Goal: Information Seeking & Learning: Check status

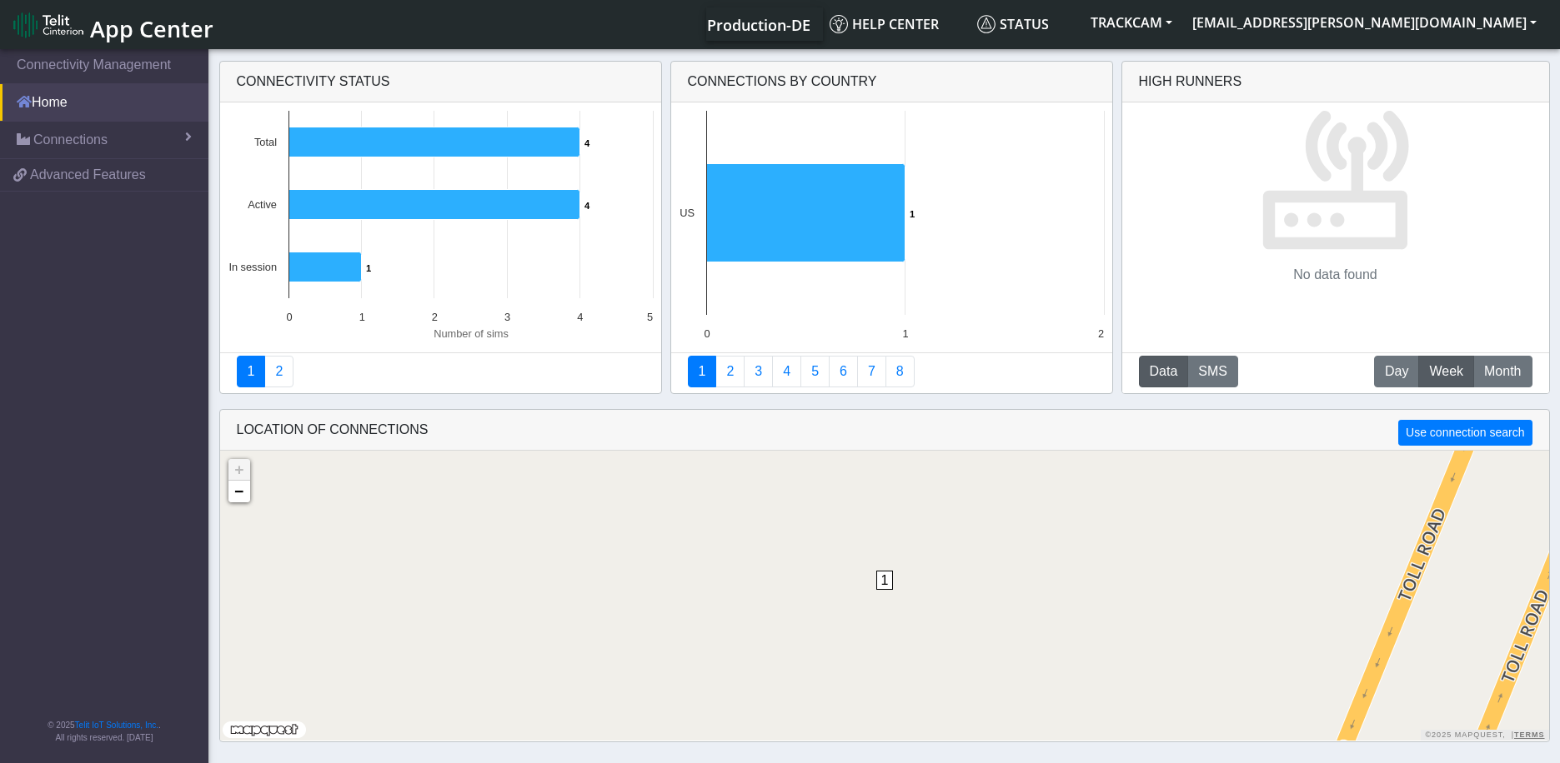
click at [73, 108] on link "Home" at bounding box center [104, 102] width 208 height 37
click at [57, 139] on span "Connections" at bounding box center [70, 140] width 74 height 20
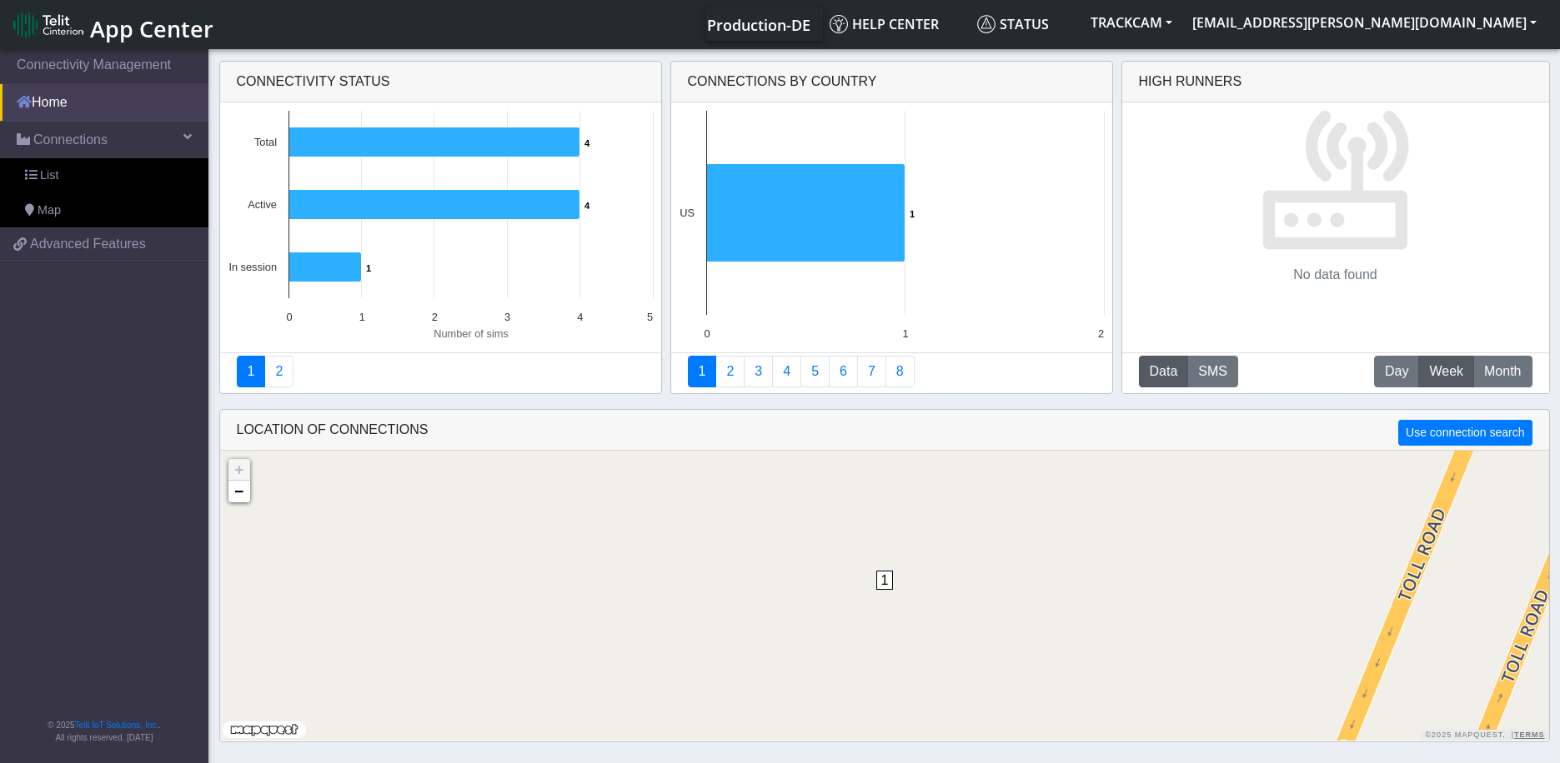
click at [58, 111] on link "Home" at bounding box center [104, 102] width 208 height 37
drag, startPoint x: 48, startPoint y: 85, endPoint x: 55, endPoint y: 0, distance: 85.3
click at [48, 85] on link "Home" at bounding box center [104, 102] width 208 height 37
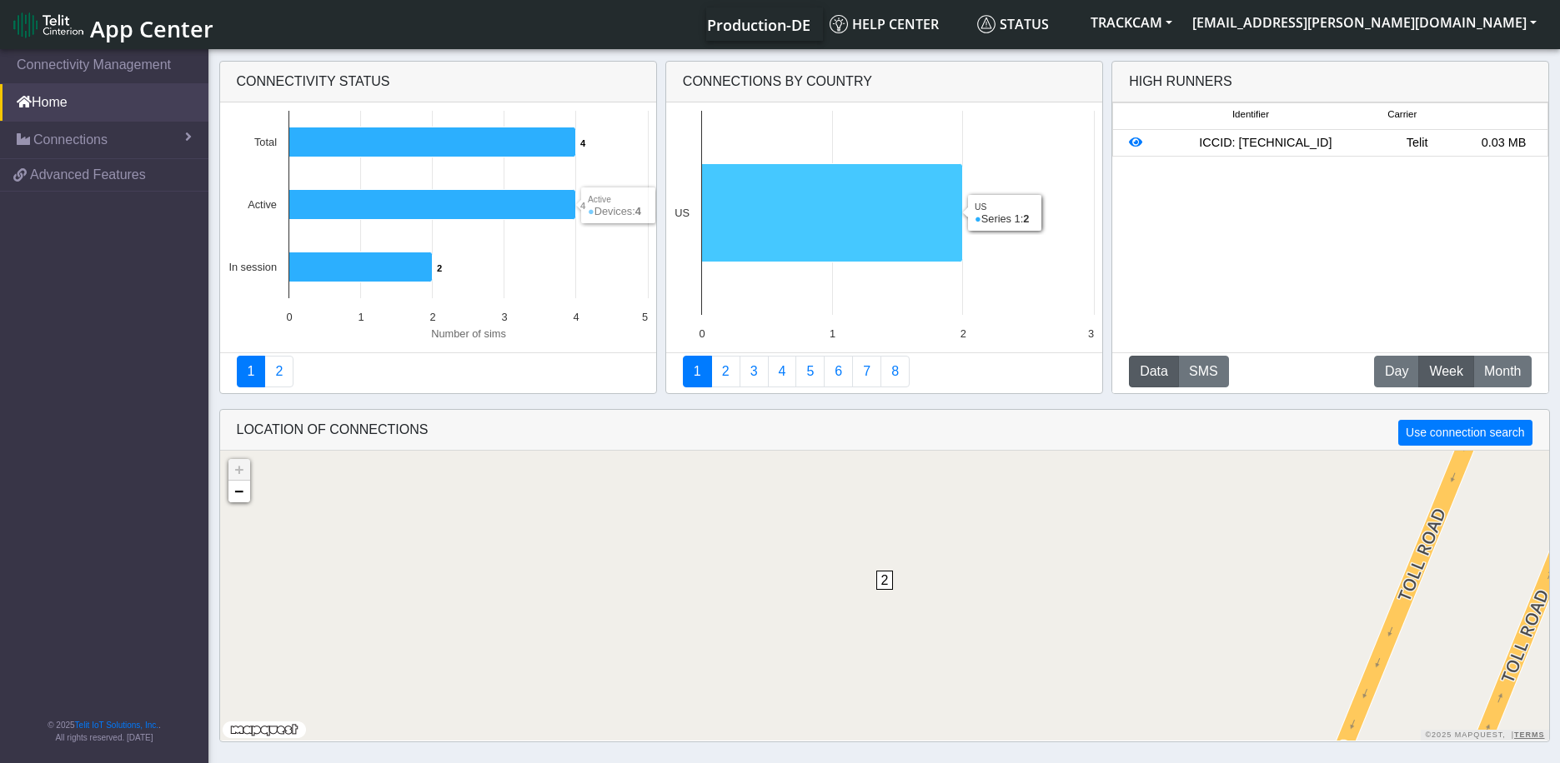
click at [901, 212] on icon at bounding box center [831, 213] width 261 height 98
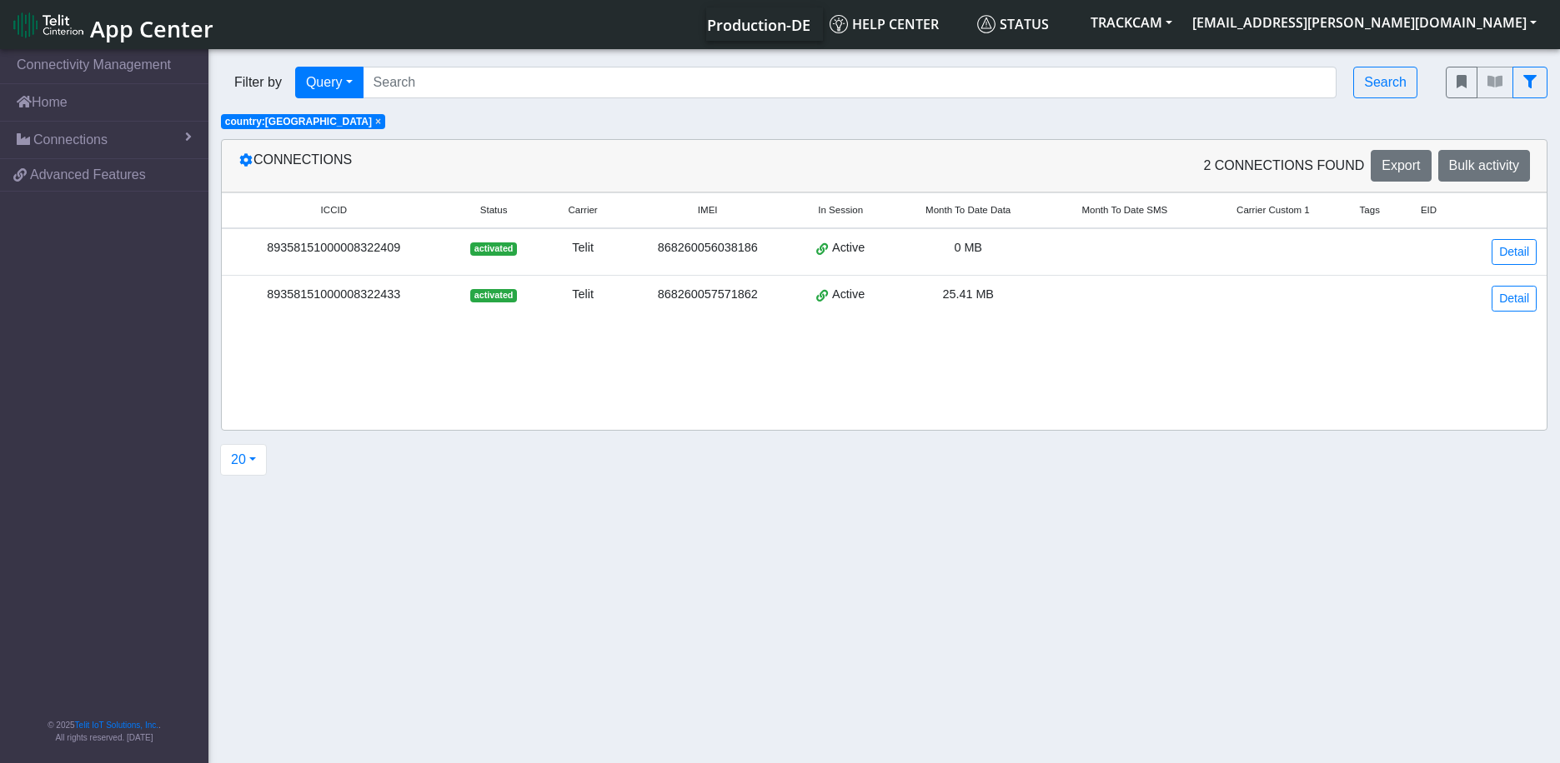
click at [363, 253] on div "89358151000008322409" at bounding box center [334, 248] width 204 height 18
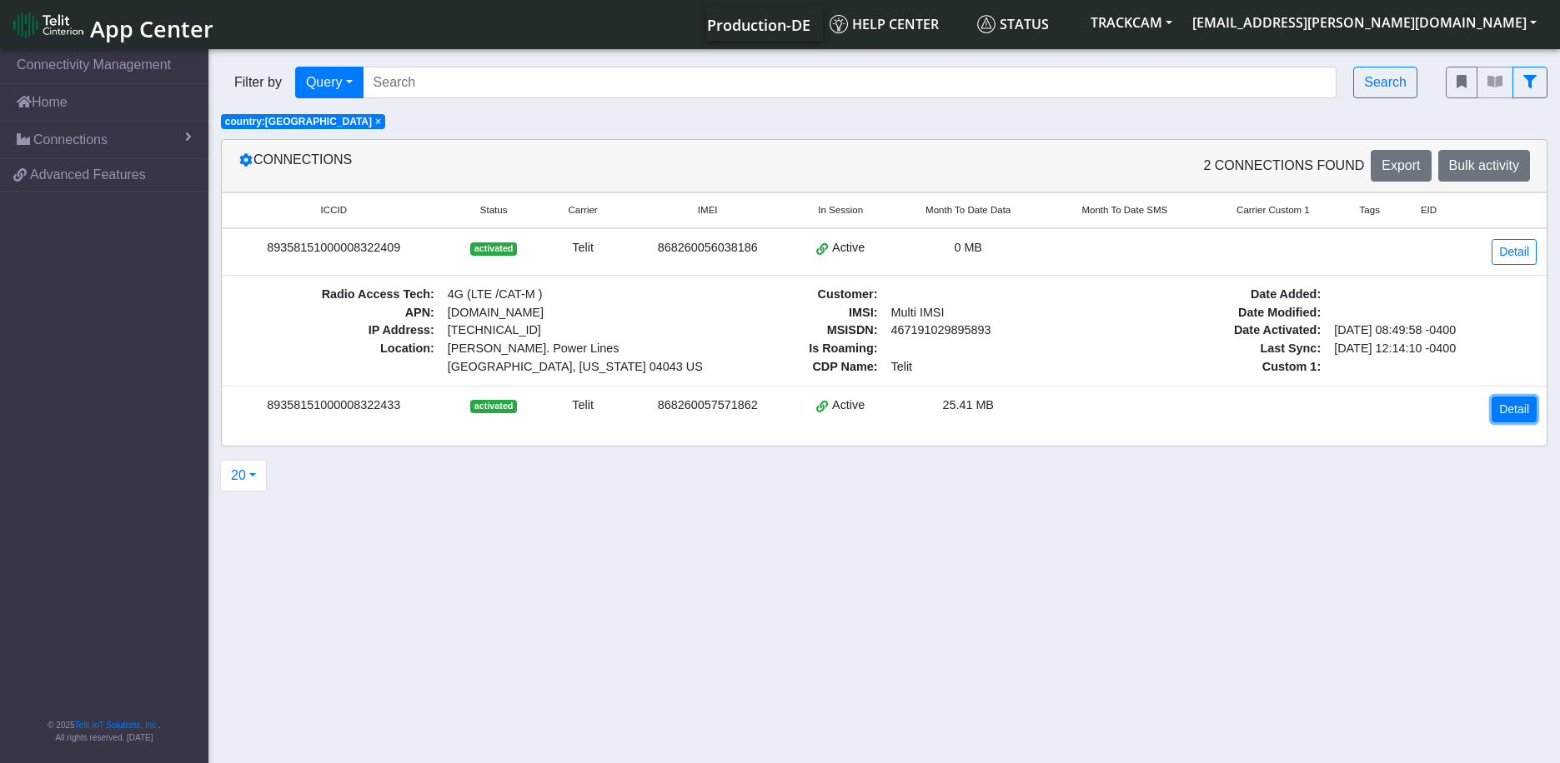
click at [1519, 398] on link "Detail" at bounding box center [1513, 410] width 45 height 26
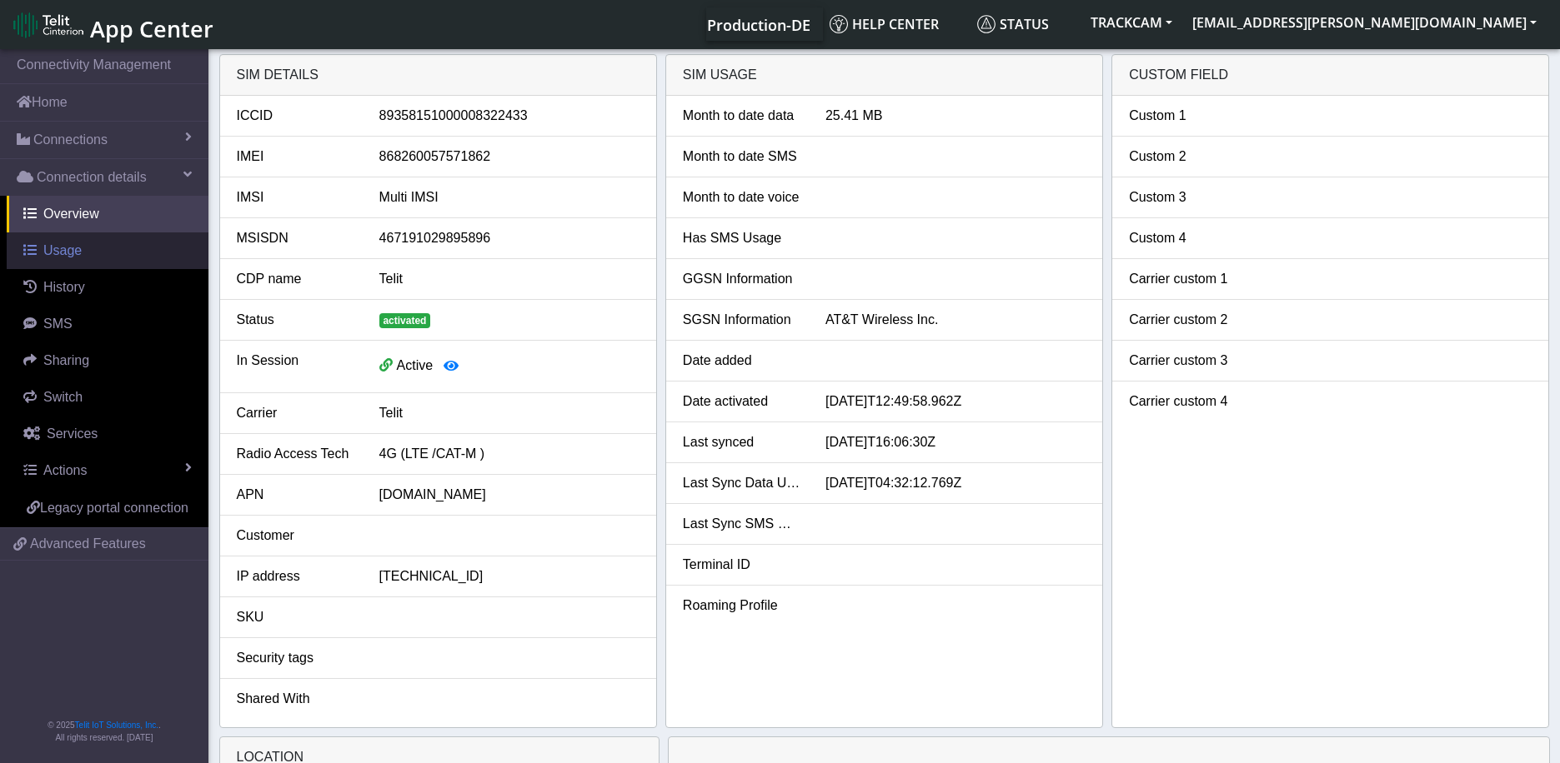
click at [73, 246] on span "Usage" at bounding box center [62, 250] width 38 height 14
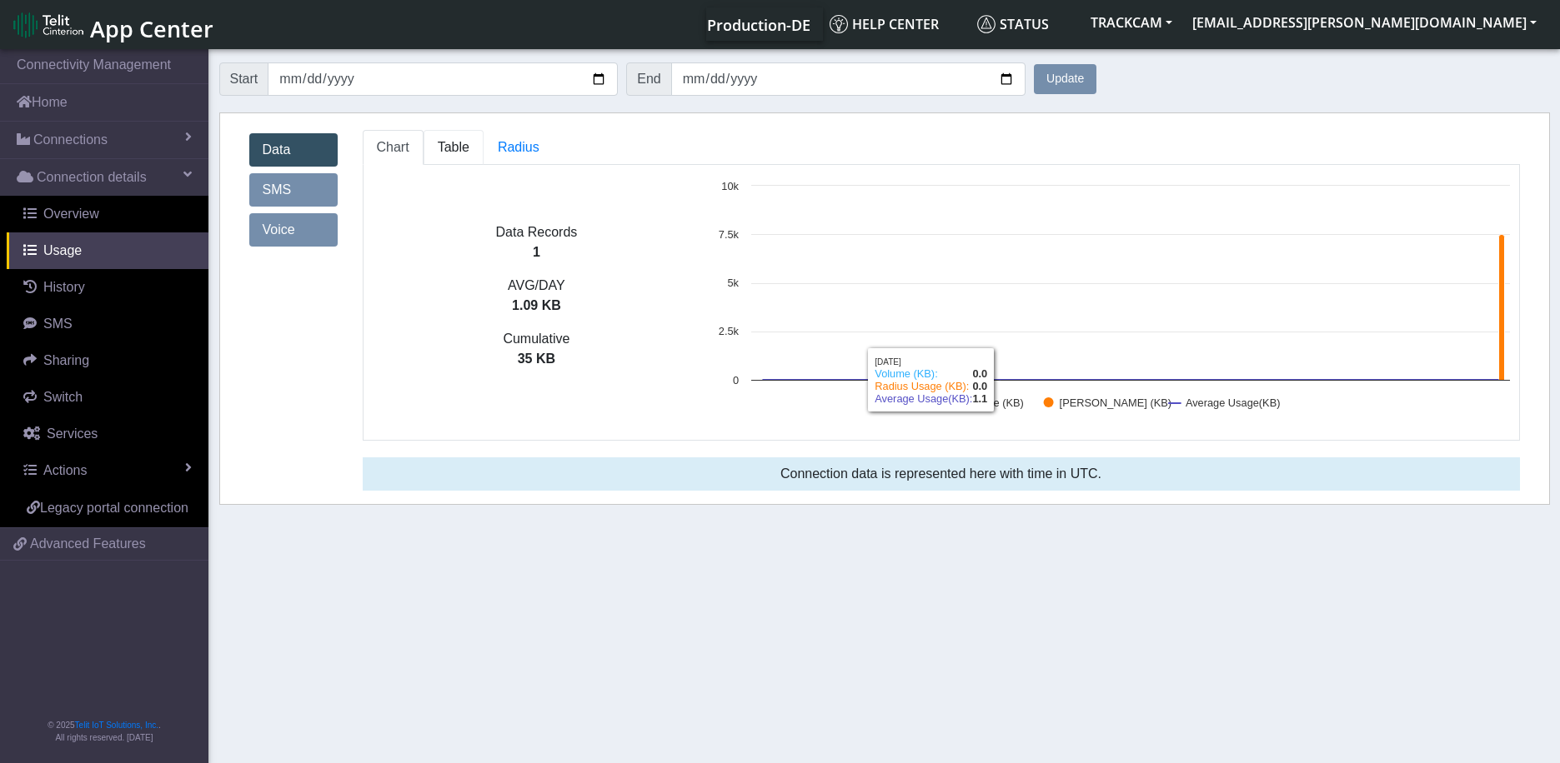
click at [452, 144] on span "Table" at bounding box center [454, 147] width 32 height 14
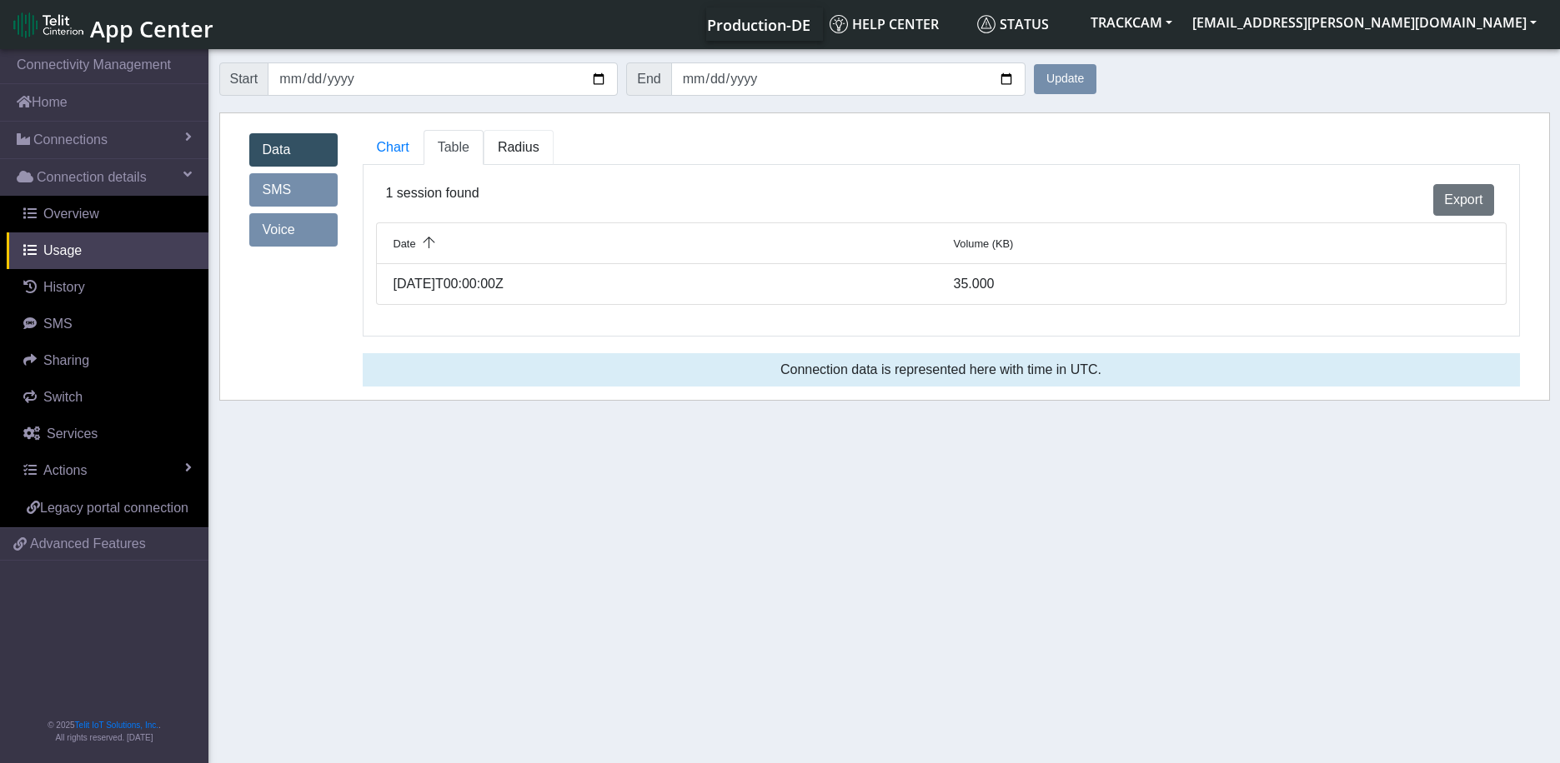
click at [508, 159] on link "Radius" at bounding box center [518, 147] width 70 height 35
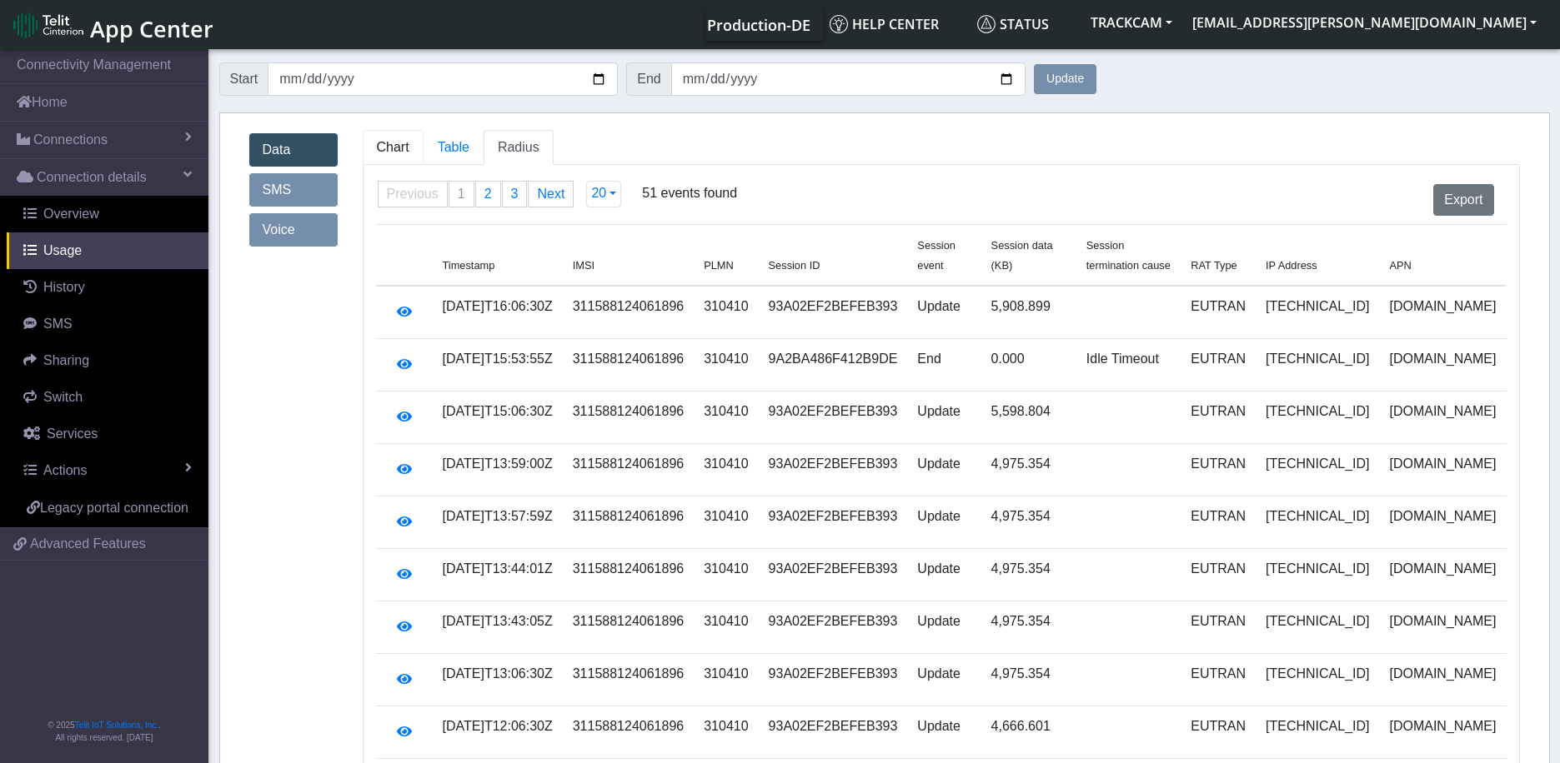
click at [395, 162] on link "Chart" at bounding box center [393, 147] width 61 height 35
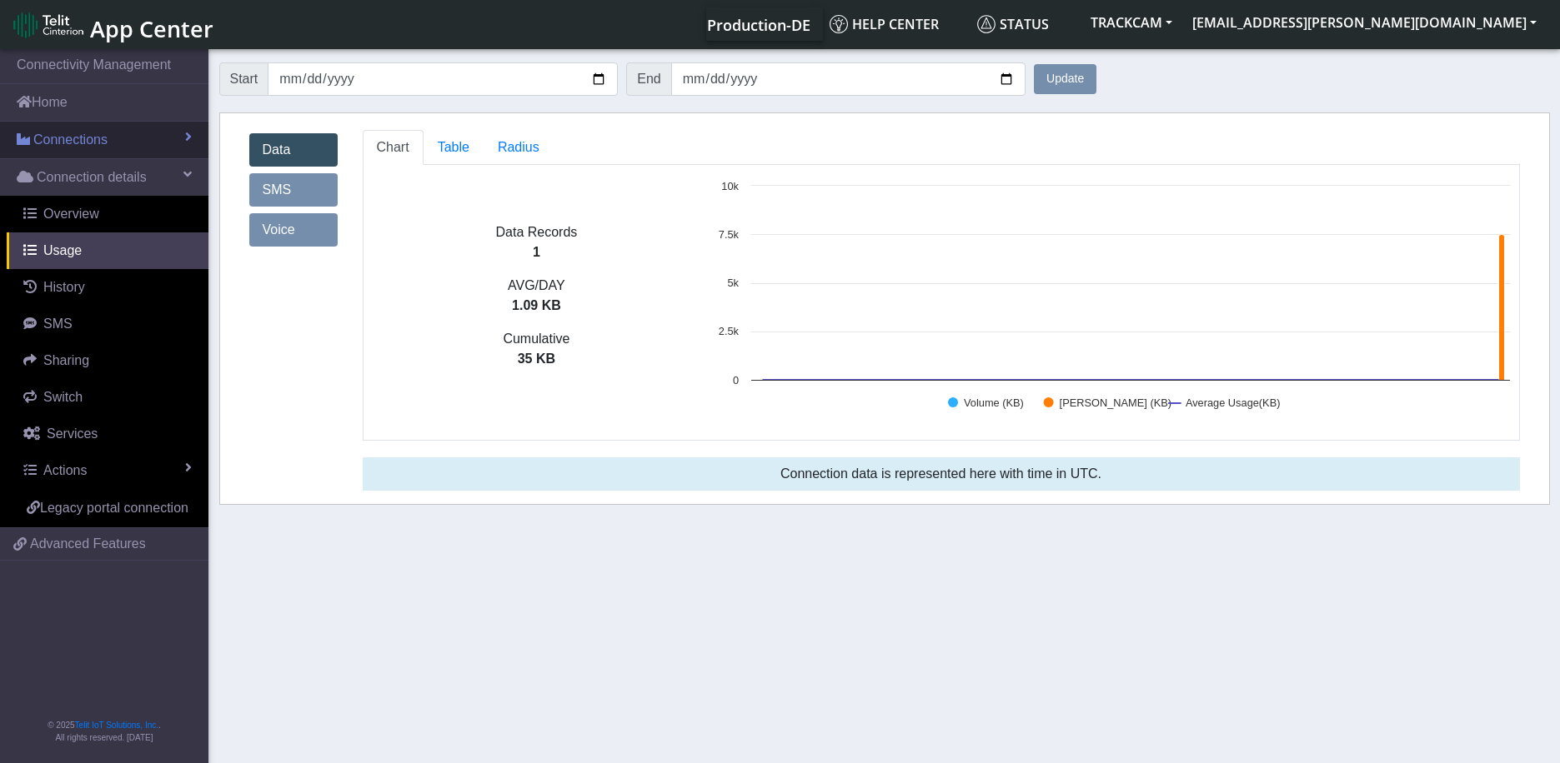
click at [60, 142] on span "Connections" at bounding box center [70, 140] width 74 height 20
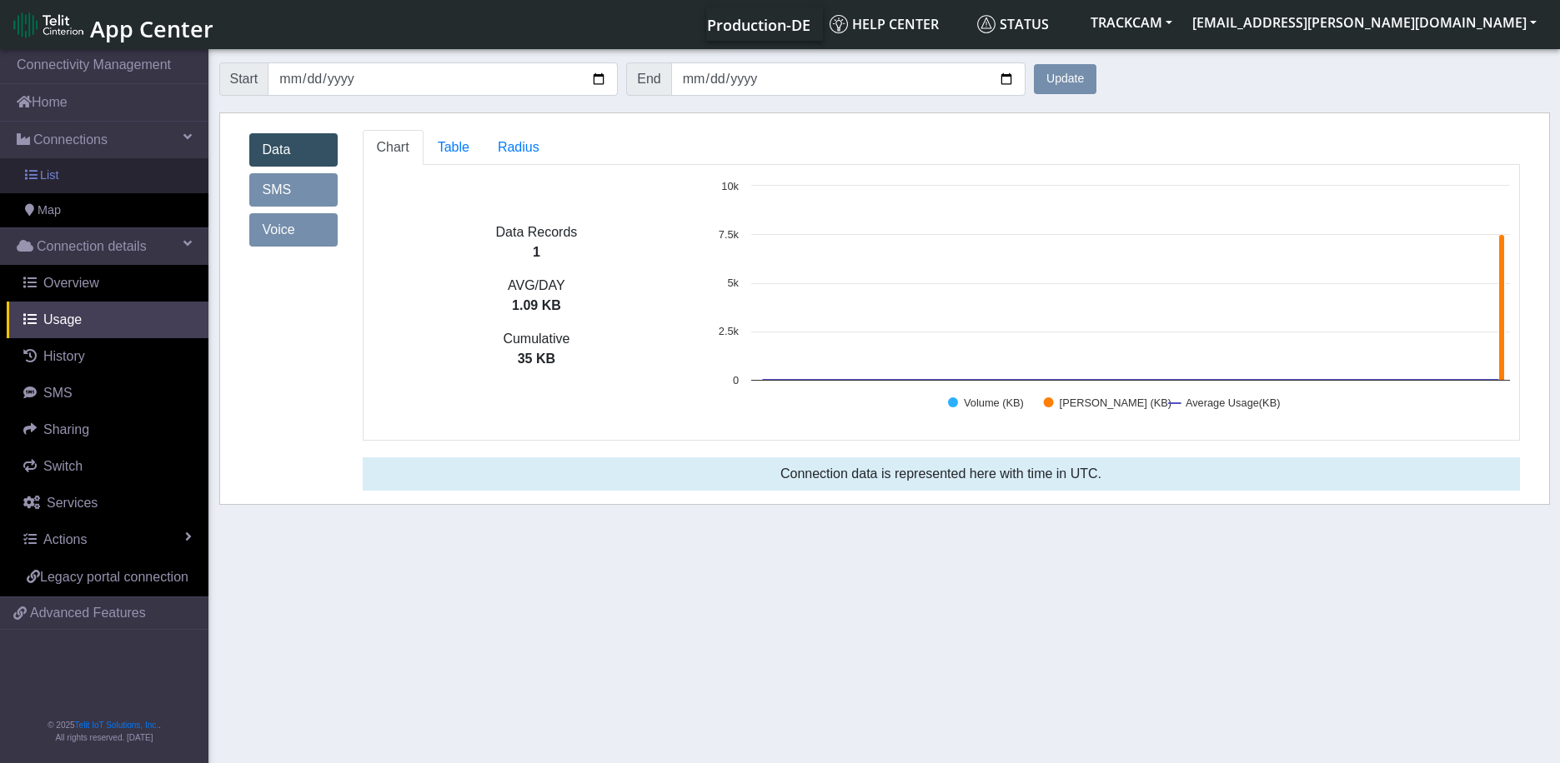
click at [58, 183] on span "List" at bounding box center [49, 176] width 18 height 18
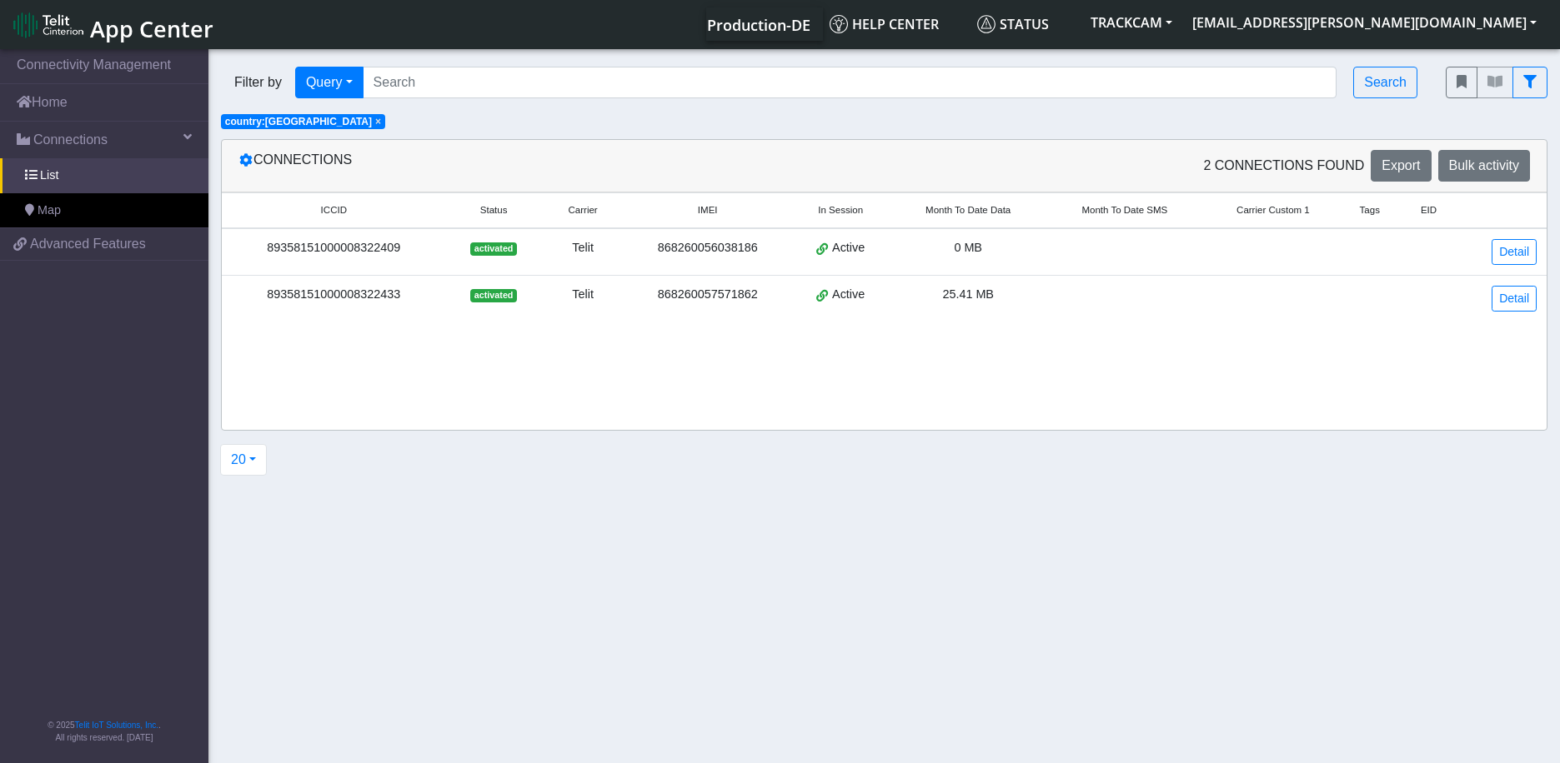
click at [398, 242] on div "89358151000008322409" at bounding box center [334, 248] width 204 height 18
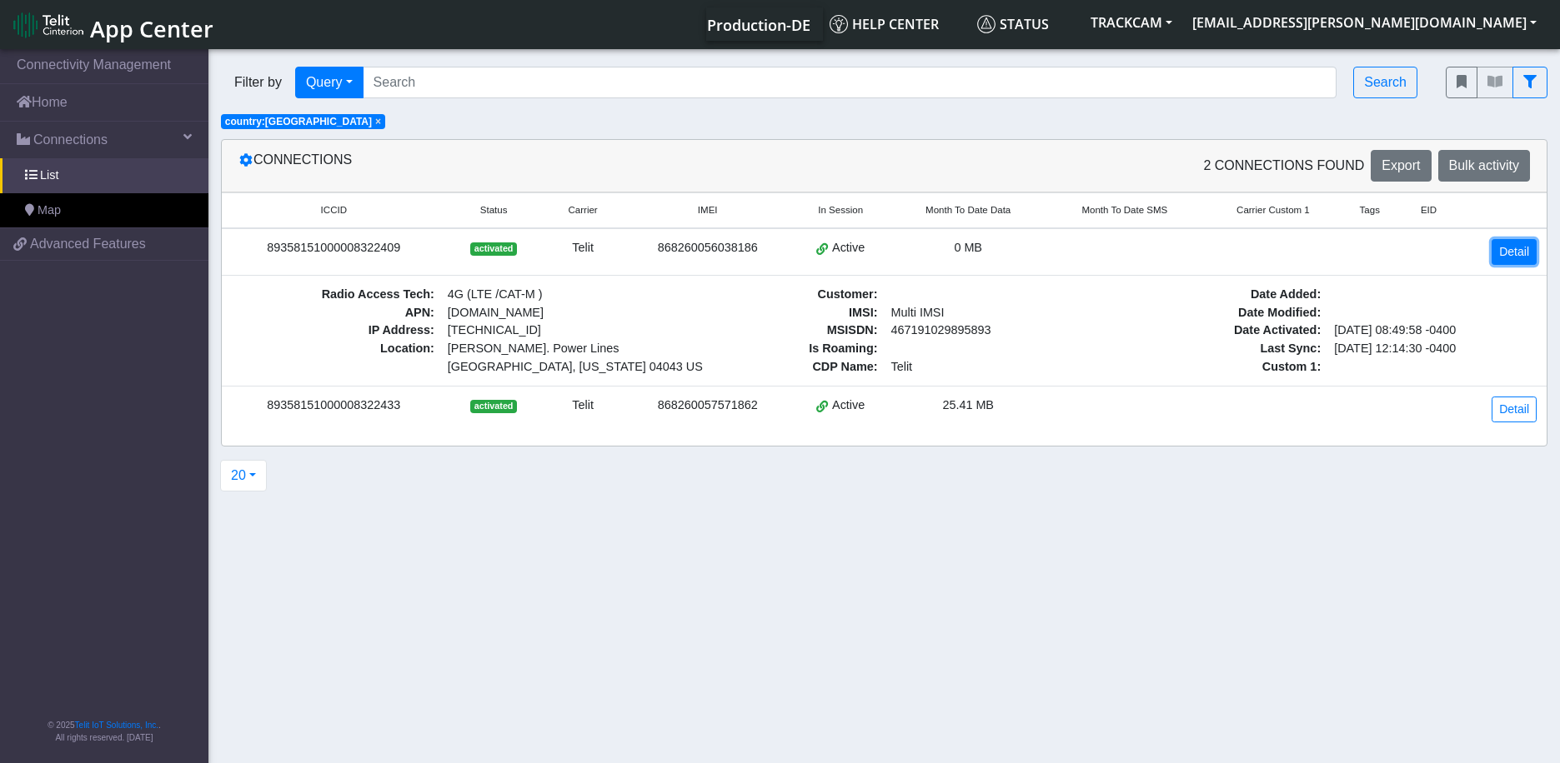
click at [1509, 253] on link "Detail" at bounding box center [1513, 252] width 45 height 26
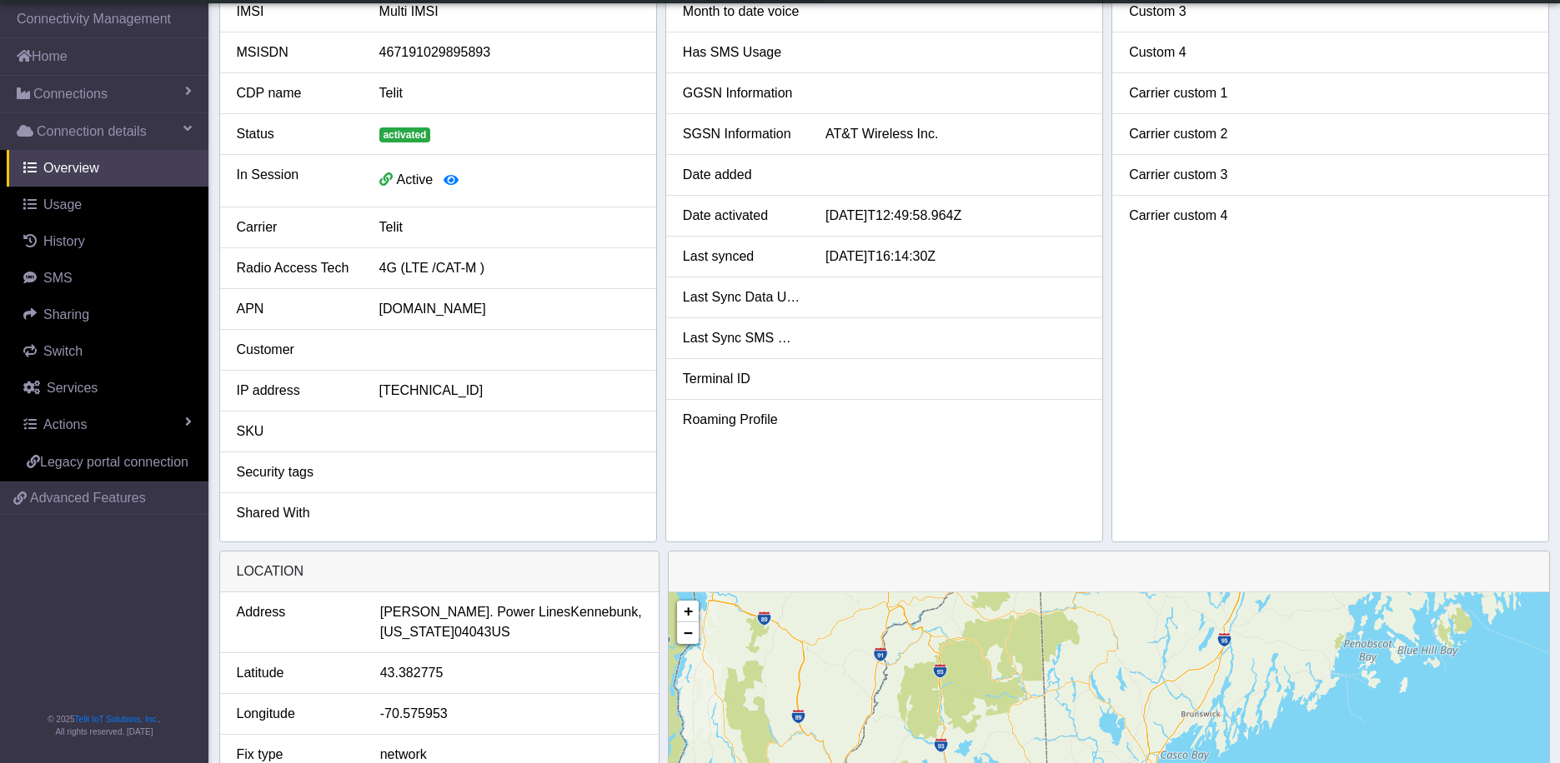
scroll to position [167, 0]
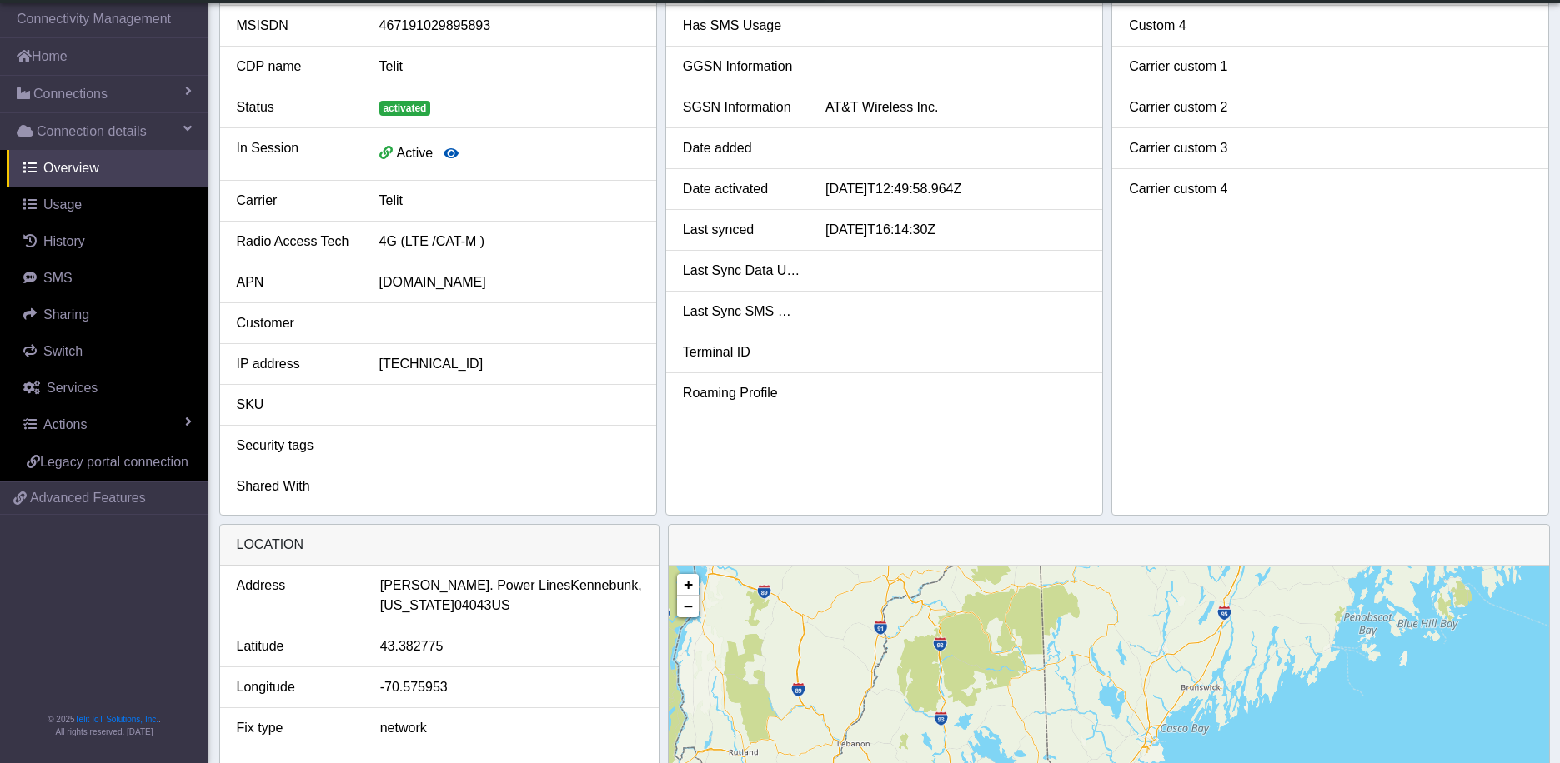
click at [449, 155] on icon "button" at bounding box center [450, 153] width 15 height 13
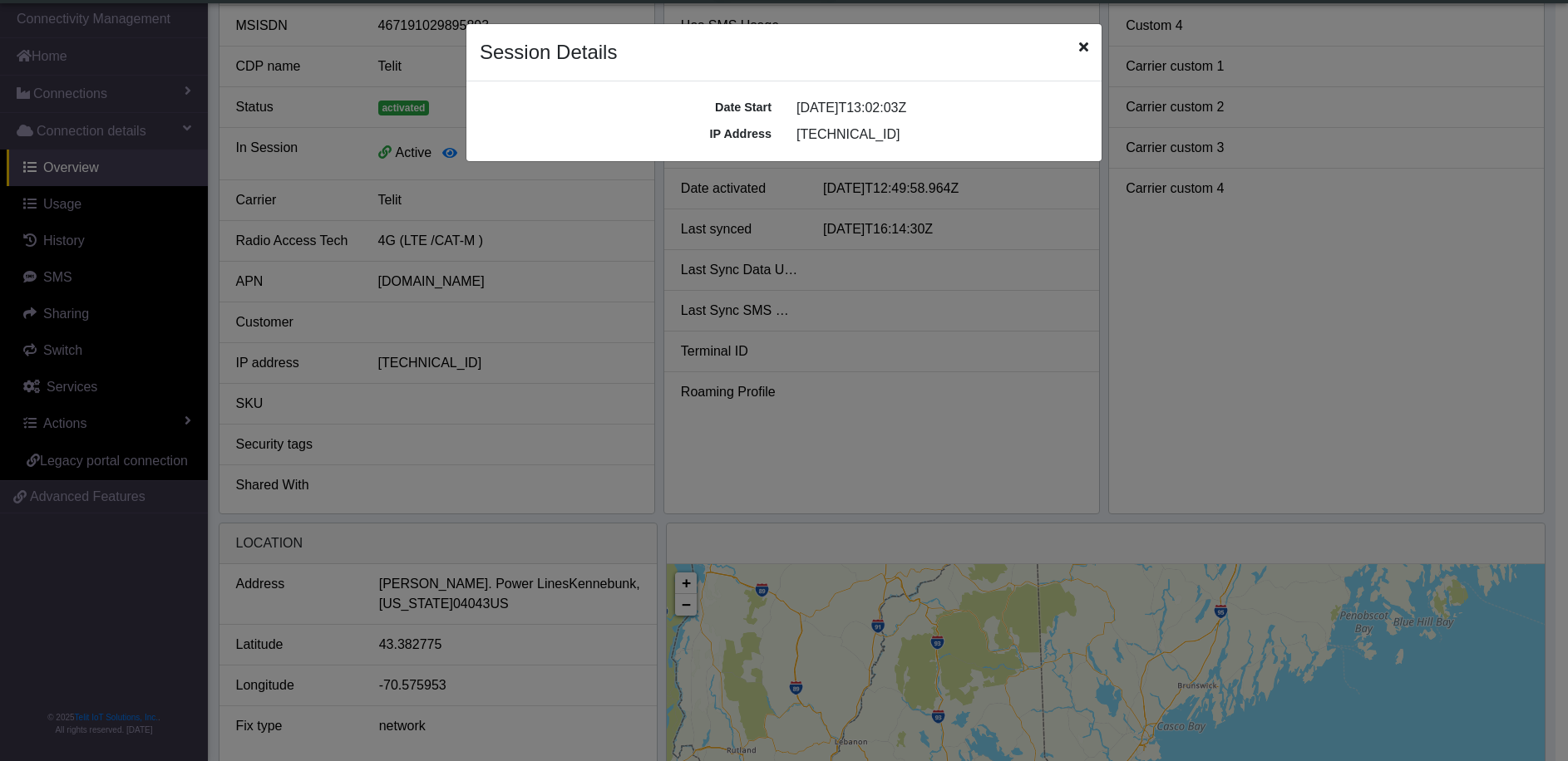
click at [1081, 53] on icon "Close" at bounding box center [1083, 46] width 9 height 13
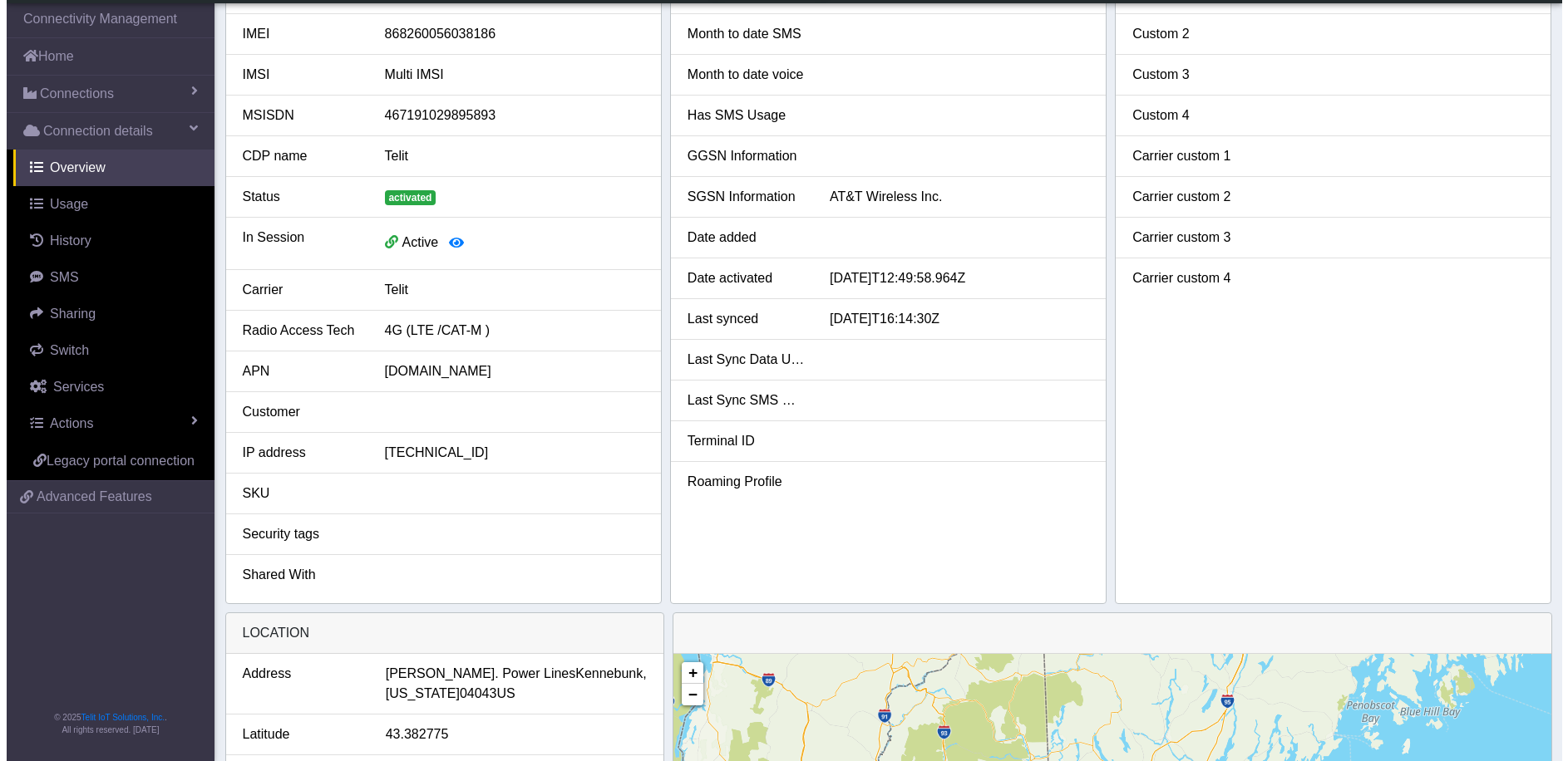
scroll to position [0, 0]
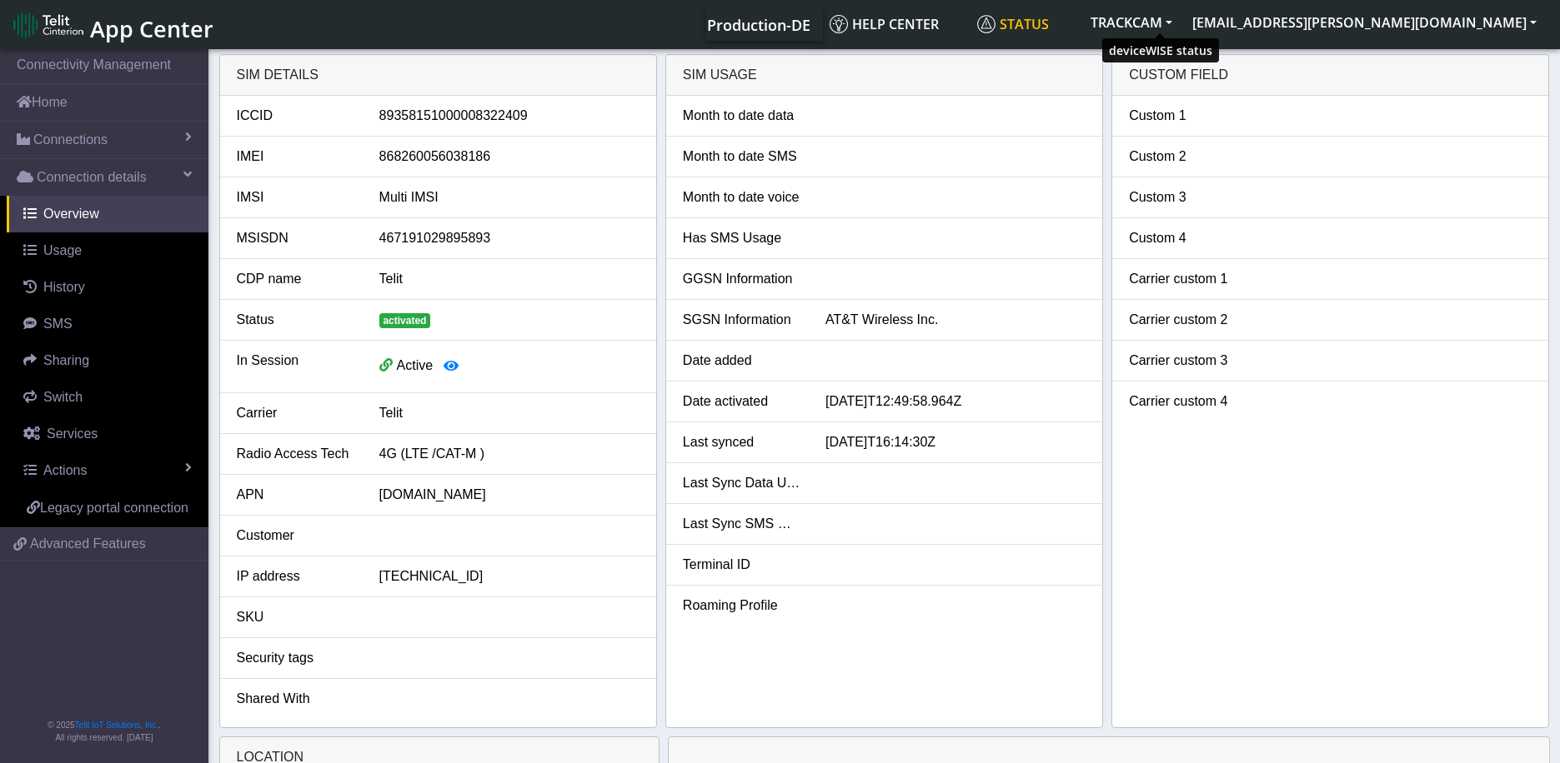
click at [1049, 28] on span "Status" at bounding box center [1013, 24] width 72 height 18
click at [1182, 23] on button "TRACKCAM" at bounding box center [1131, 23] width 102 height 30
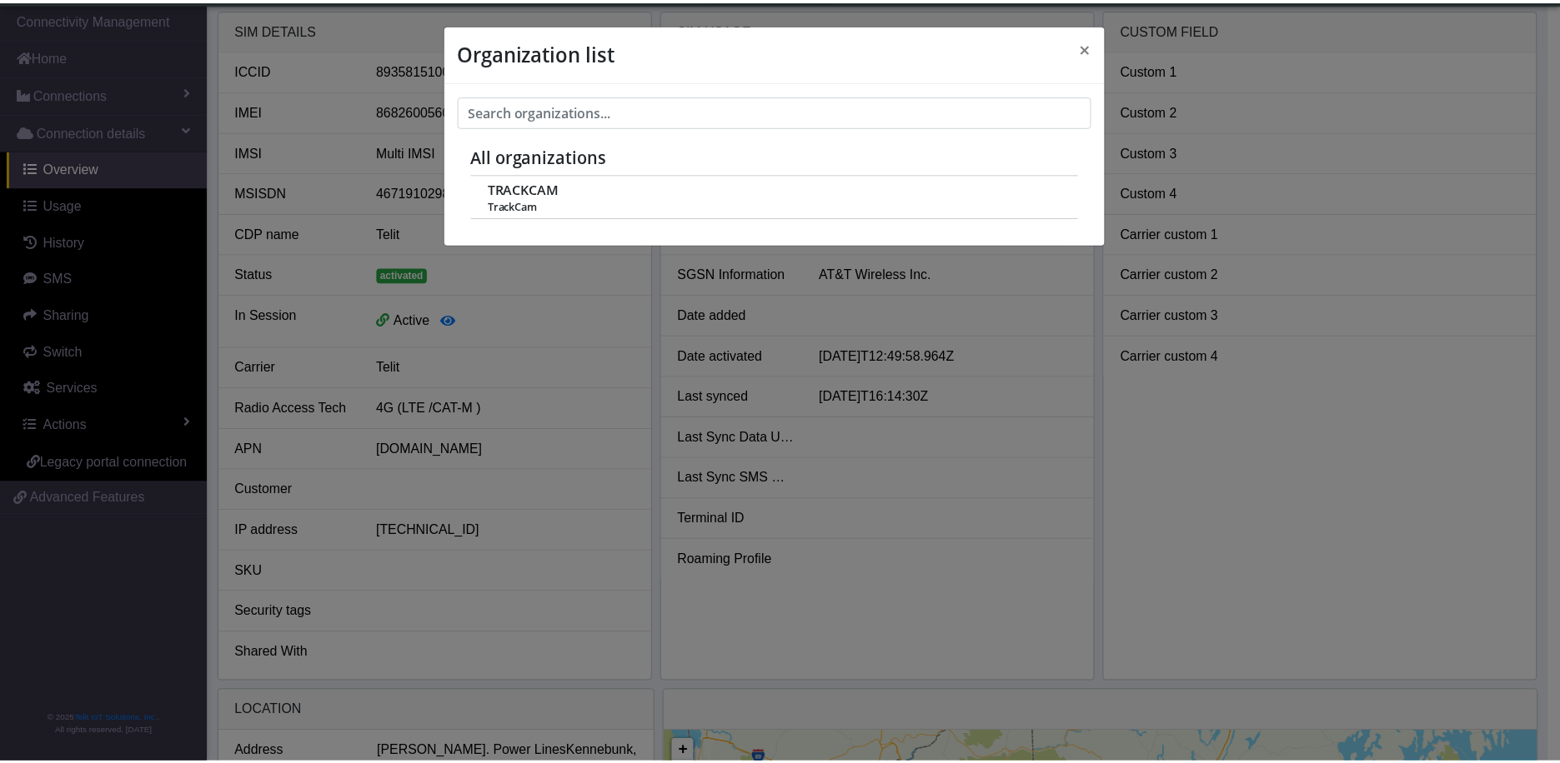
scroll to position [6, 0]
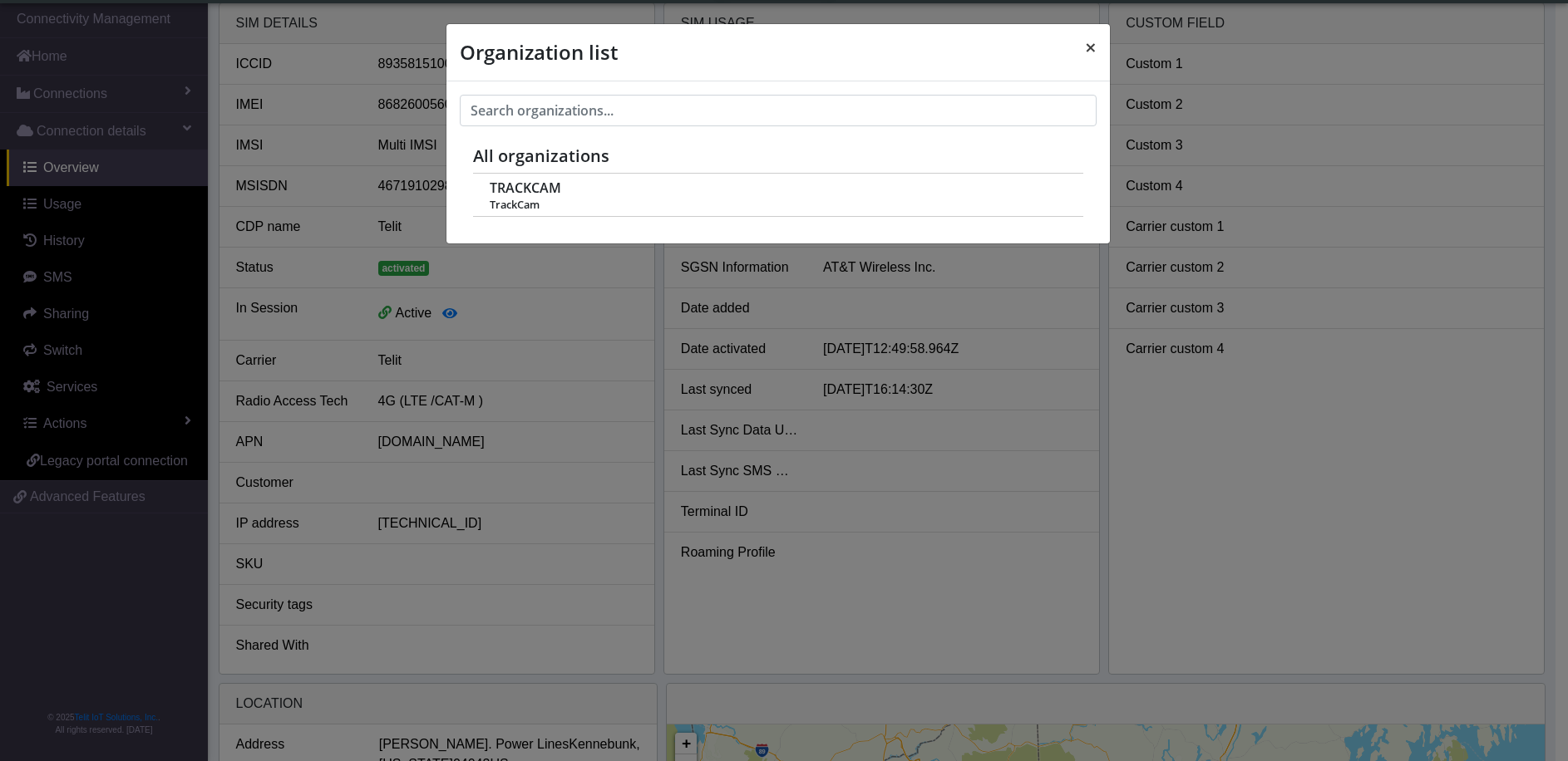
click at [1091, 48] on span "×" at bounding box center [1091, 47] width 12 height 28
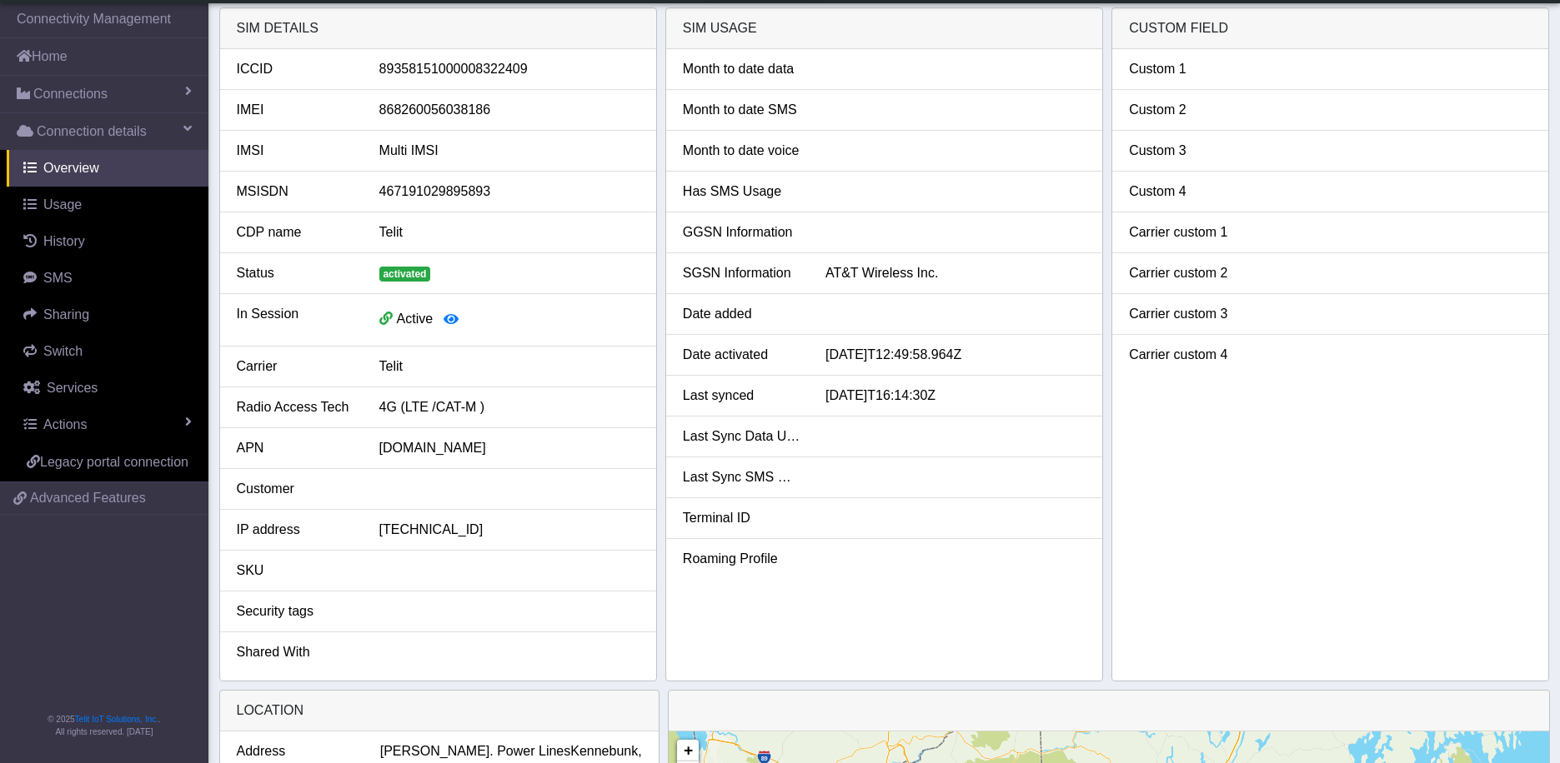
scroll to position [0, 0]
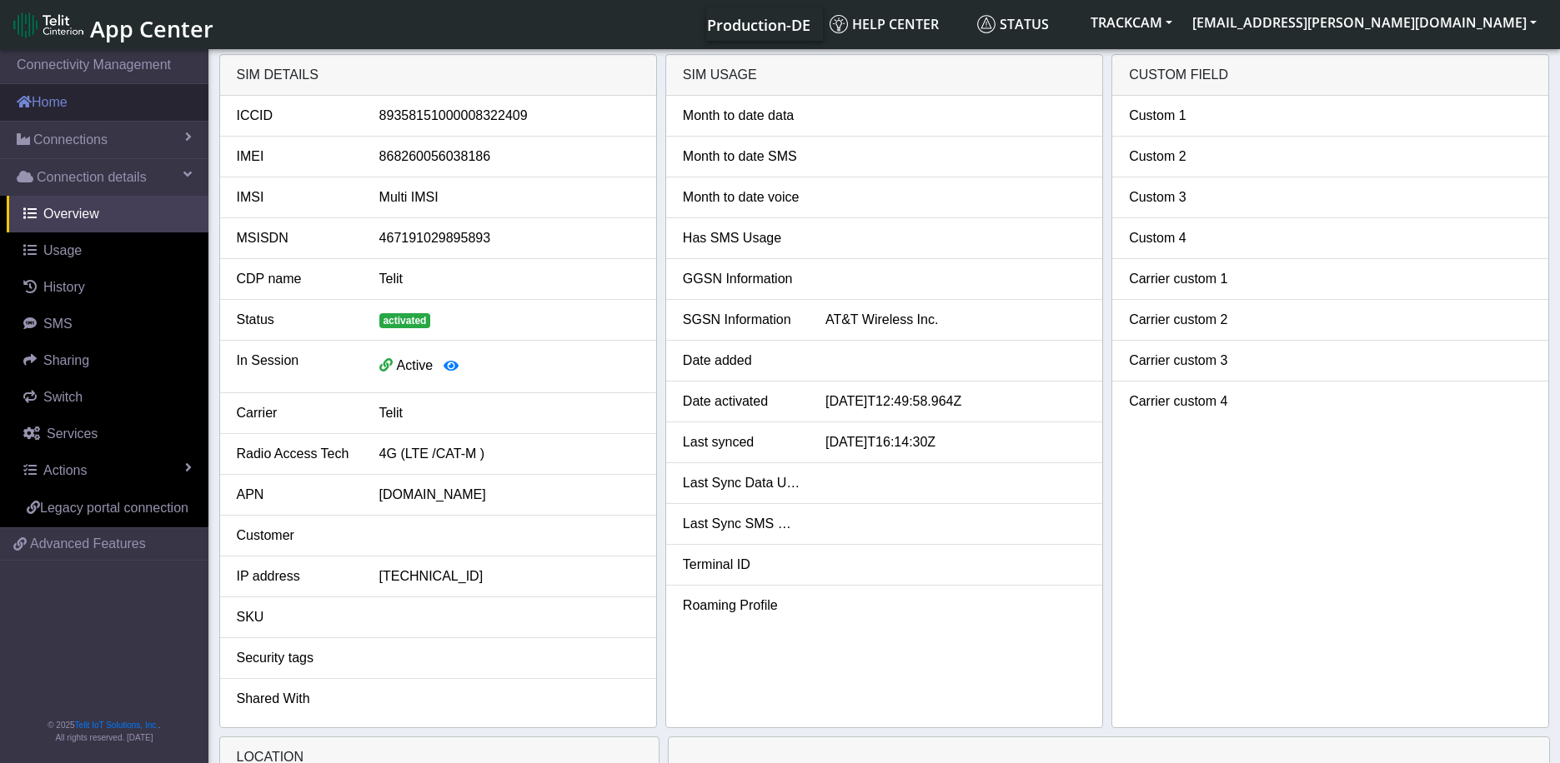
click at [50, 108] on link "Home" at bounding box center [104, 102] width 208 height 37
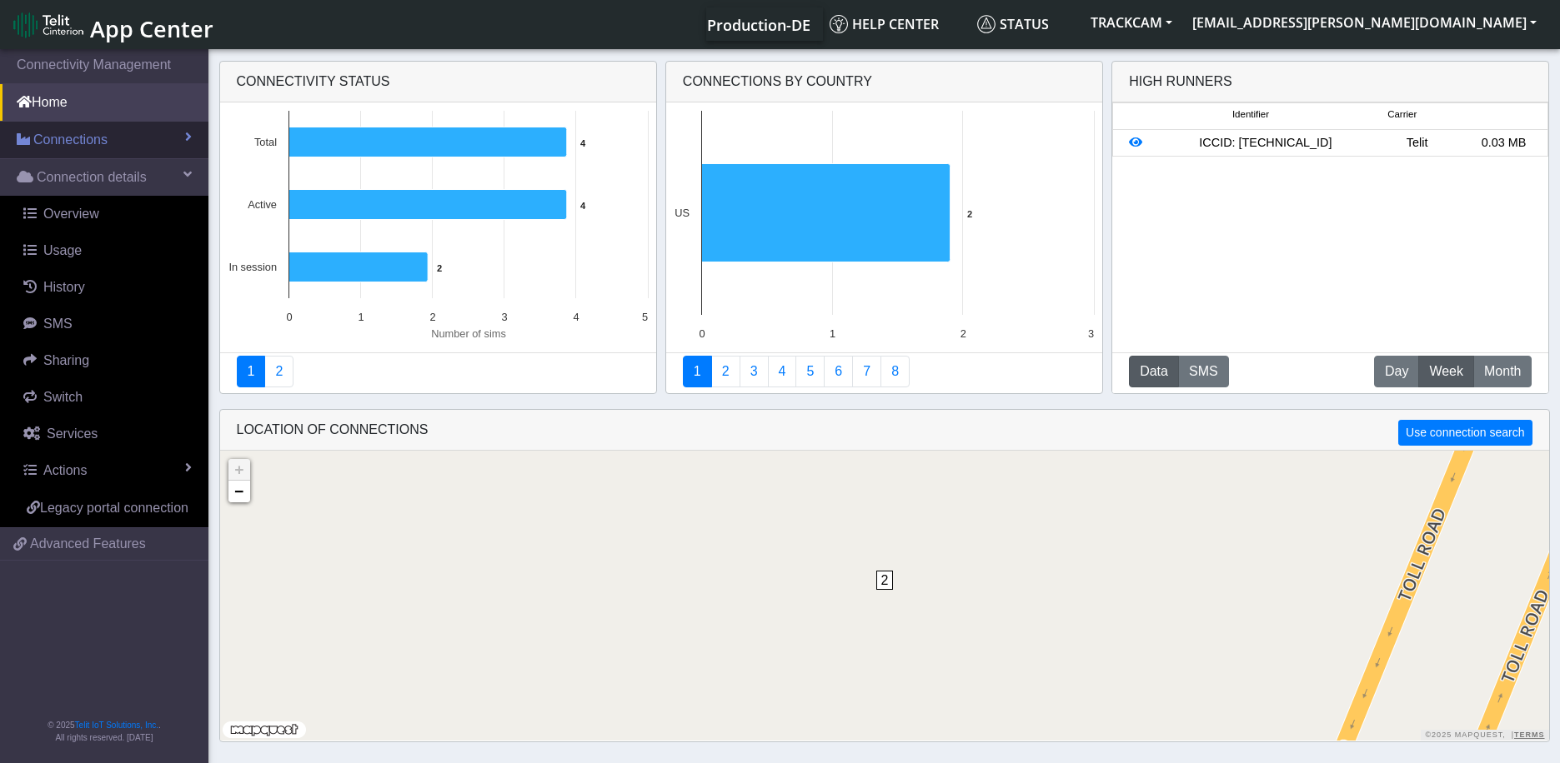
click at [88, 131] on span "Connections" at bounding box center [70, 140] width 74 height 20
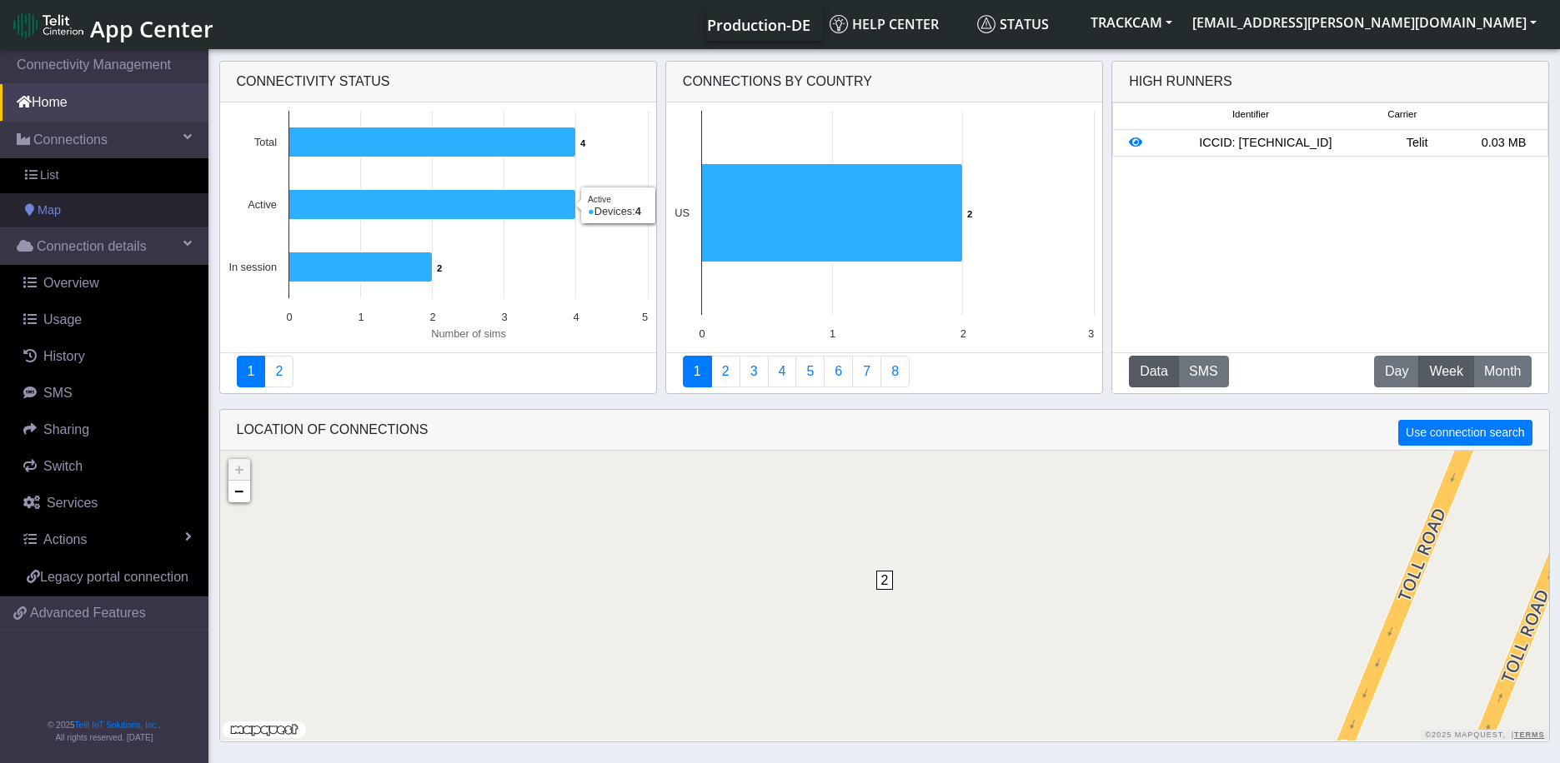
click at [45, 215] on span "Map" at bounding box center [49, 211] width 23 height 18
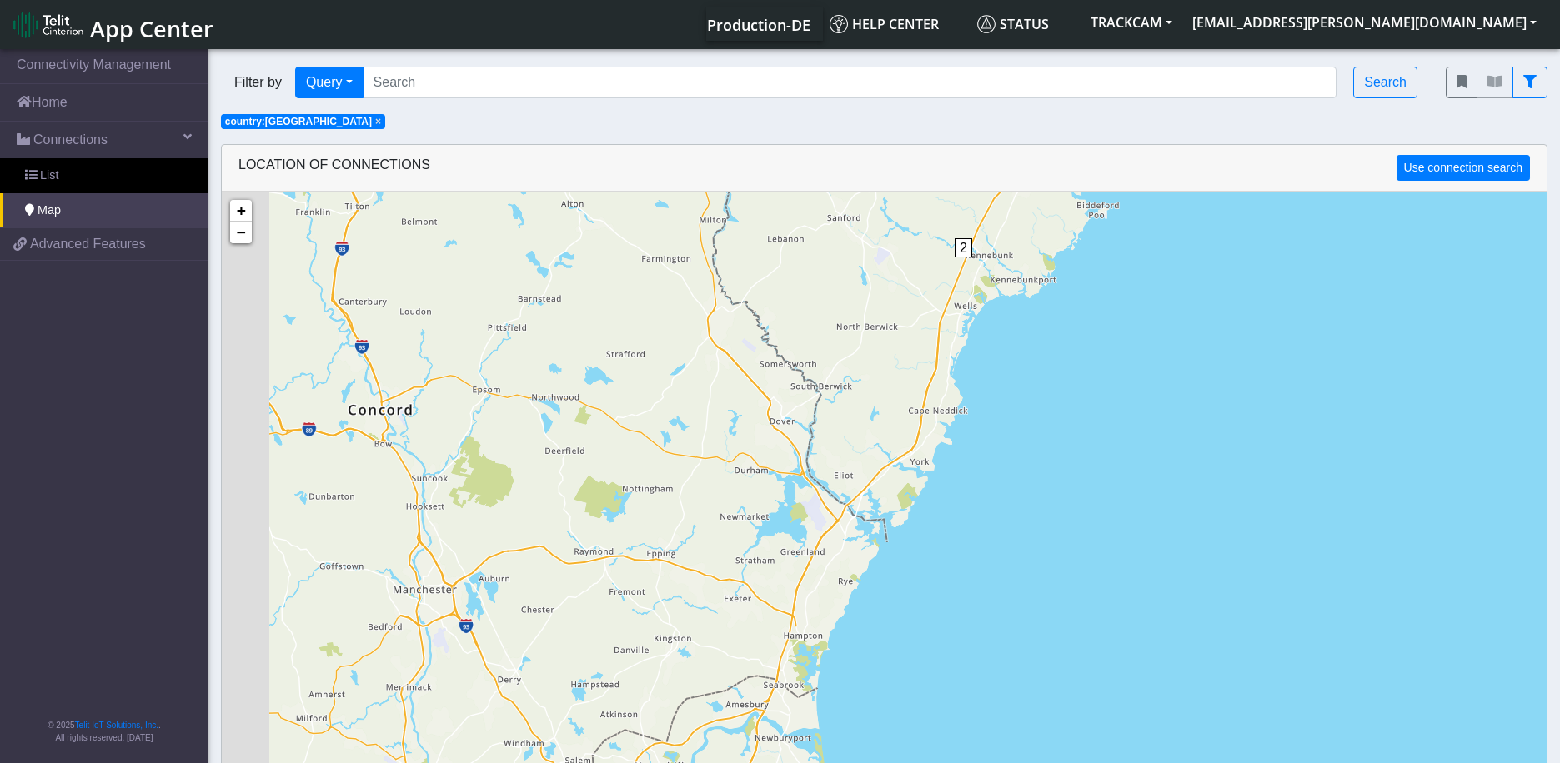
drag, startPoint x: 791, startPoint y: 542, endPoint x: 924, endPoint y: 380, distance: 209.1
click at [924, 380] on div "2 + − ©2025 MapQuest, | Terms" at bounding box center [884, 573] width 1324 height 763
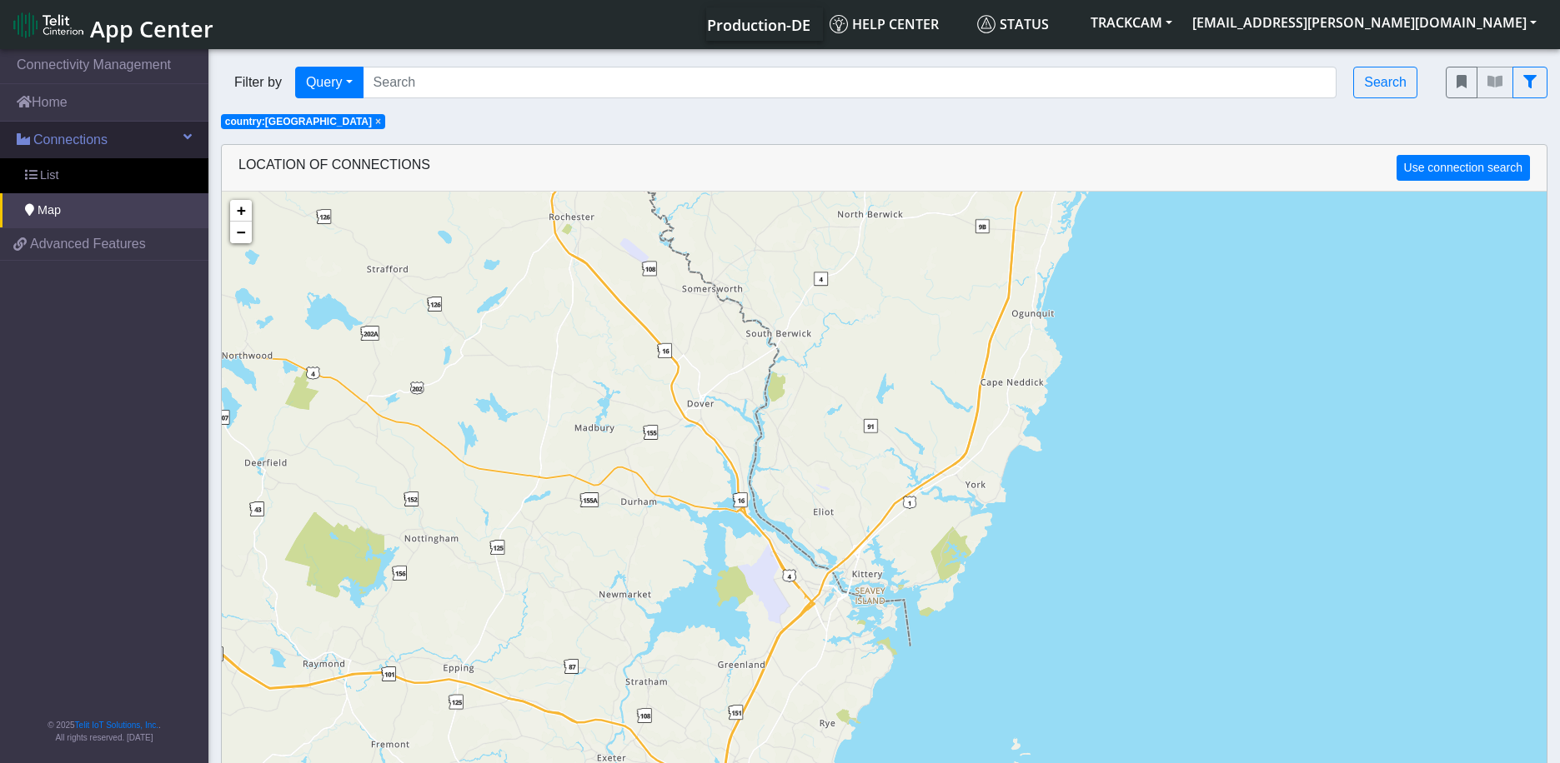
click at [63, 133] on span "Connections" at bounding box center [70, 140] width 74 height 20
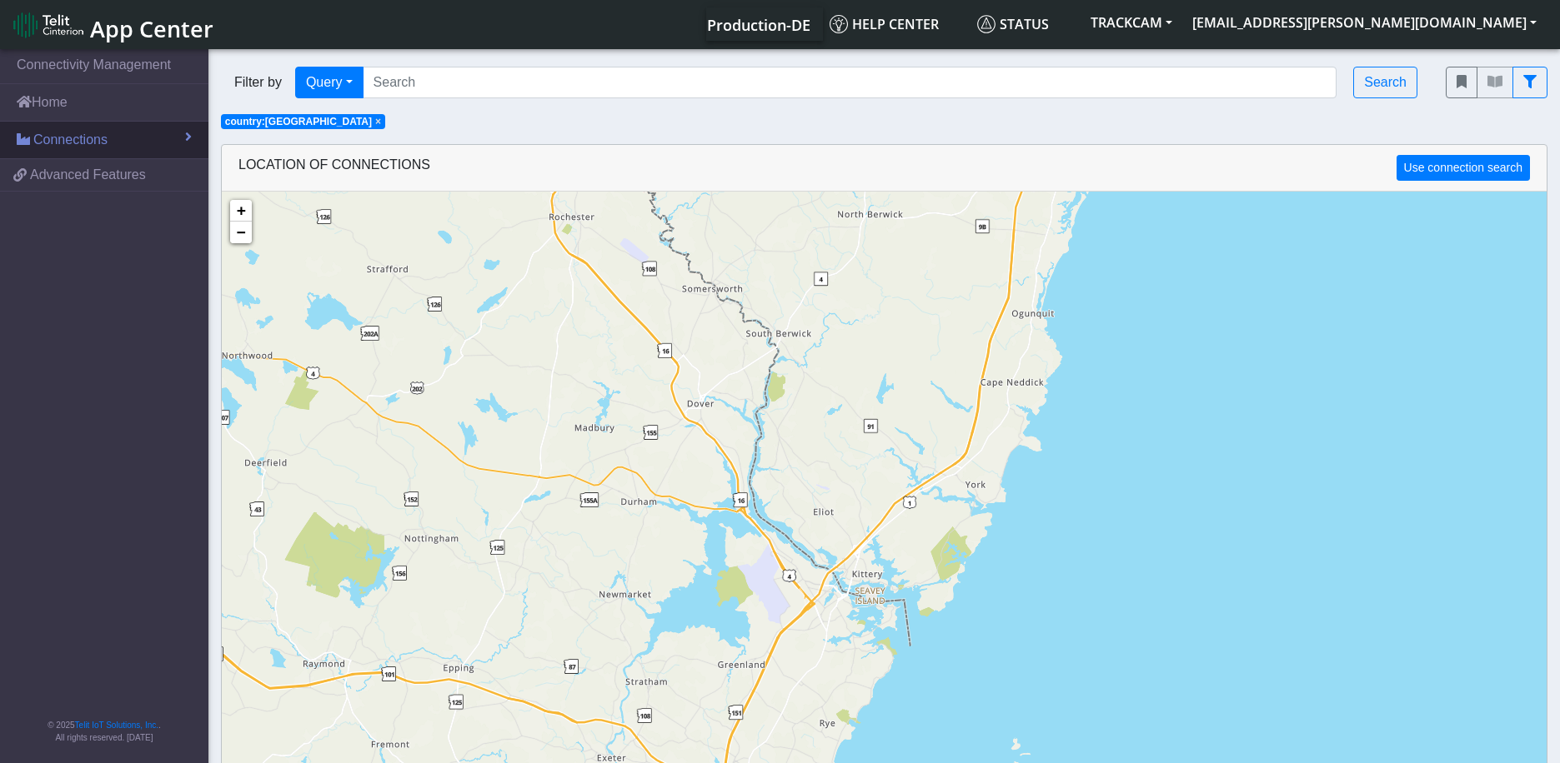
click at [63, 133] on span "Connections" at bounding box center [70, 140] width 74 height 20
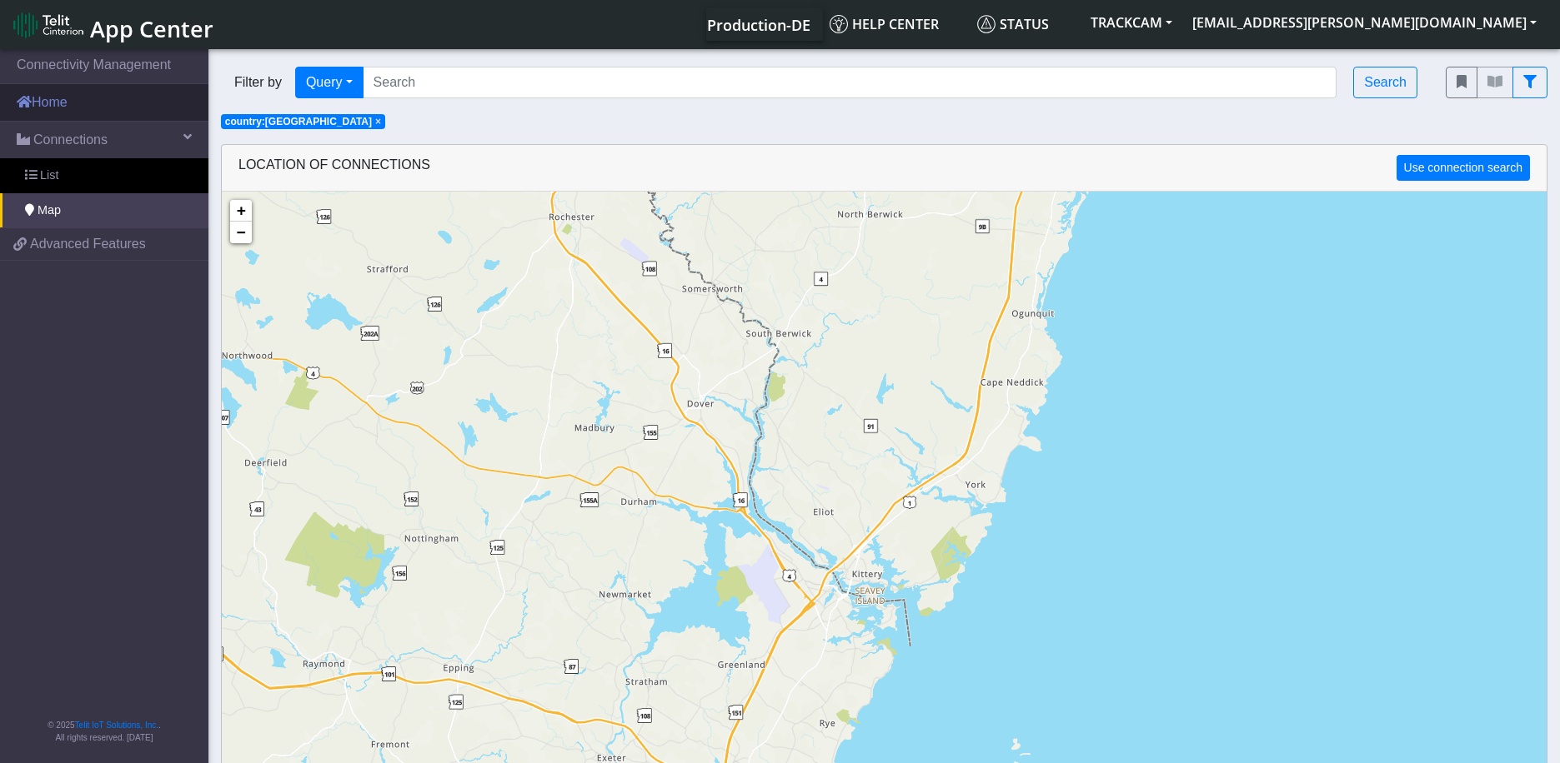
click at [66, 98] on link "Home" at bounding box center [104, 102] width 208 height 37
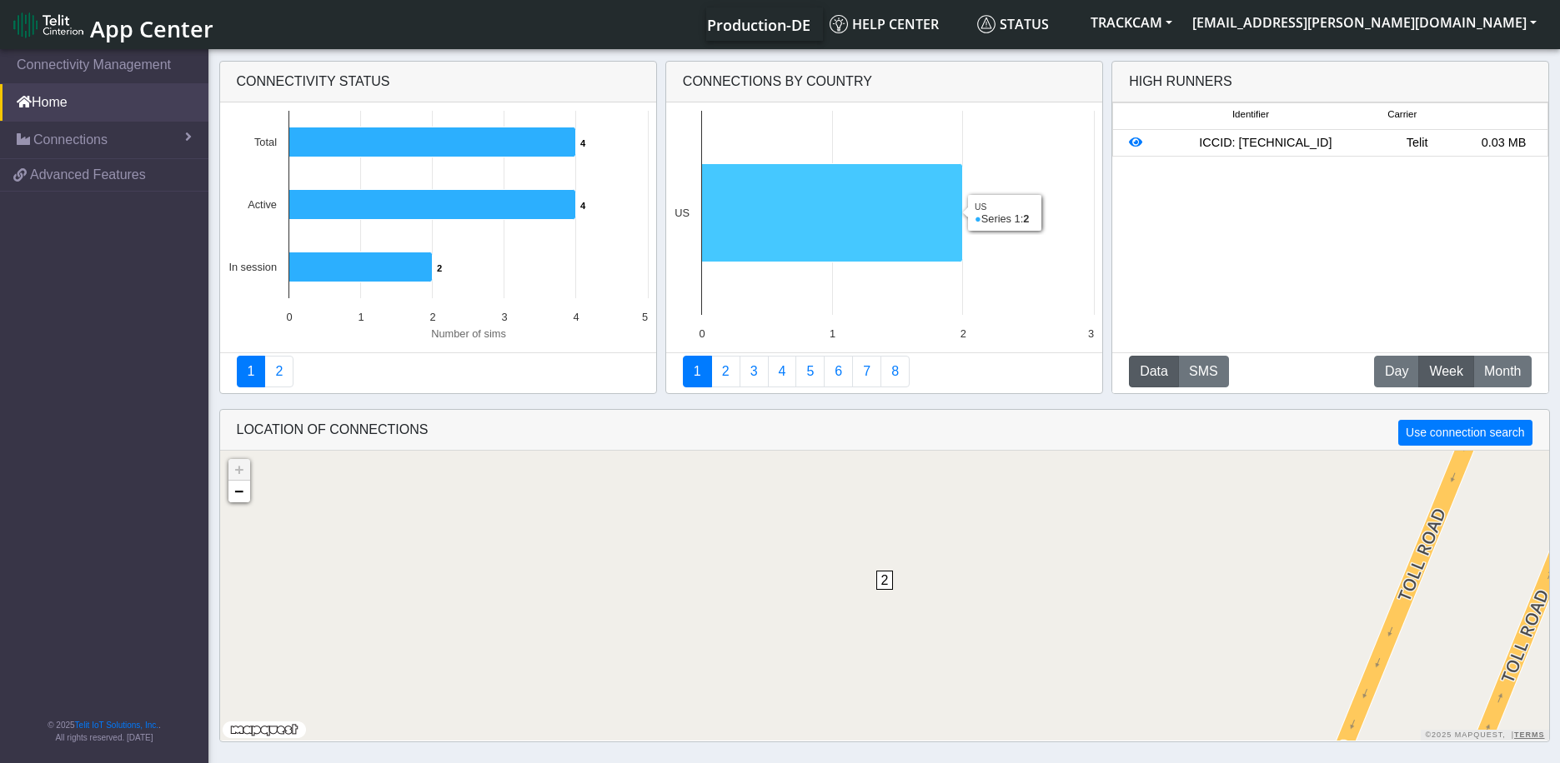
click at [924, 236] on icon at bounding box center [831, 213] width 261 height 98
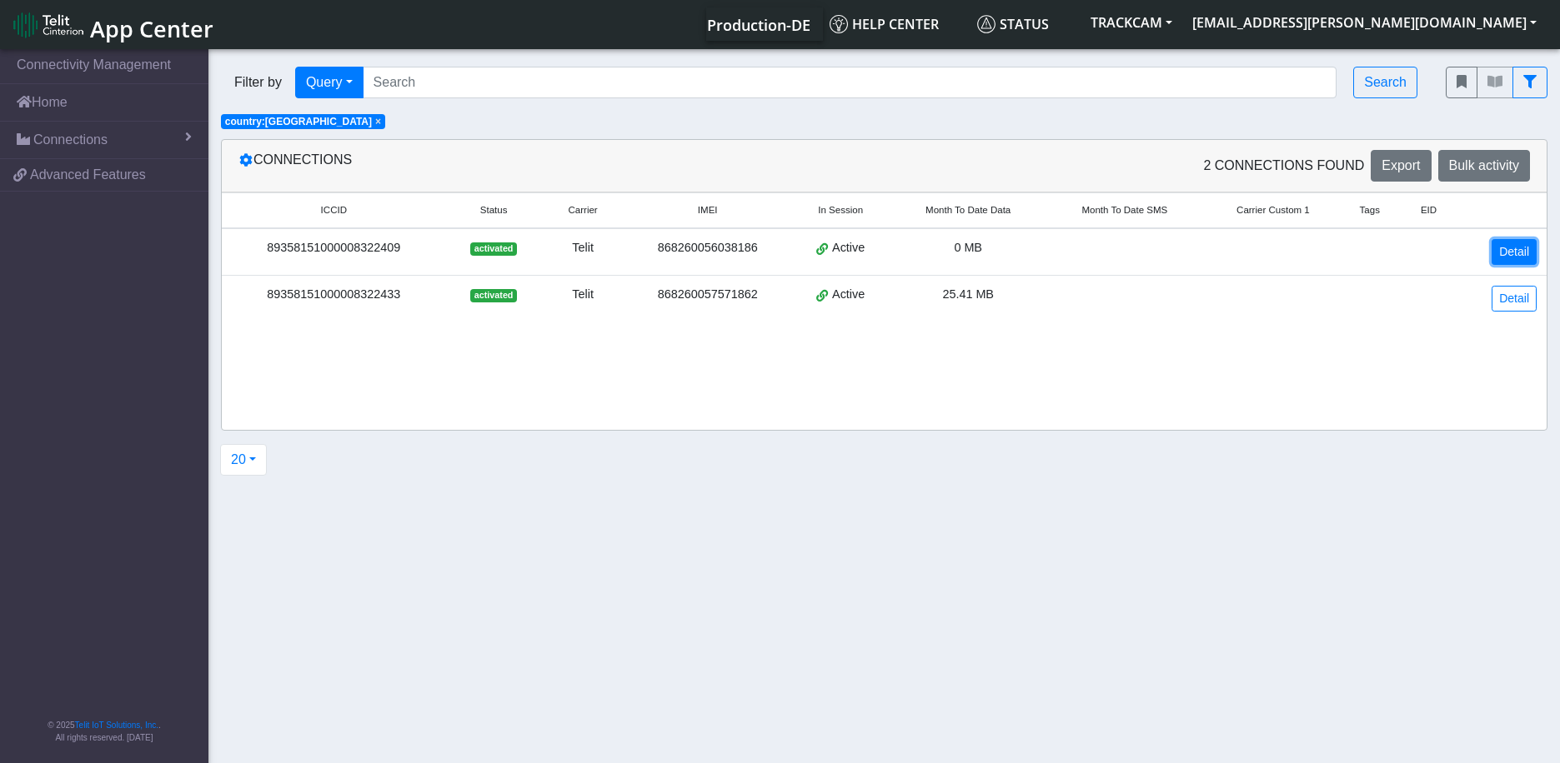
click at [1518, 254] on link "Detail" at bounding box center [1513, 252] width 45 height 26
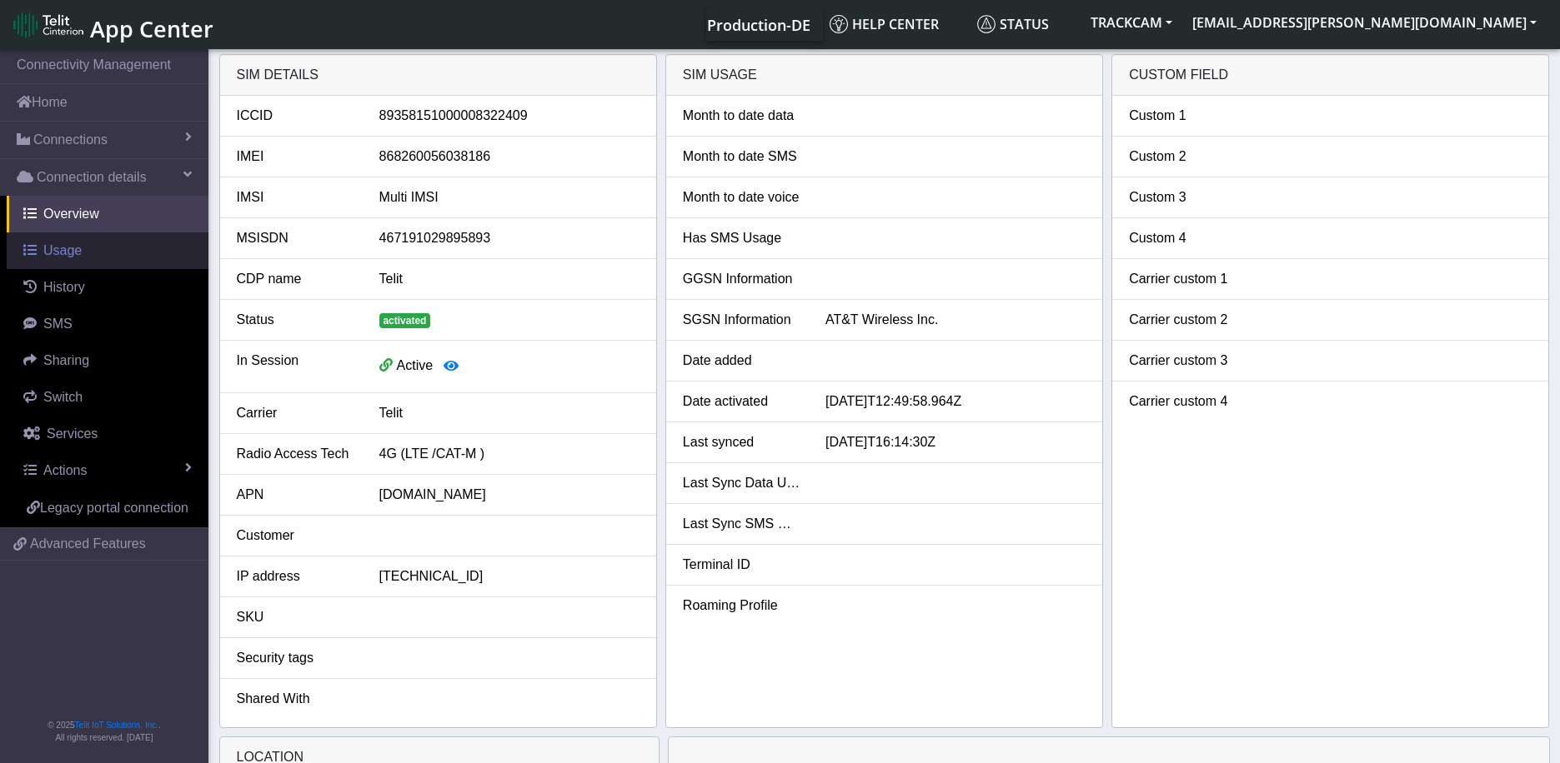
click at [53, 258] on span "Usage" at bounding box center [62, 250] width 38 height 14
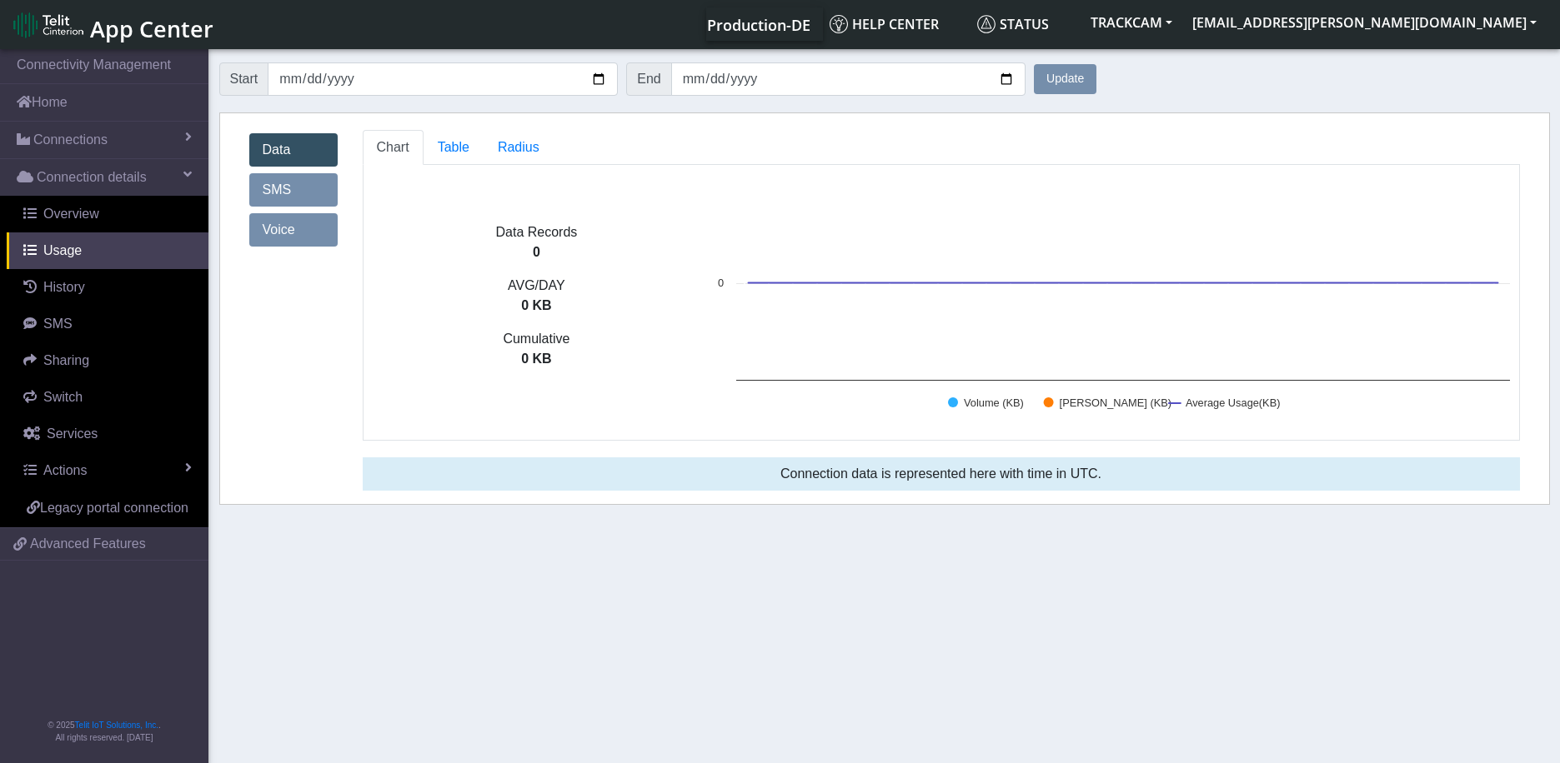
click at [288, 142] on link "Data" at bounding box center [293, 149] width 88 height 33
click at [458, 150] on span "Table" at bounding box center [454, 147] width 32 height 14
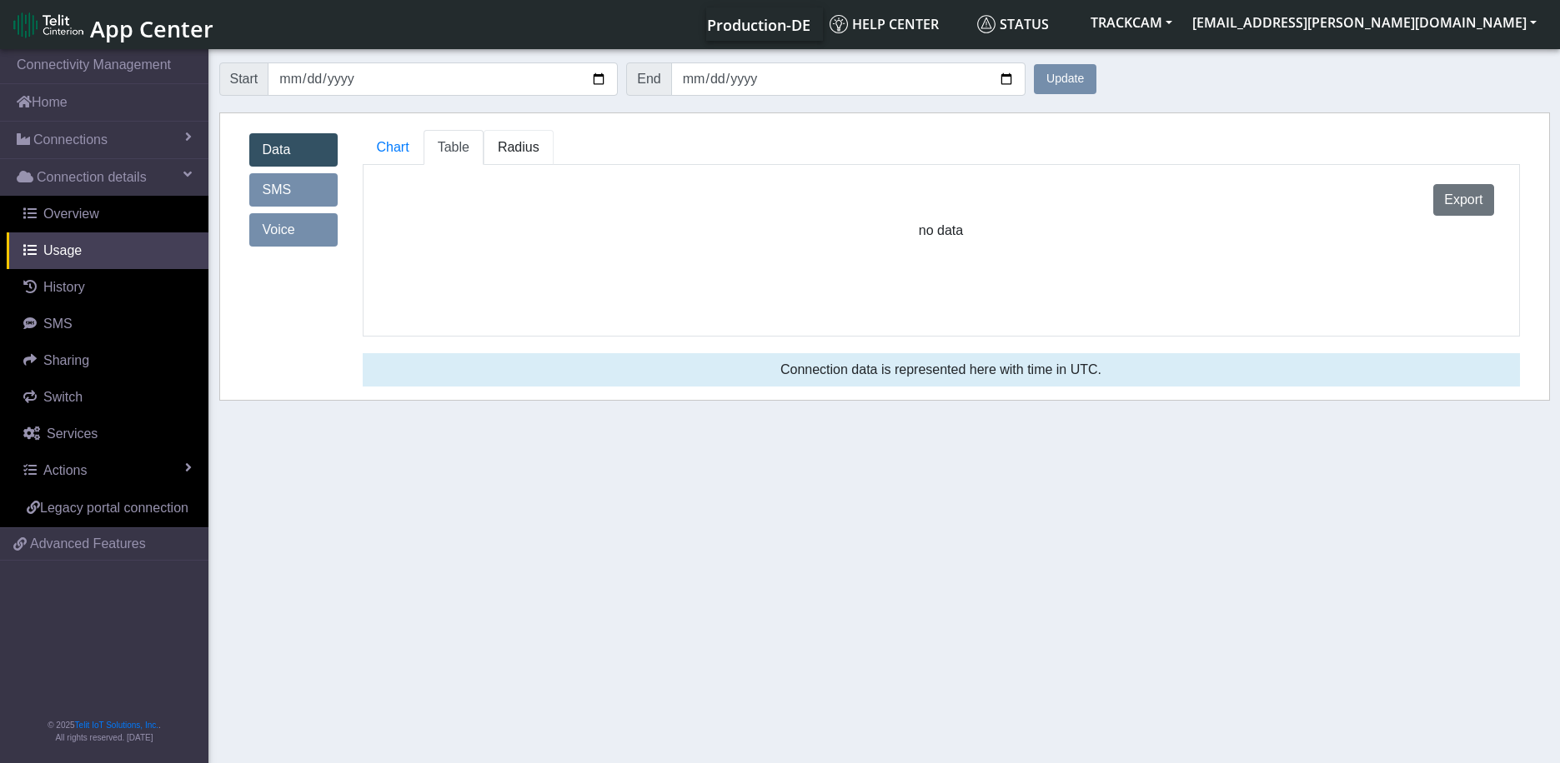
click at [515, 142] on span "Radius" at bounding box center [519, 147] width 42 height 14
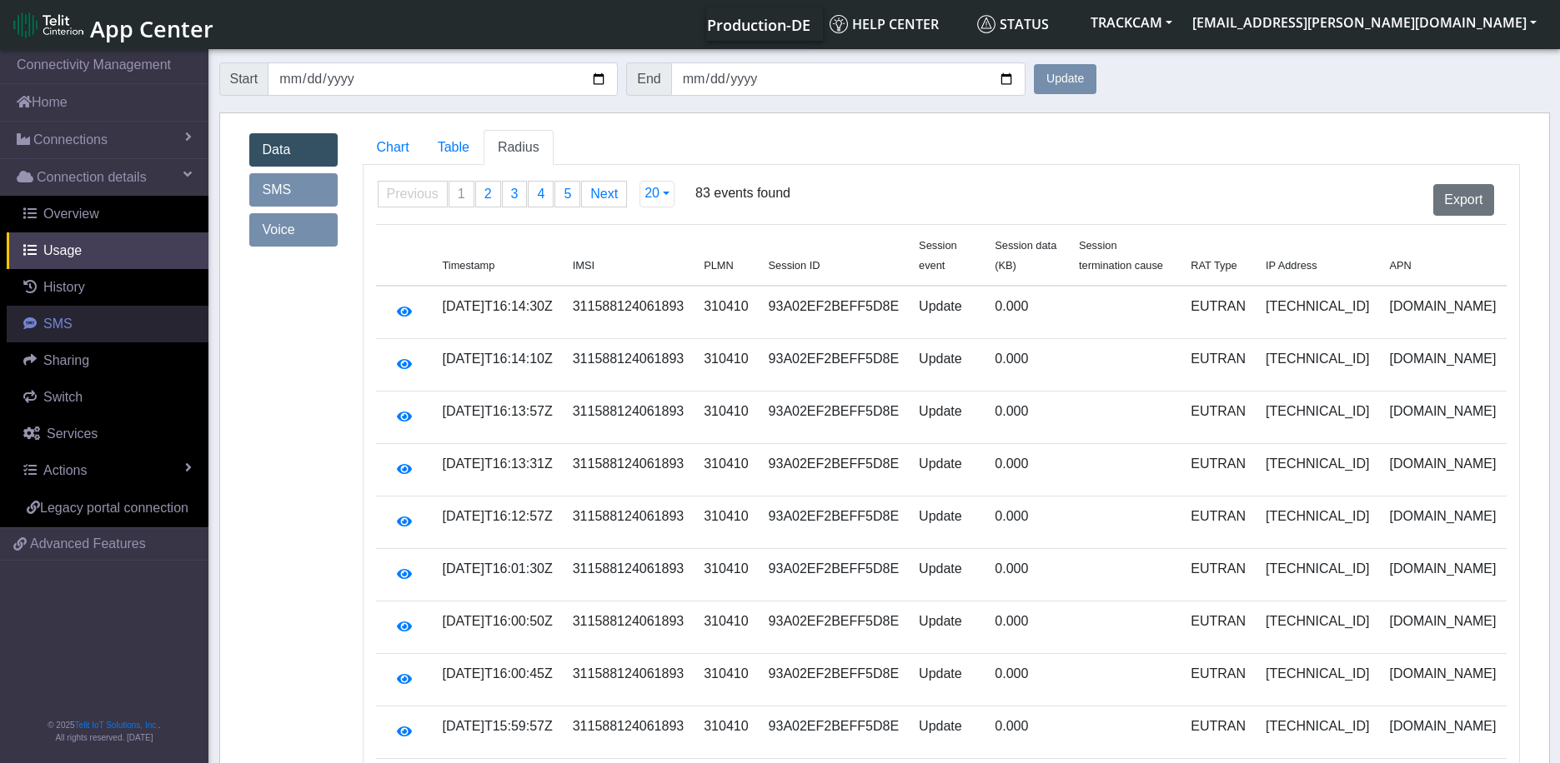
click at [48, 334] on link "SMS" at bounding box center [108, 324] width 202 height 37
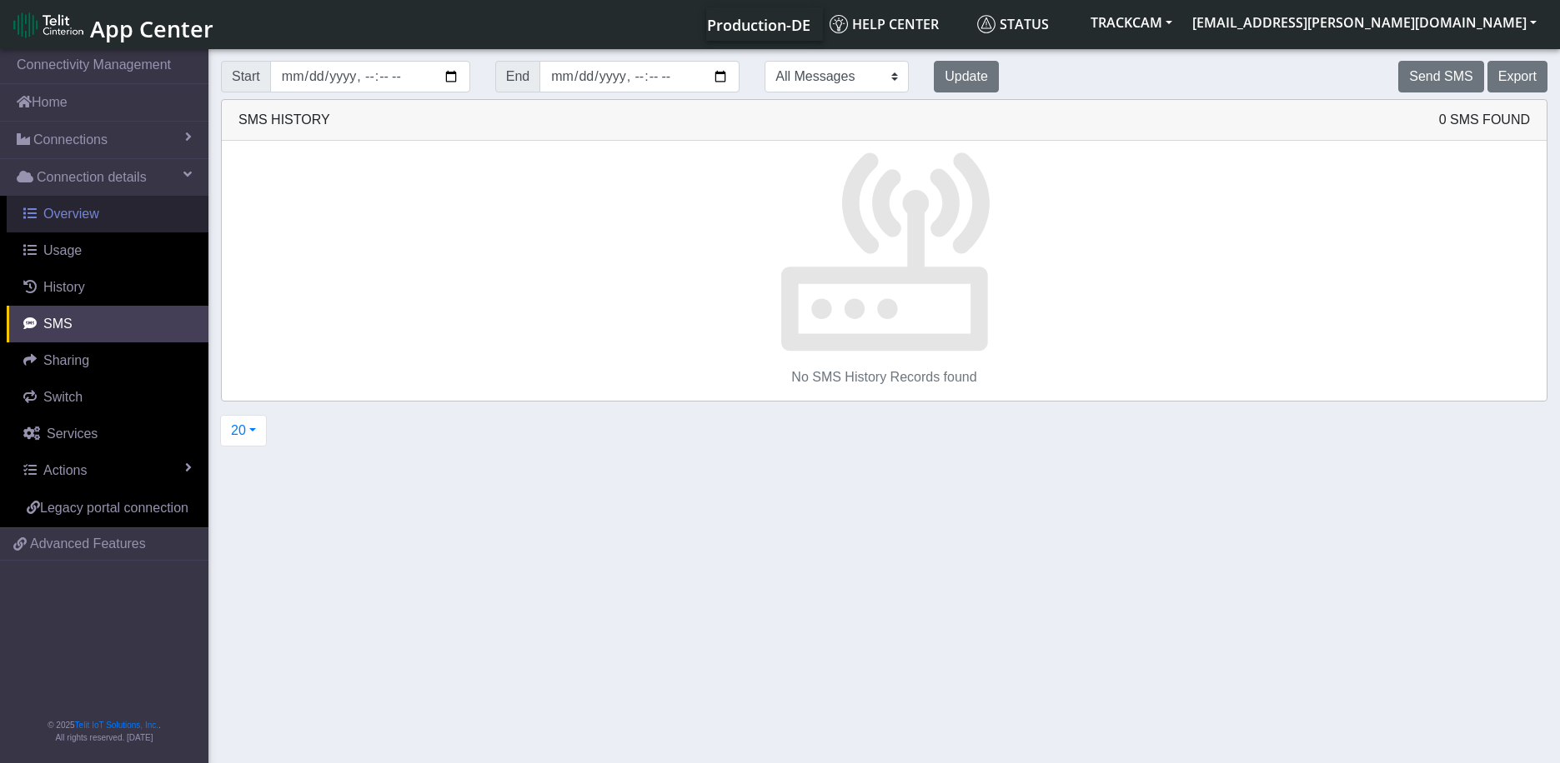
click at [82, 219] on span "Overview" at bounding box center [71, 214] width 56 height 14
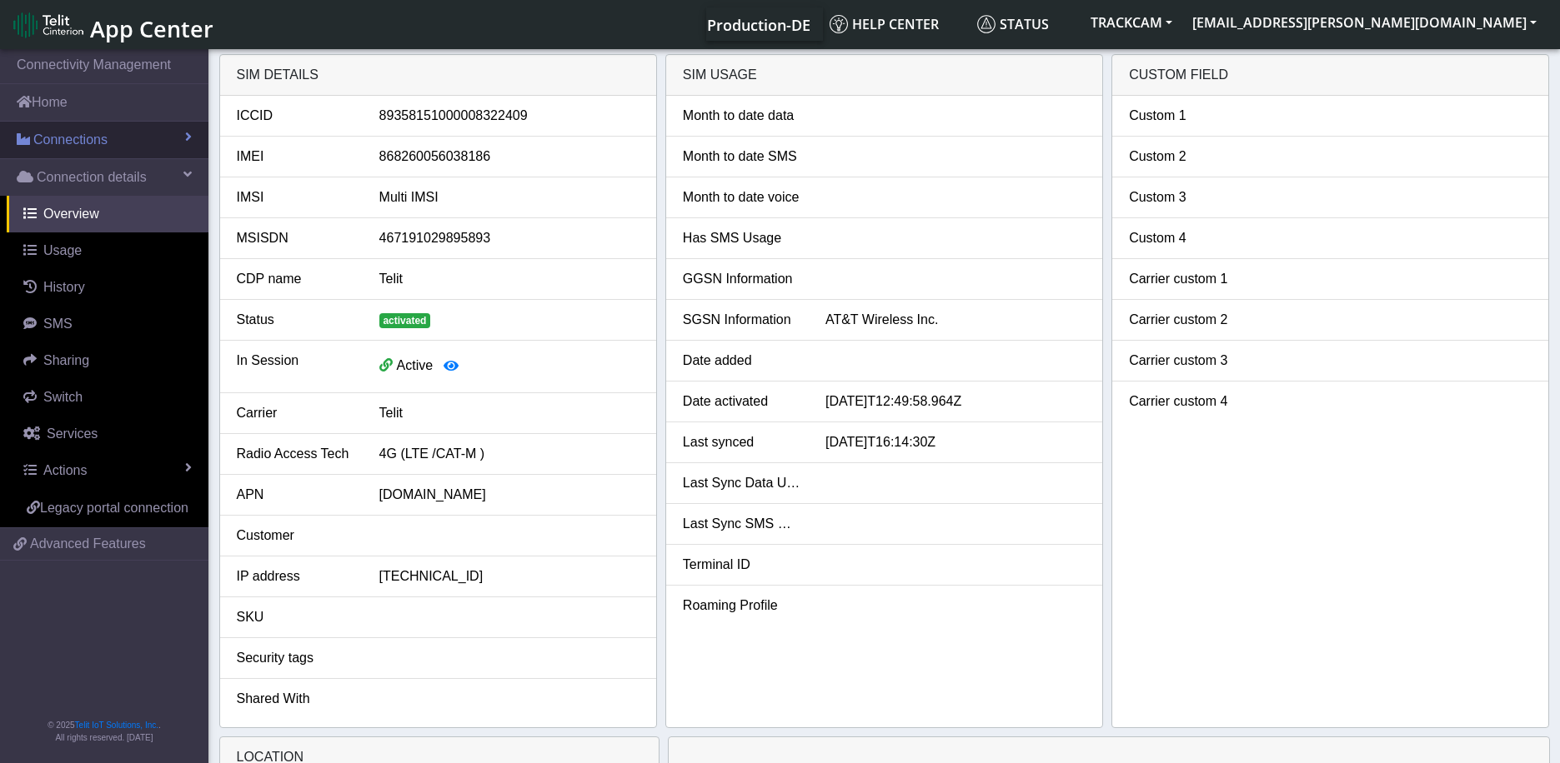
click at [107, 147] on link "Connections" at bounding box center [104, 140] width 208 height 37
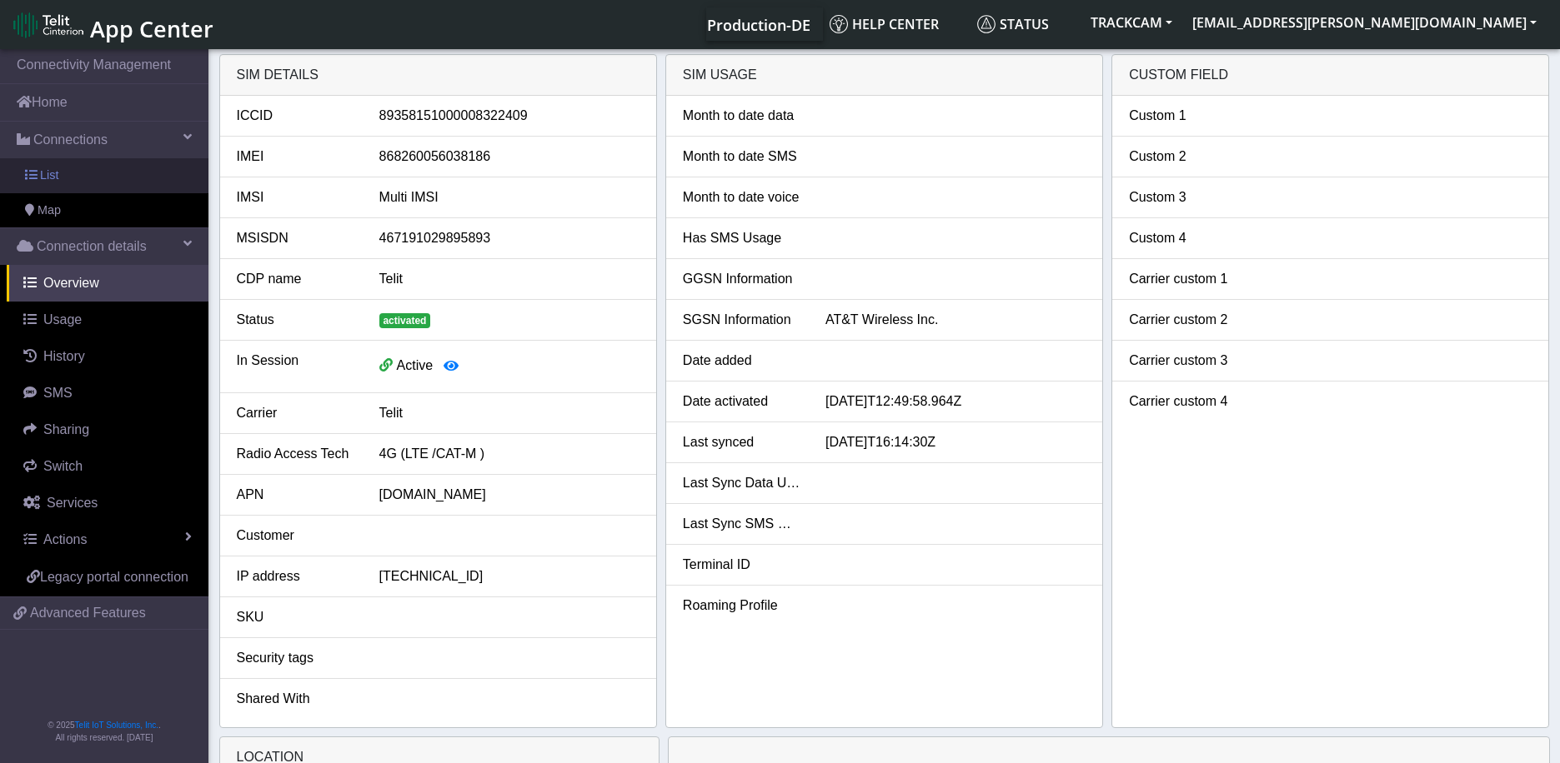
click at [69, 178] on link "List" at bounding box center [104, 175] width 208 height 35
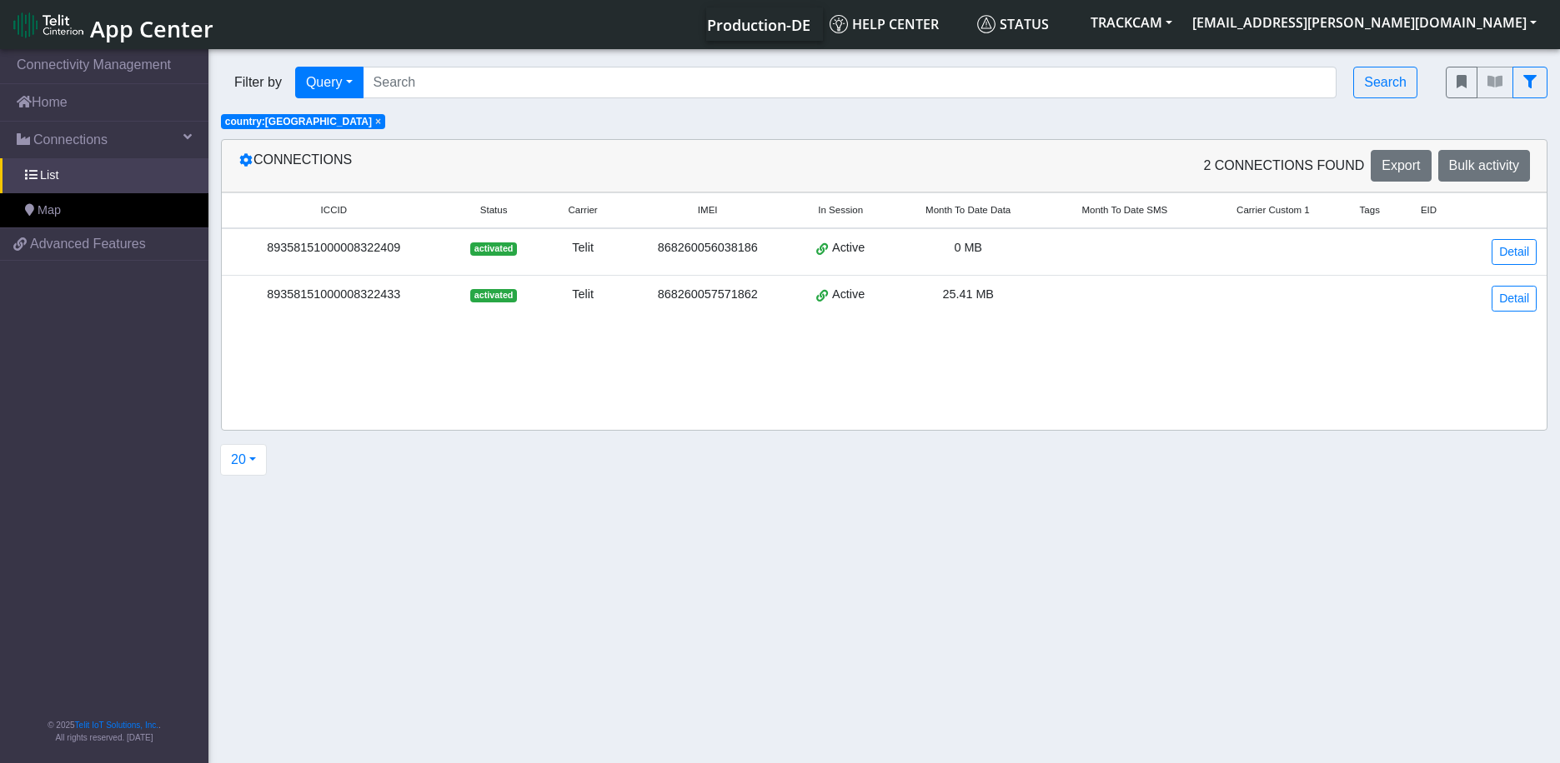
click at [388, 299] on div "89358151000008322433" at bounding box center [334, 295] width 204 height 18
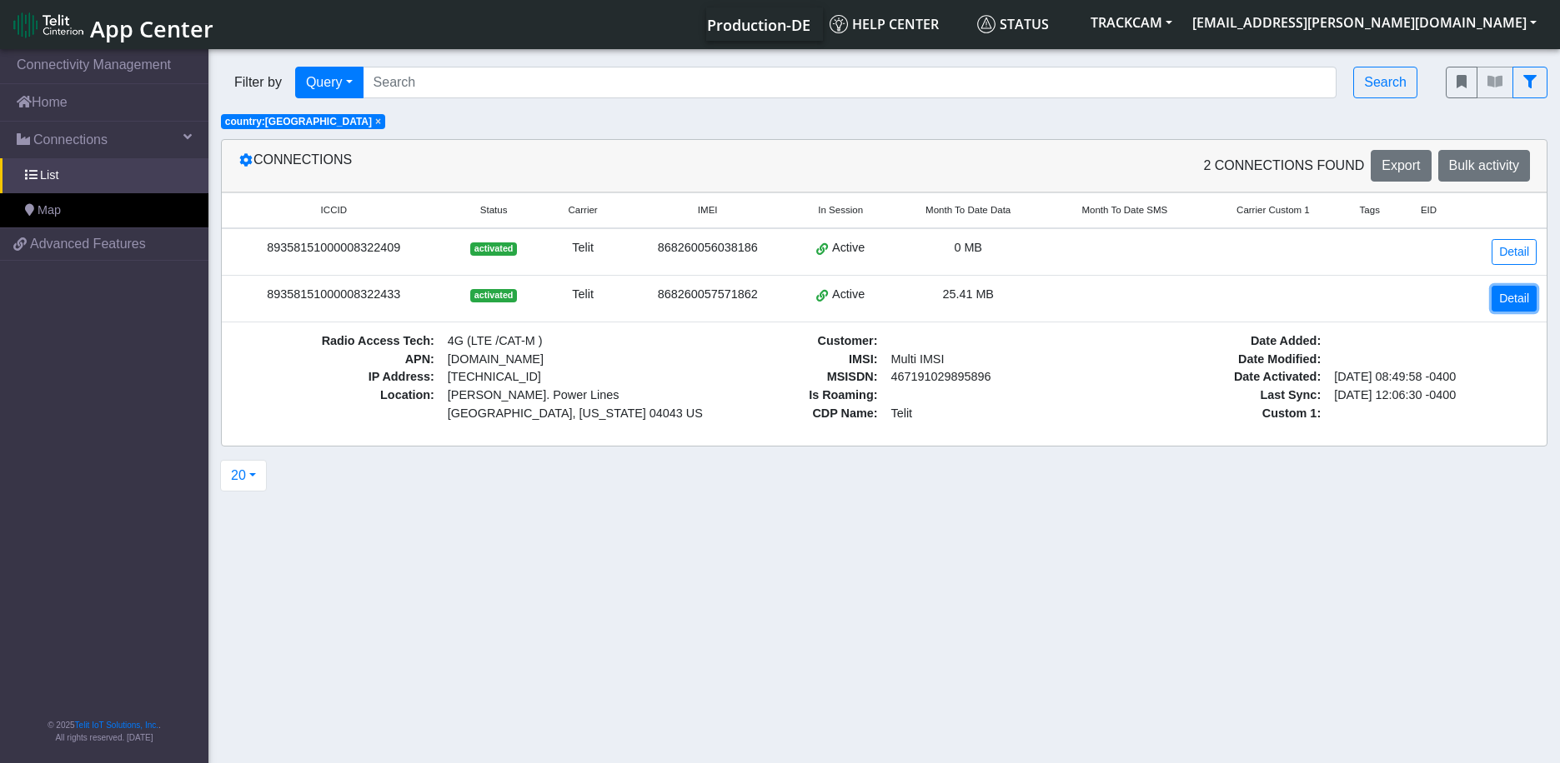
click at [1514, 298] on link "Detail" at bounding box center [1513, 299] width 45 height 26
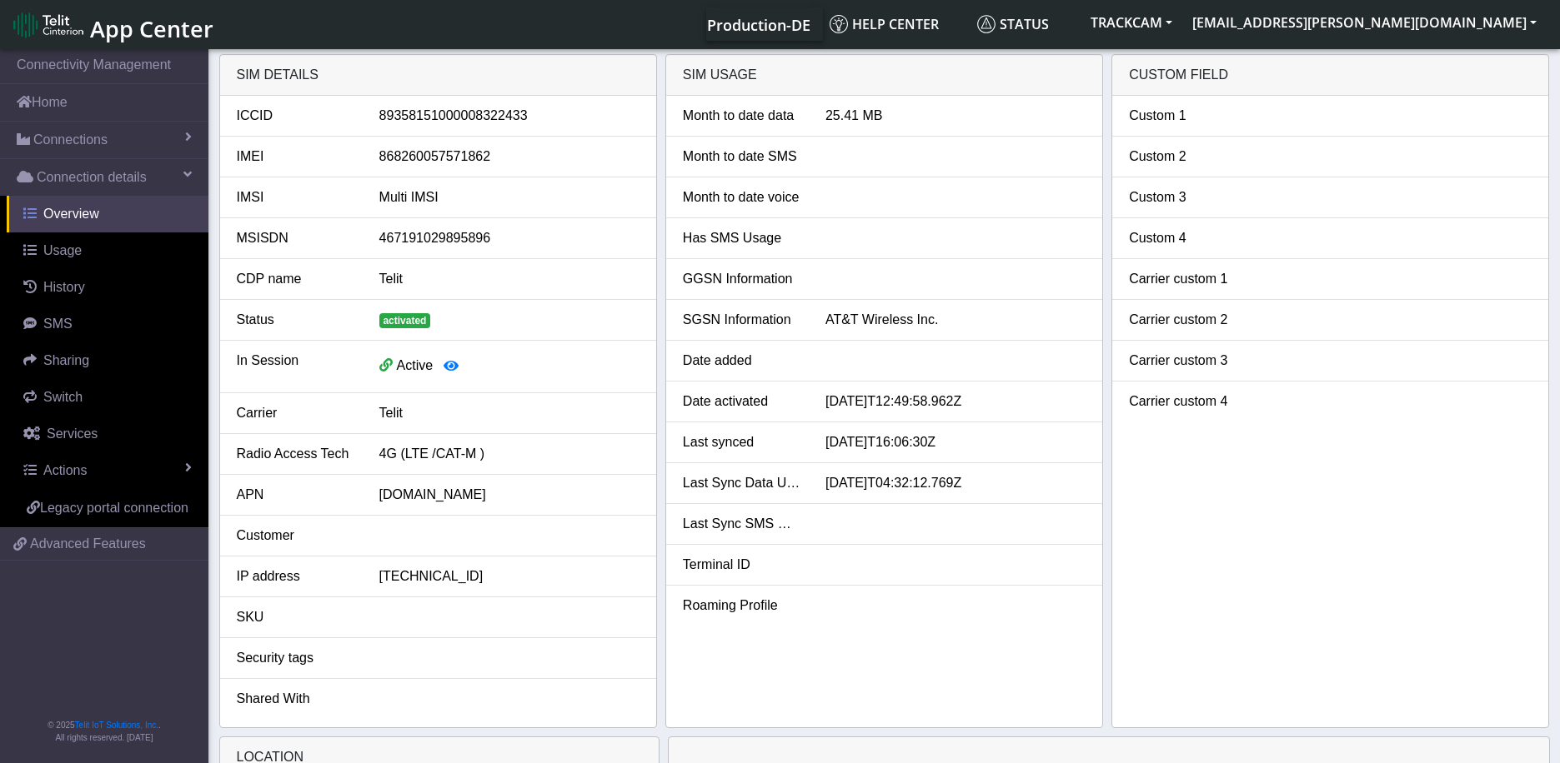
click at [91, 201] on link "Overview" at bounding box center [108, 214] width 202 height 37
click at [67, 289] on span "History" at bounding box center [64, 287] width 42 height 14
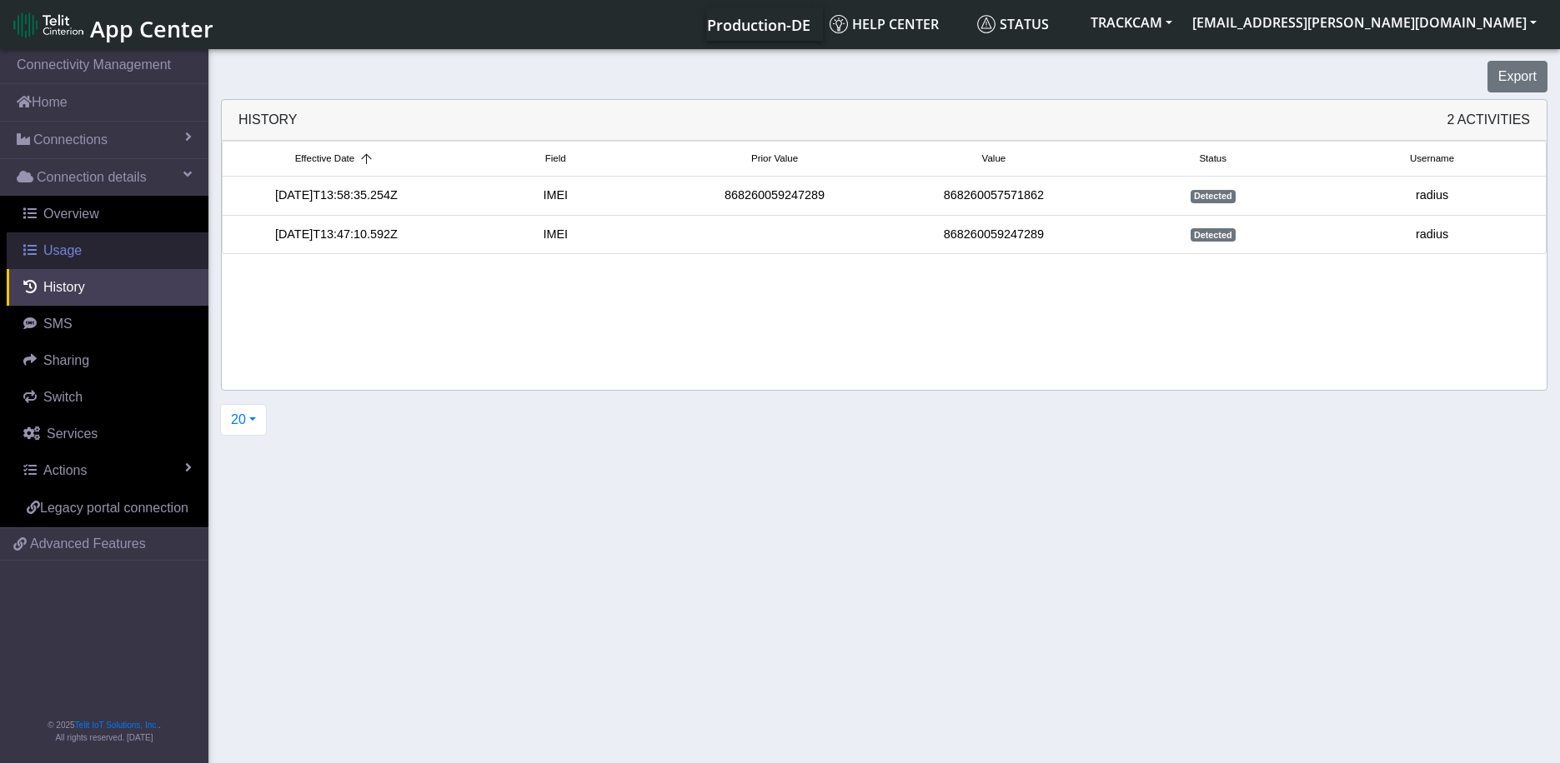
click at [78, 244] on span "Usage" at bounding box center [62, 250] width 38 height 14
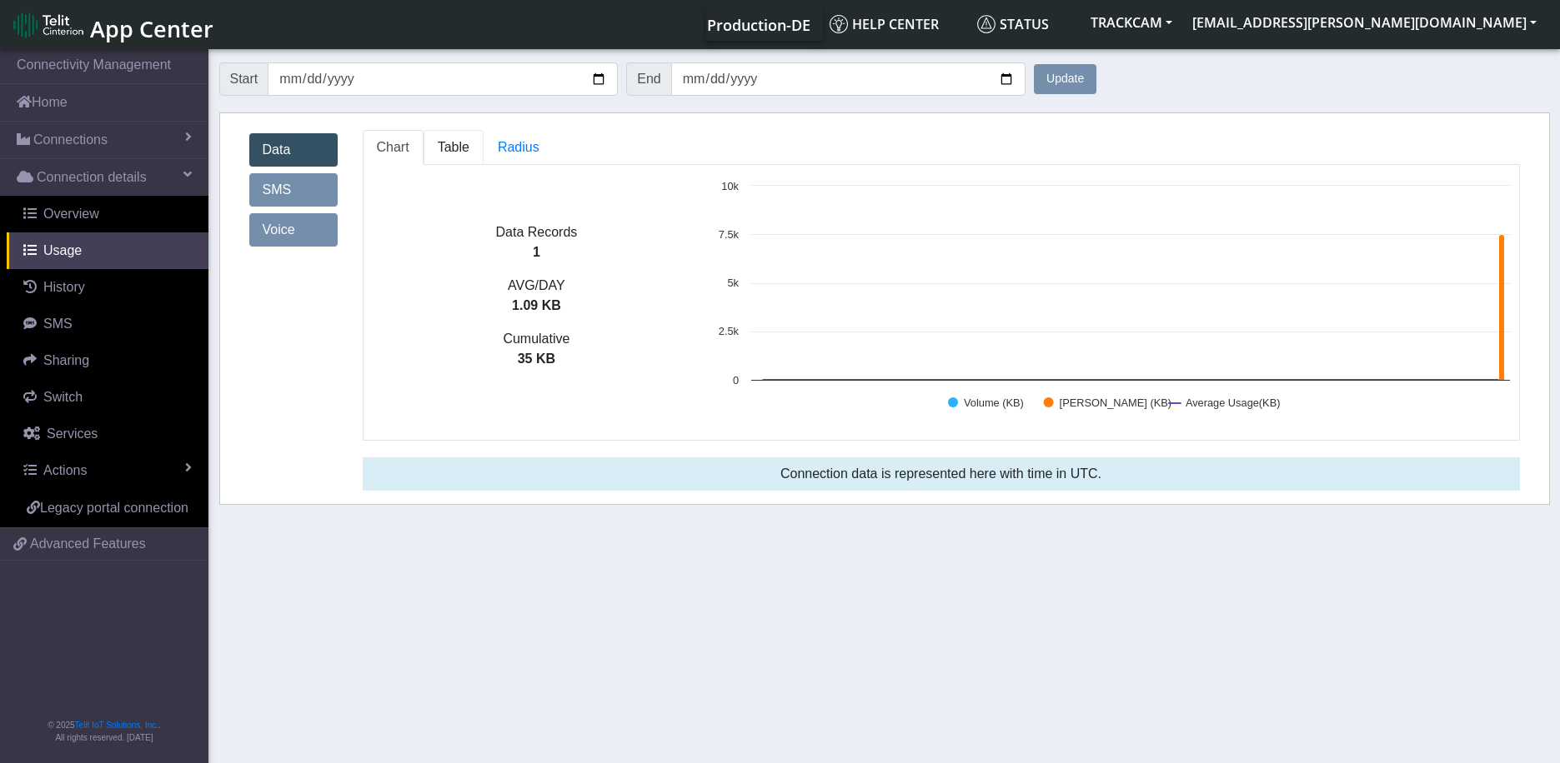
click at [442, 146] on span "Table" at bounding box center [454, 147] width 32 height 14
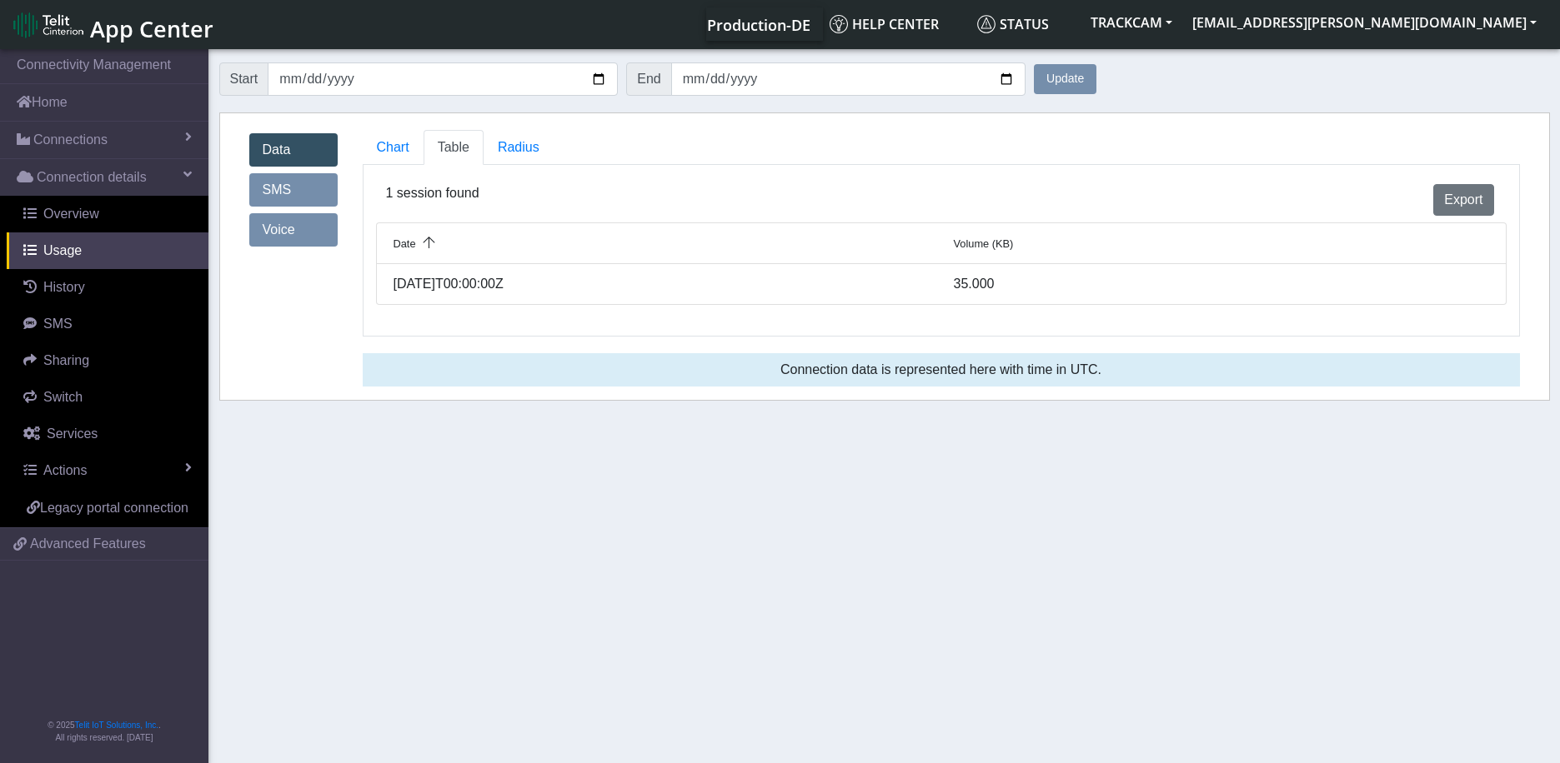
click at [276, 156] on link "Data" at bounding box center [293, 149] width 88 height 33
click at [56, 207] on span "Overview" at bounding box center [71, 214] width 56 height 14
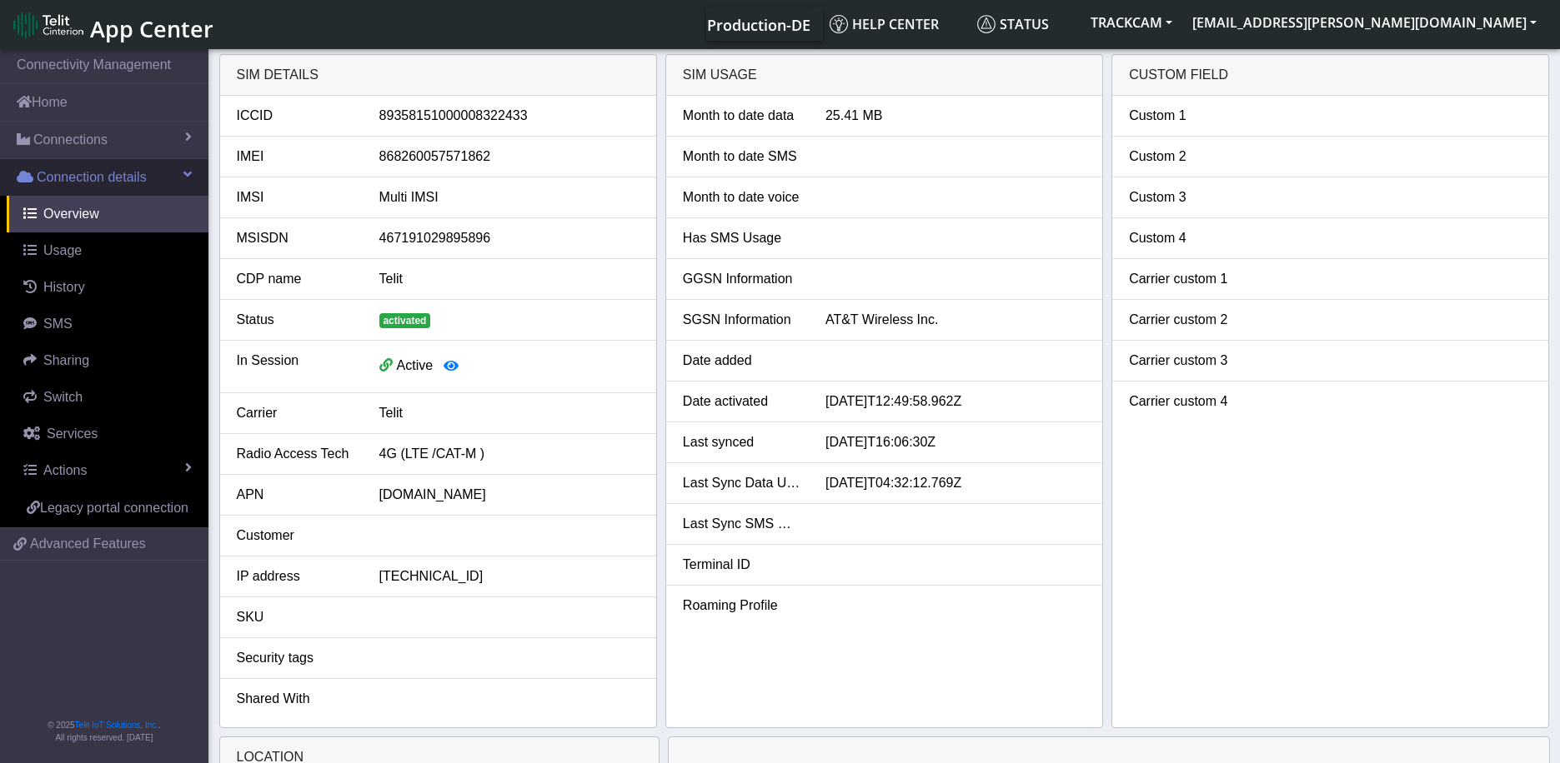
click at [63, 168] on span "Connection details" at bounding box center [92, 178] width 110 height 20
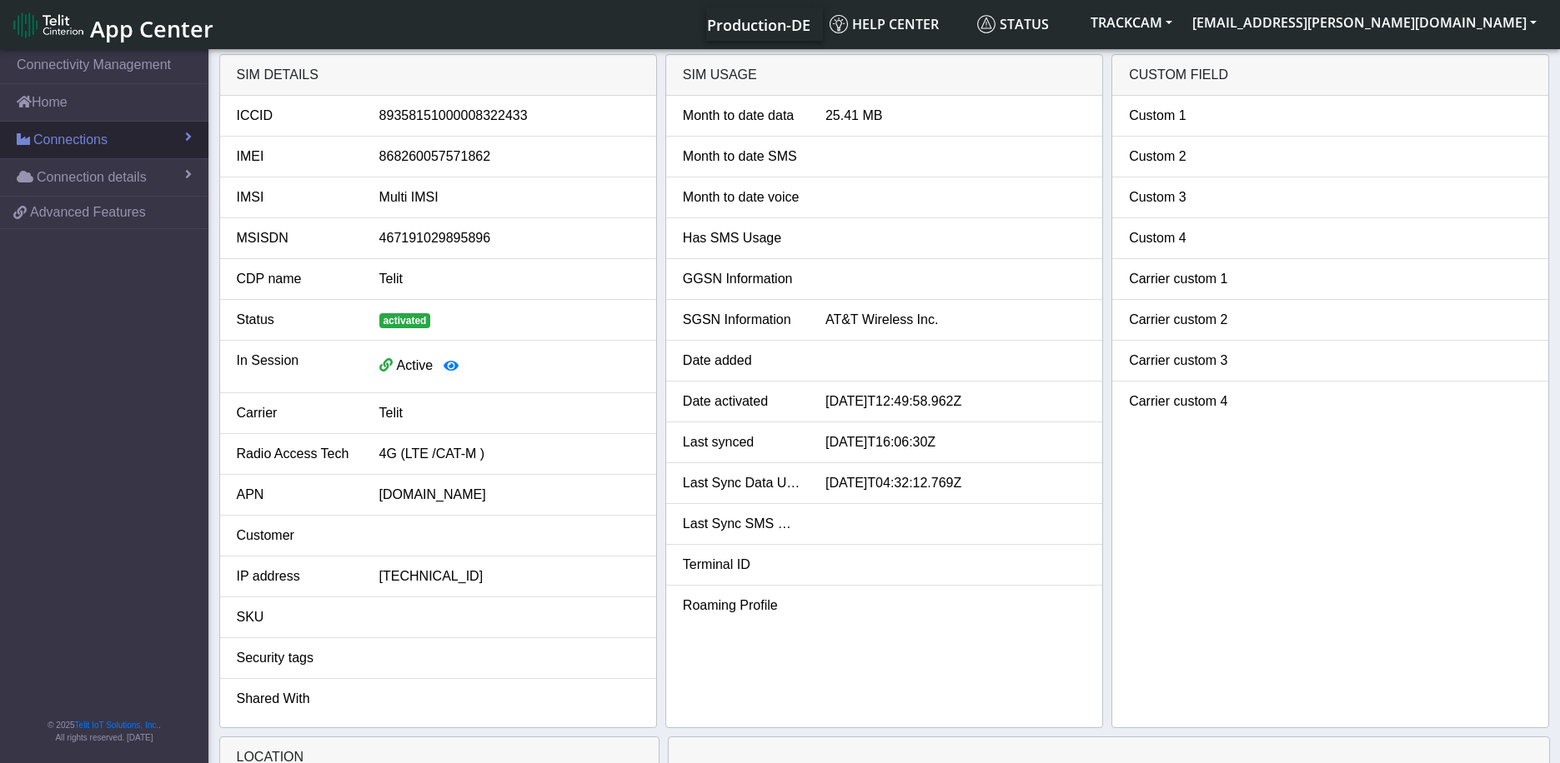
click at [93, 133] on span "Connections" at bounding box center [70, 140] width 74 height 20
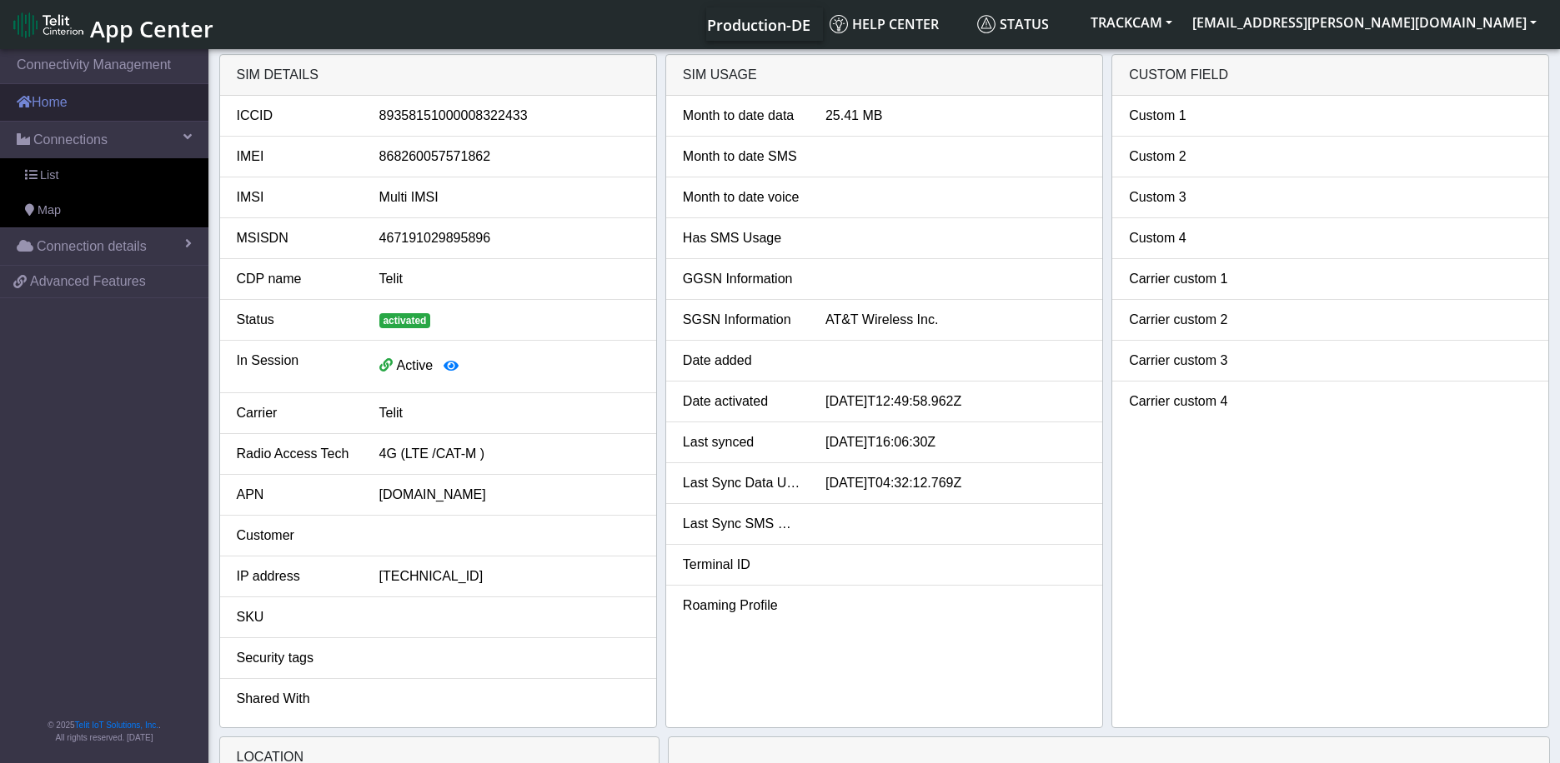
click at [85, 96] on link "Home" at bounding box center [104, 102] width 208 height 37
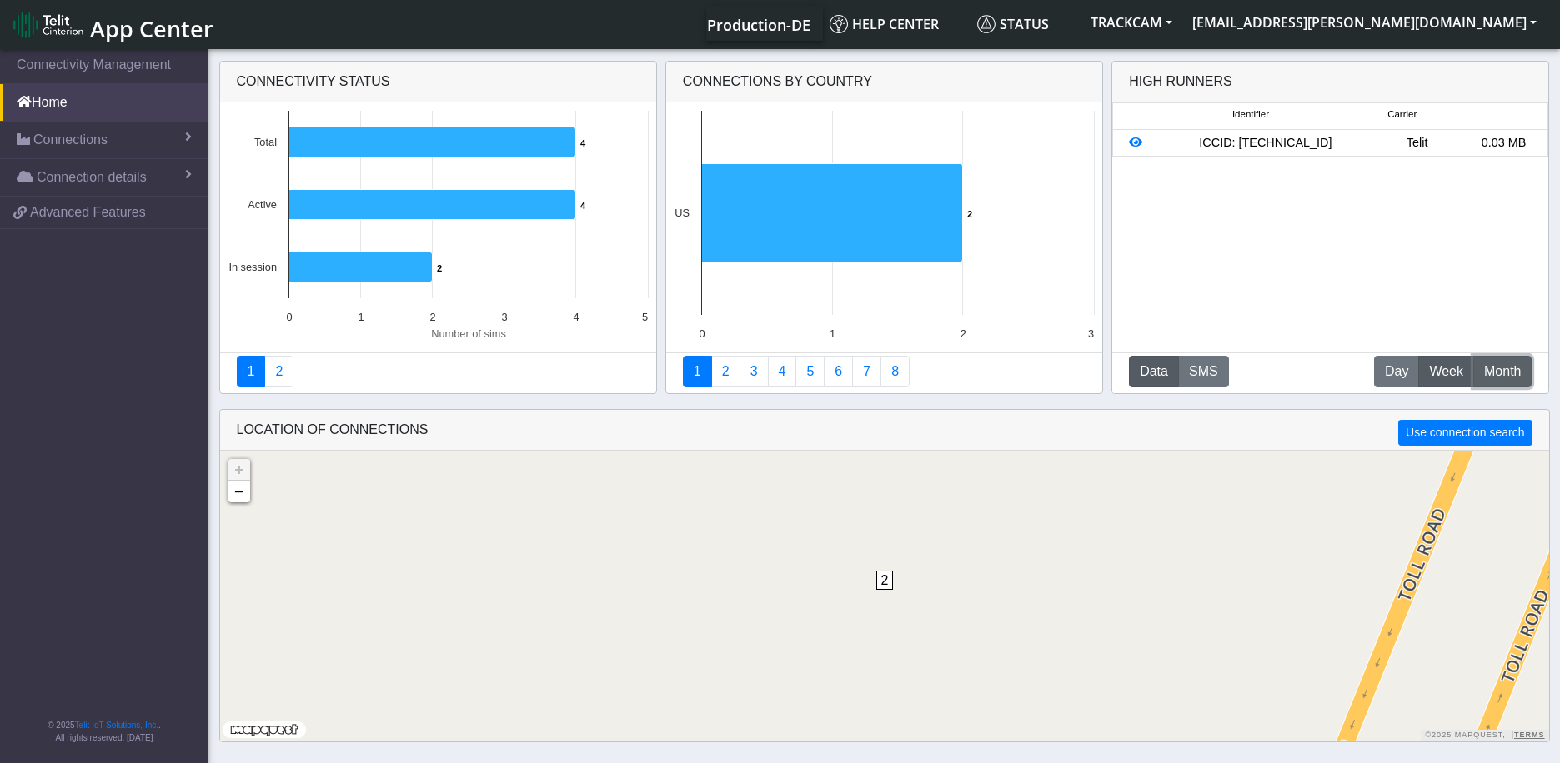
click at [1494, 359] on button "M Month" at bounding box center [1502, 372] width 58 height 32
click at [1136, 143] on icon at bounding box center [1135, 143] width 13 height 12
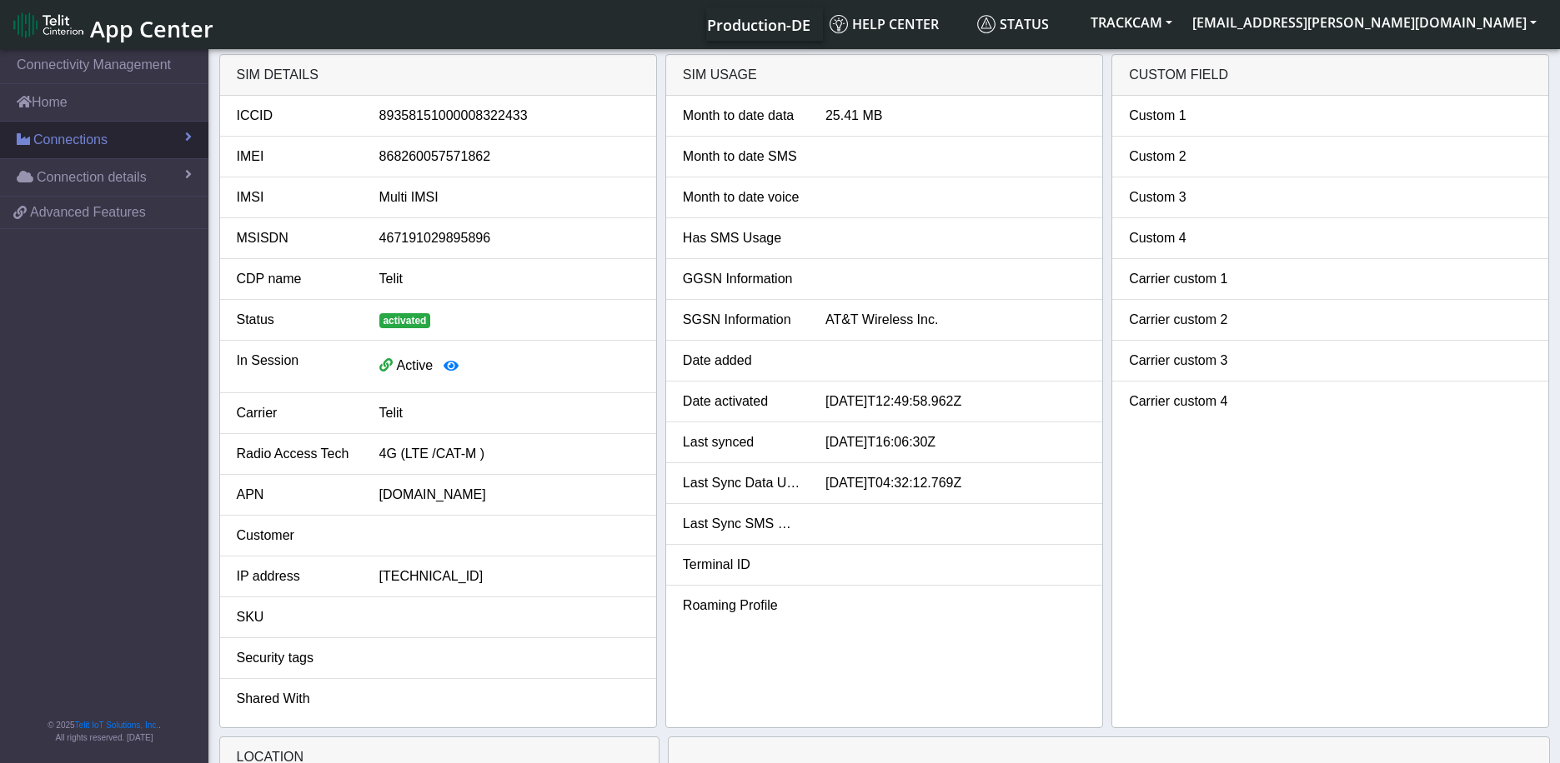
click at [76, 142] on span "Connections" at bounding box center [70, 140] width 74 height 20
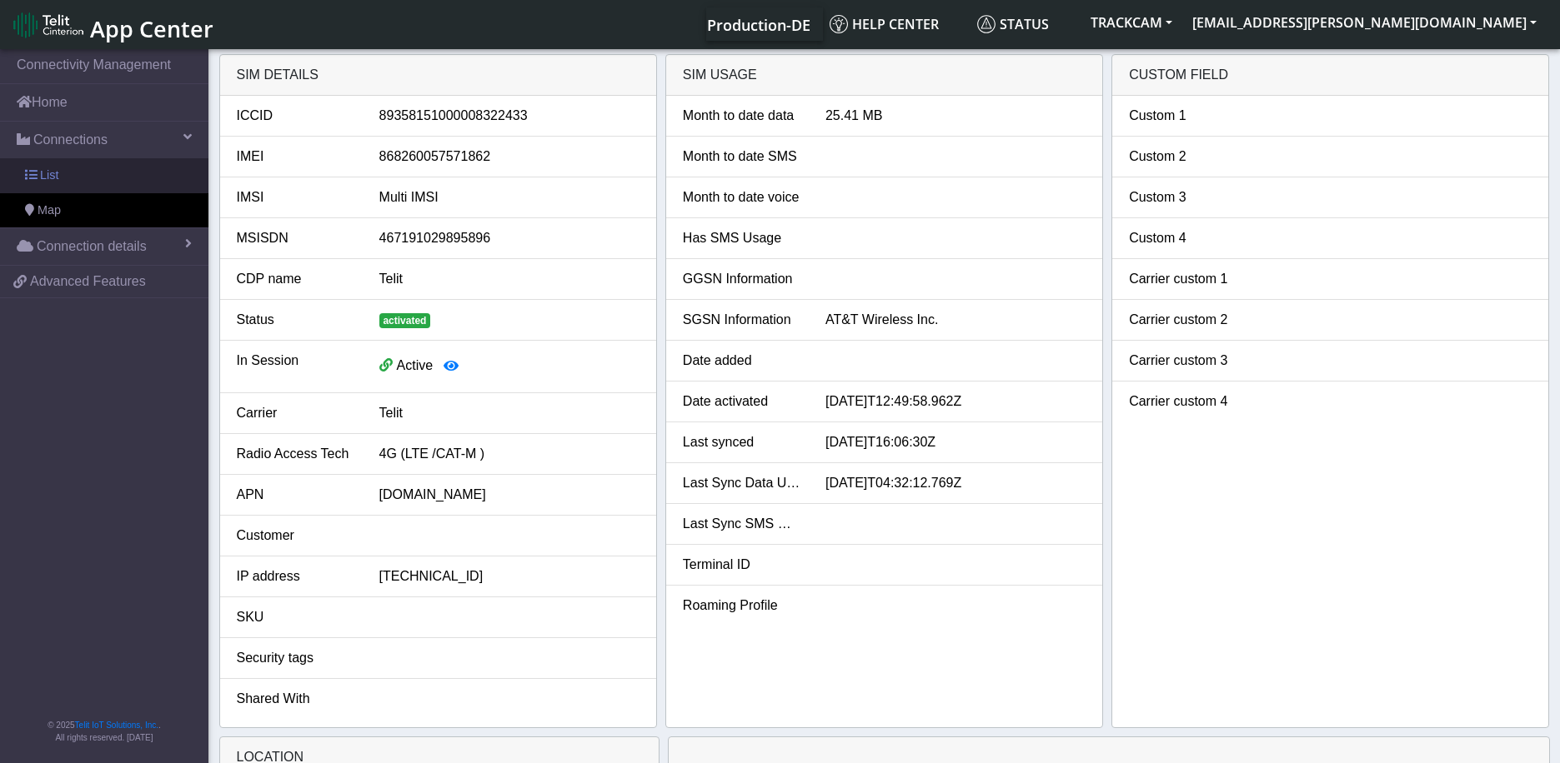
click at [80, 179] on link "List" at bounding box center [104, 175] width 208 height 35
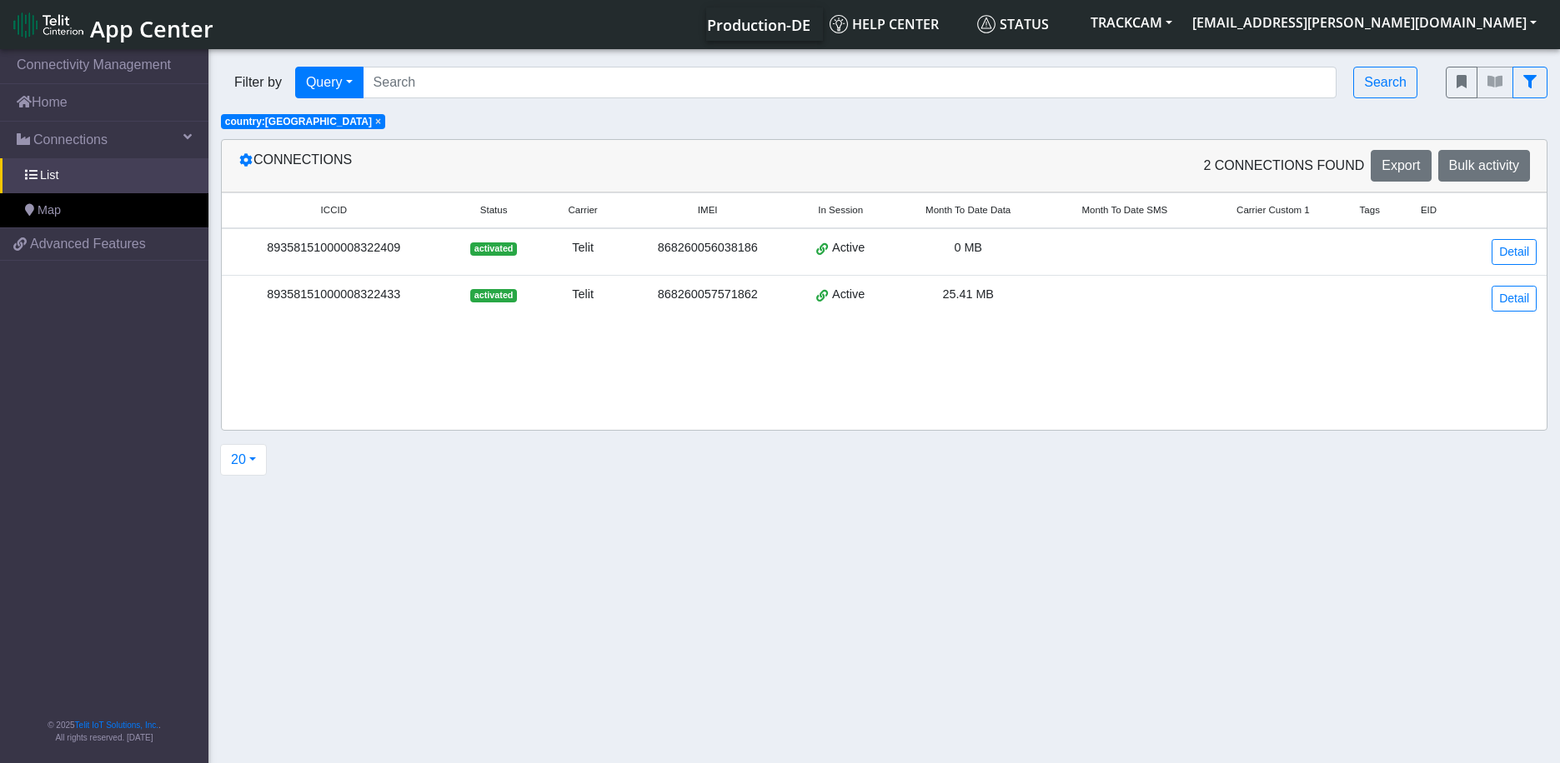
click at [1273, 108] on div "Filter by Query Query In Session Not connected Country Operator Search" at bounding box center [820, 82] width 1224 height 57
click at [487, 293] on span "activated" at bounding box center [493, 295] width 46 height 13
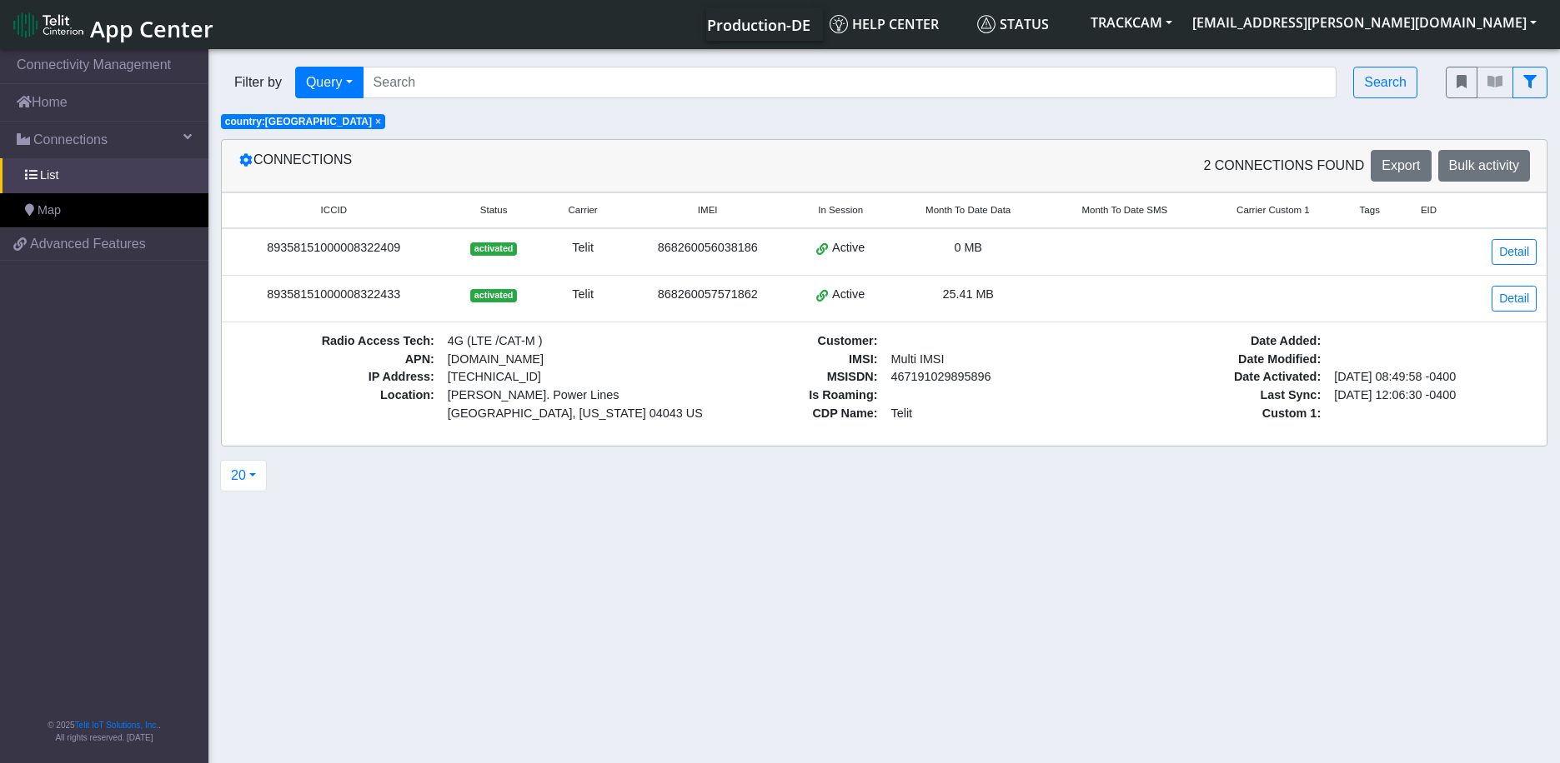
click at [394, 293] on div "89358151000008322433" at bounding box center [334, 295] width 204 height 18
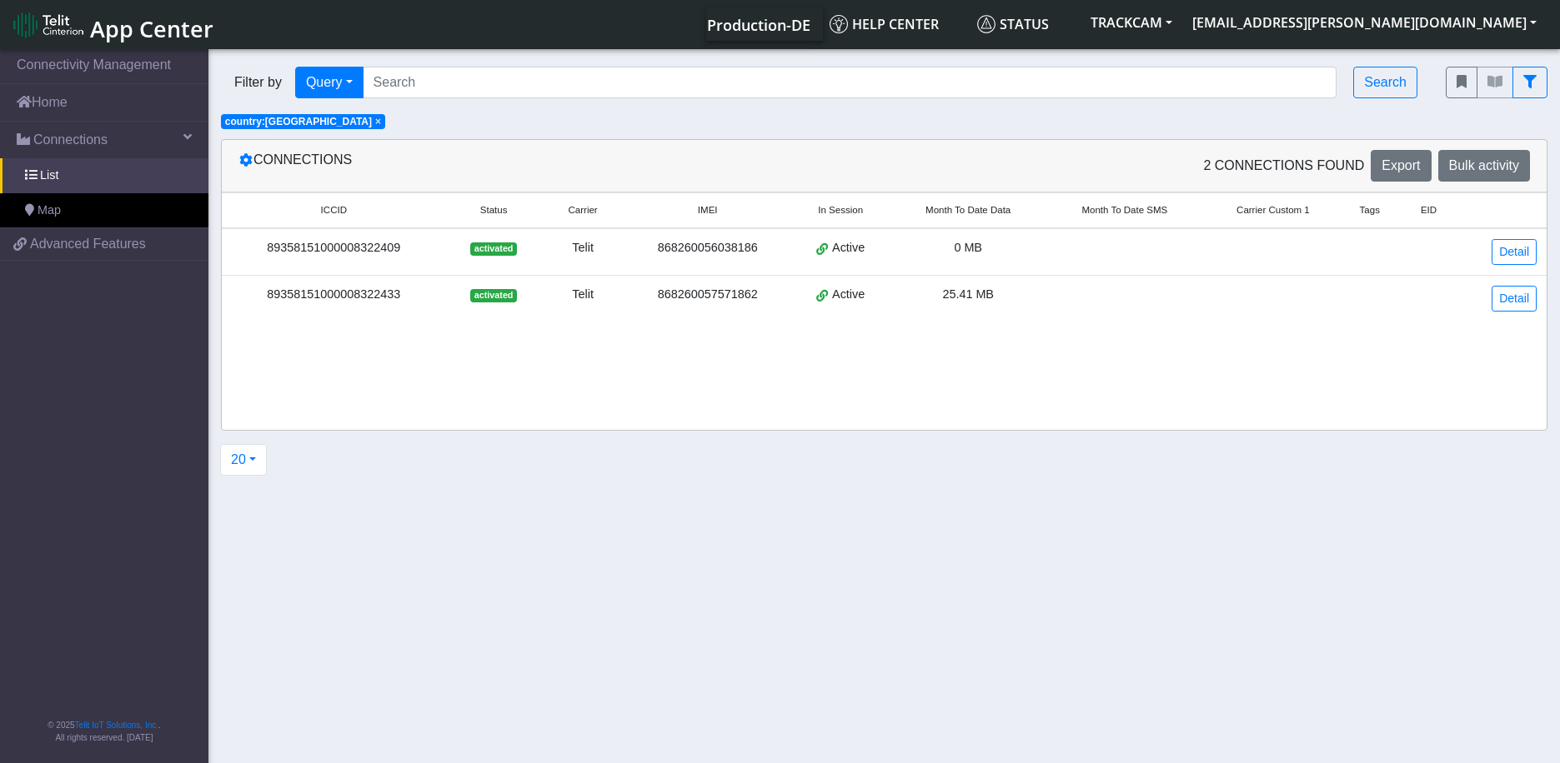
click at [394, 293] on div "89358151000008322433" at bounding box center [334, 295] width 204 height 18
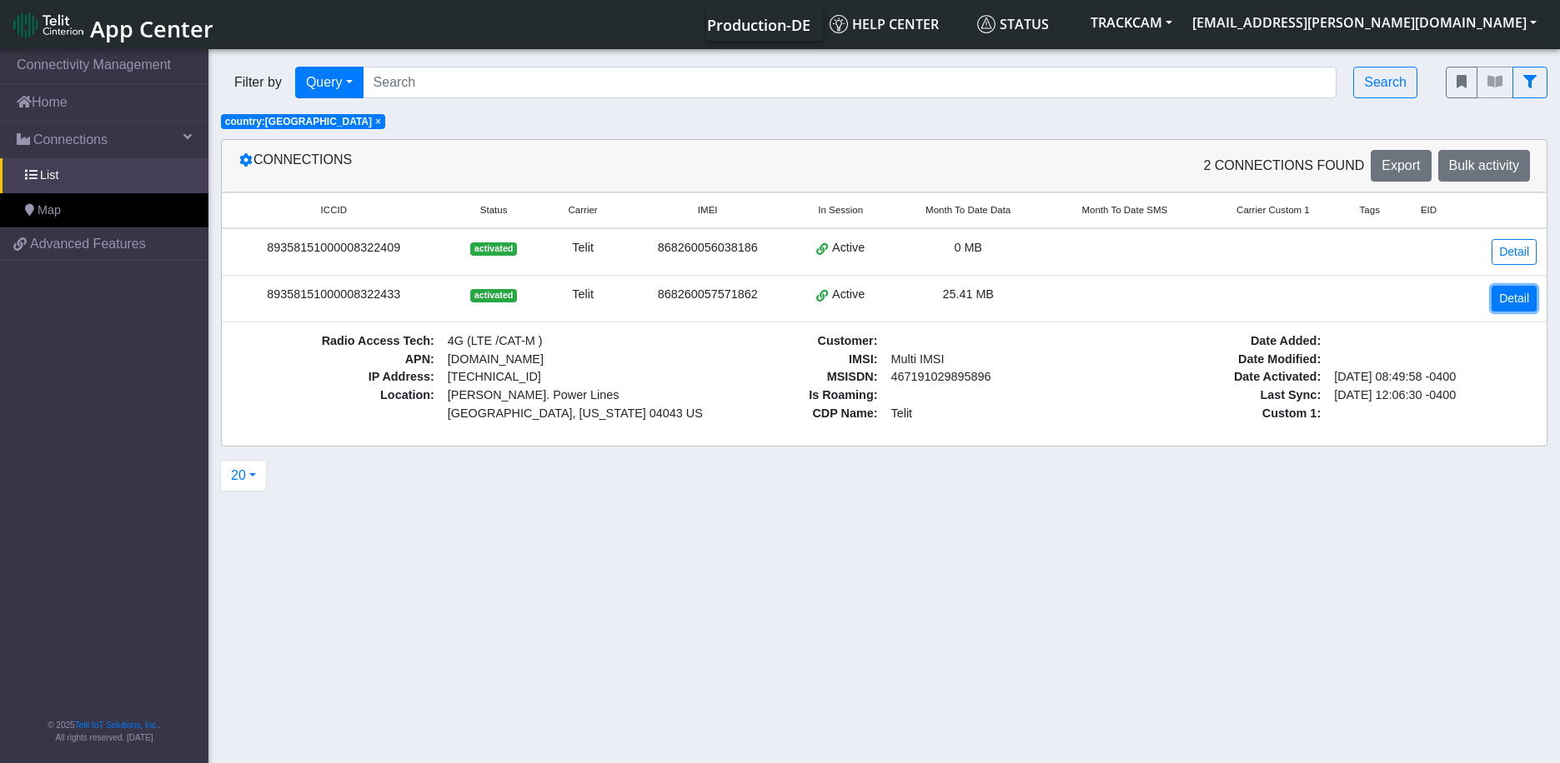
click at [1516, 299] on link "Detail" at bounding box center [1513, 299] width 45 height 26
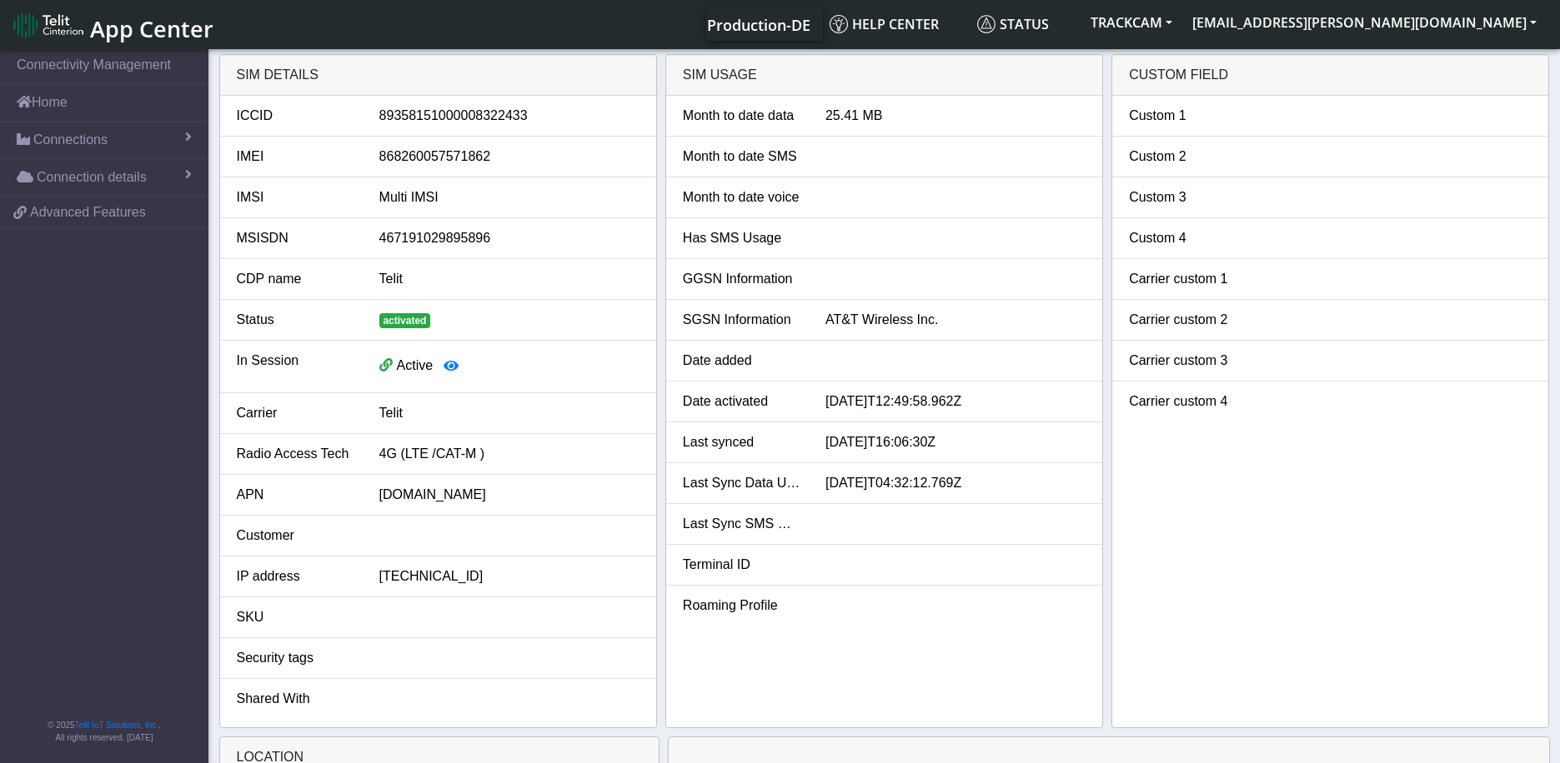
drag, startPoint x: 892, startPoint y: 119, endPoint x: 911, endPoint y: 111, distance: 20.9
click at [911, 111] on div "25.41 MB" at bounding box center [955, 116] width 285 height 20
click at [60, 132] on span "Connections" at bounding box center [70, 140] width 74 height 20
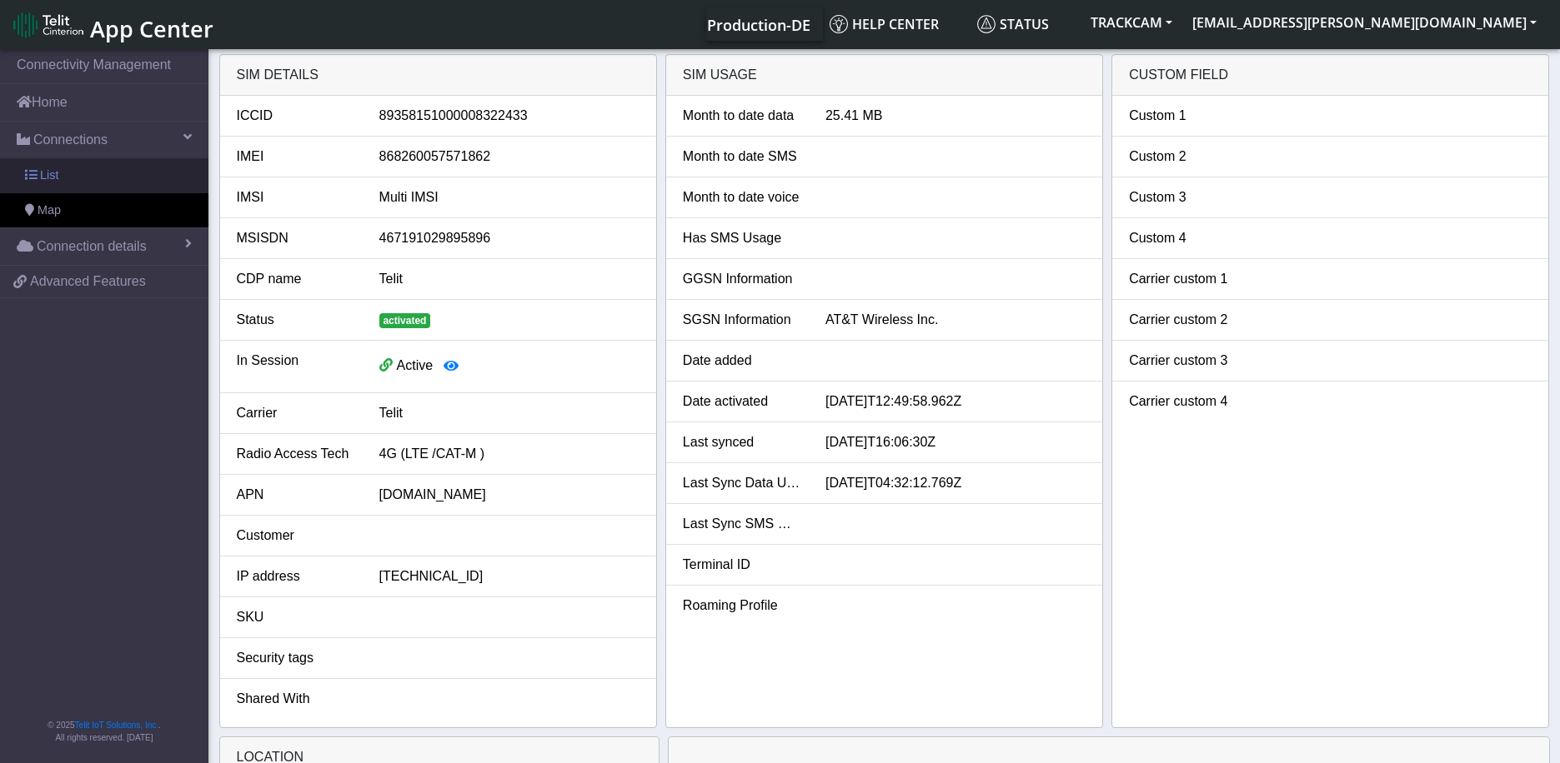
click at [94, 168] on link "List" at bounding box center [104, 175] width 208 height 35
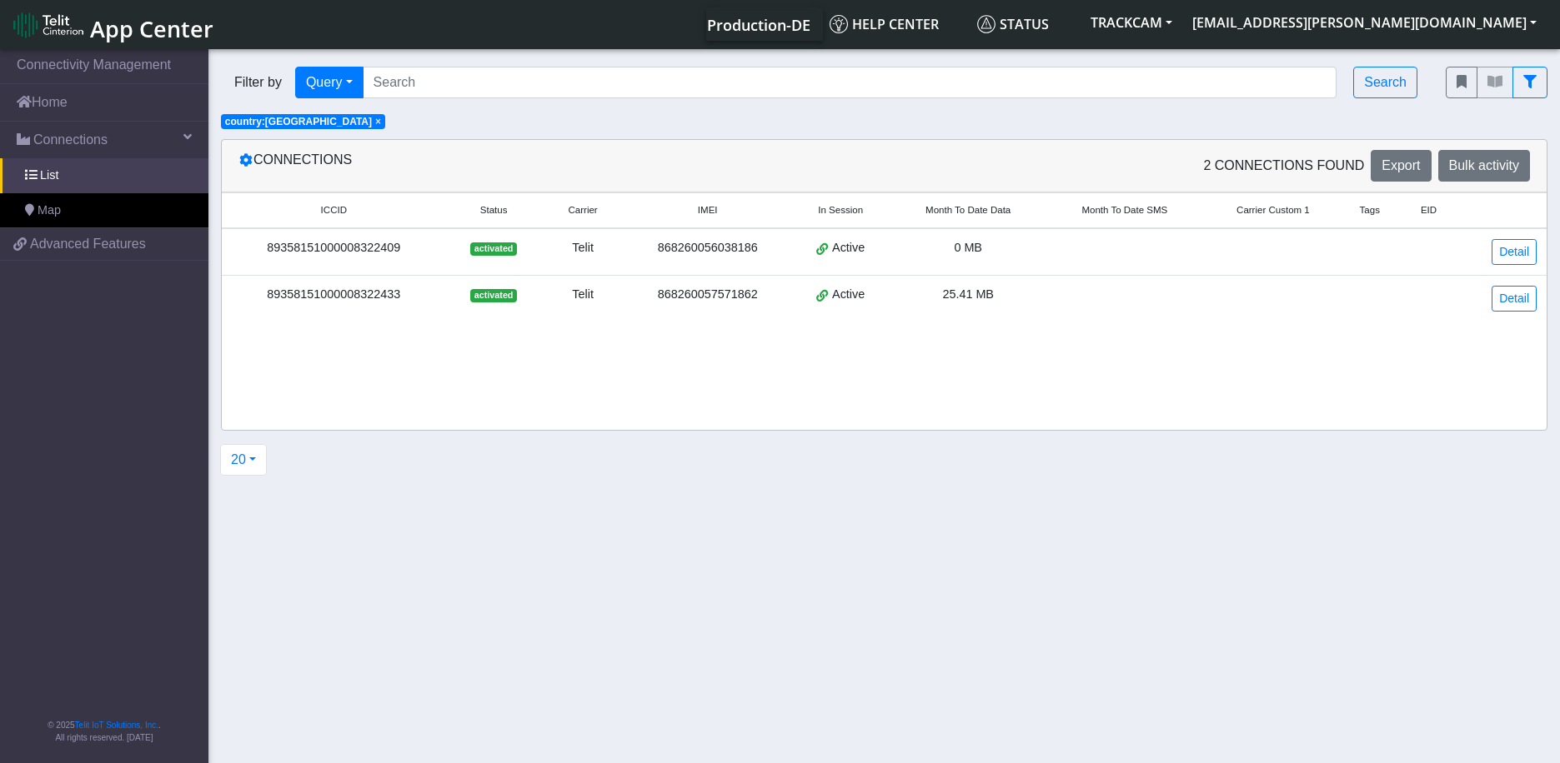
click at [389, 289] on div "89358151000008322433" at bounding box center [334, 295] width 204 height 18
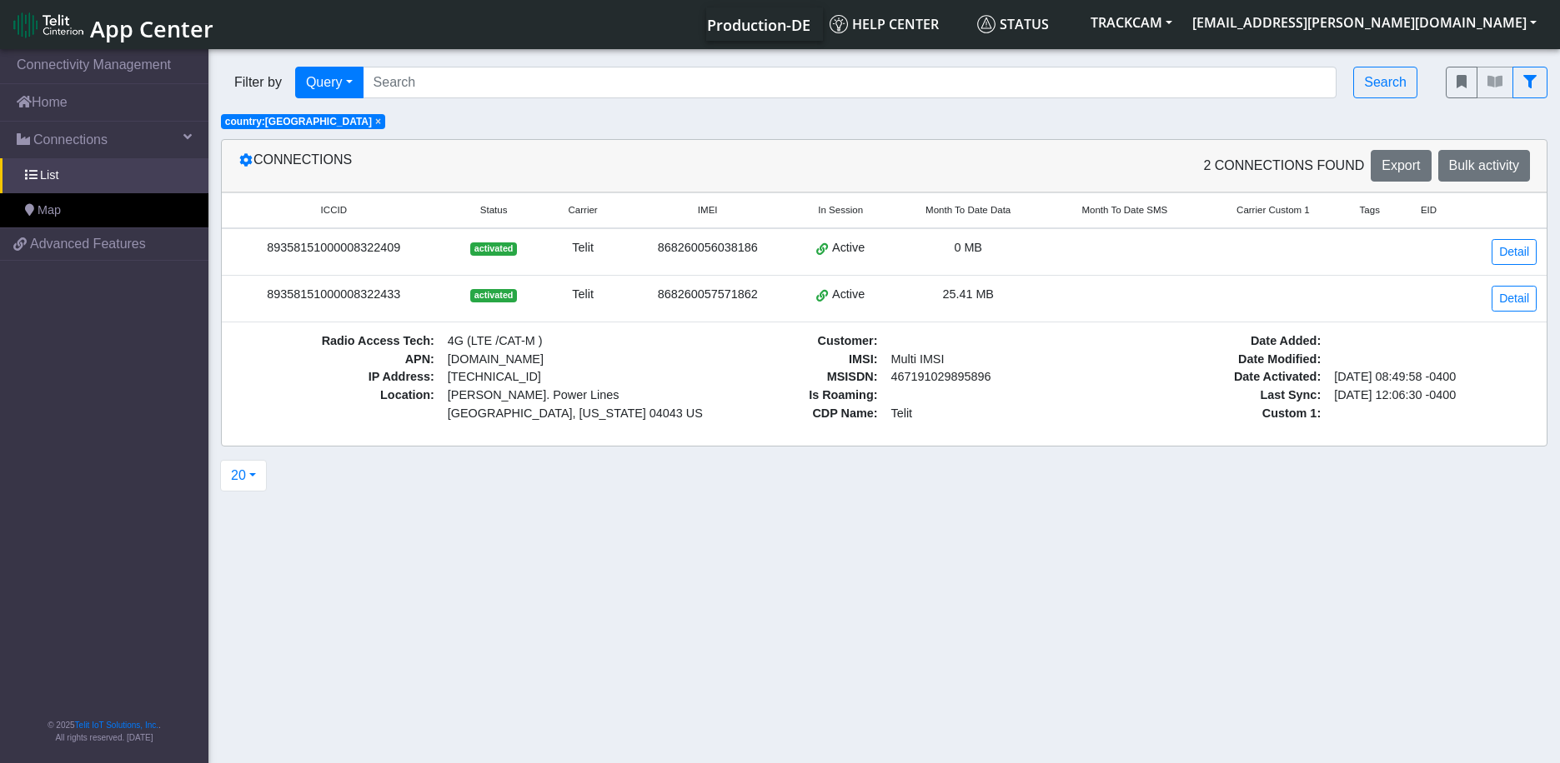
click at [484, 299] on span "activated" at bounding box center [493, 295] width 46 height 13
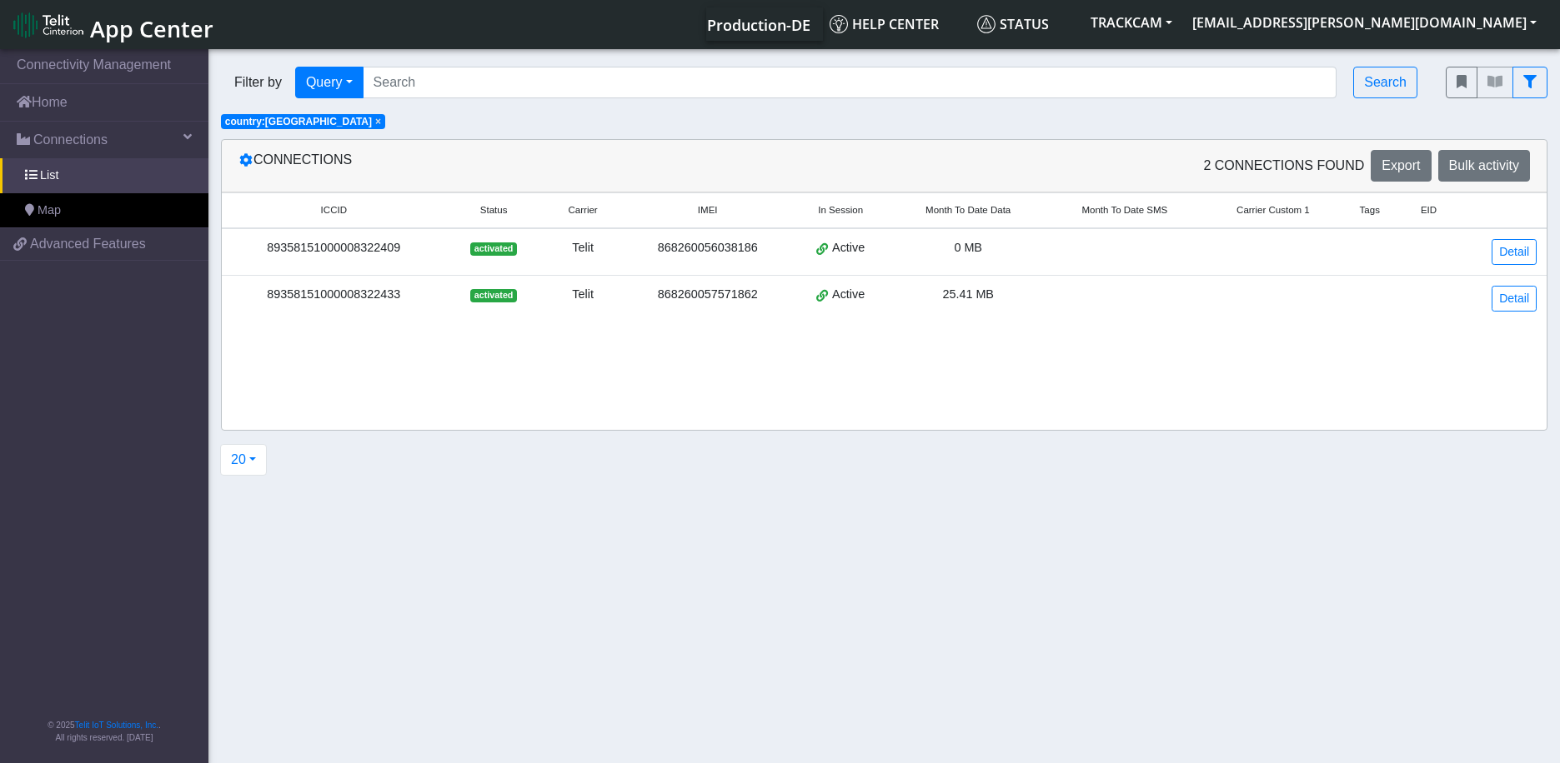
click at [356, 287] on div "89358151000008322433" at bounding box center [334, 295] width 204 height 18
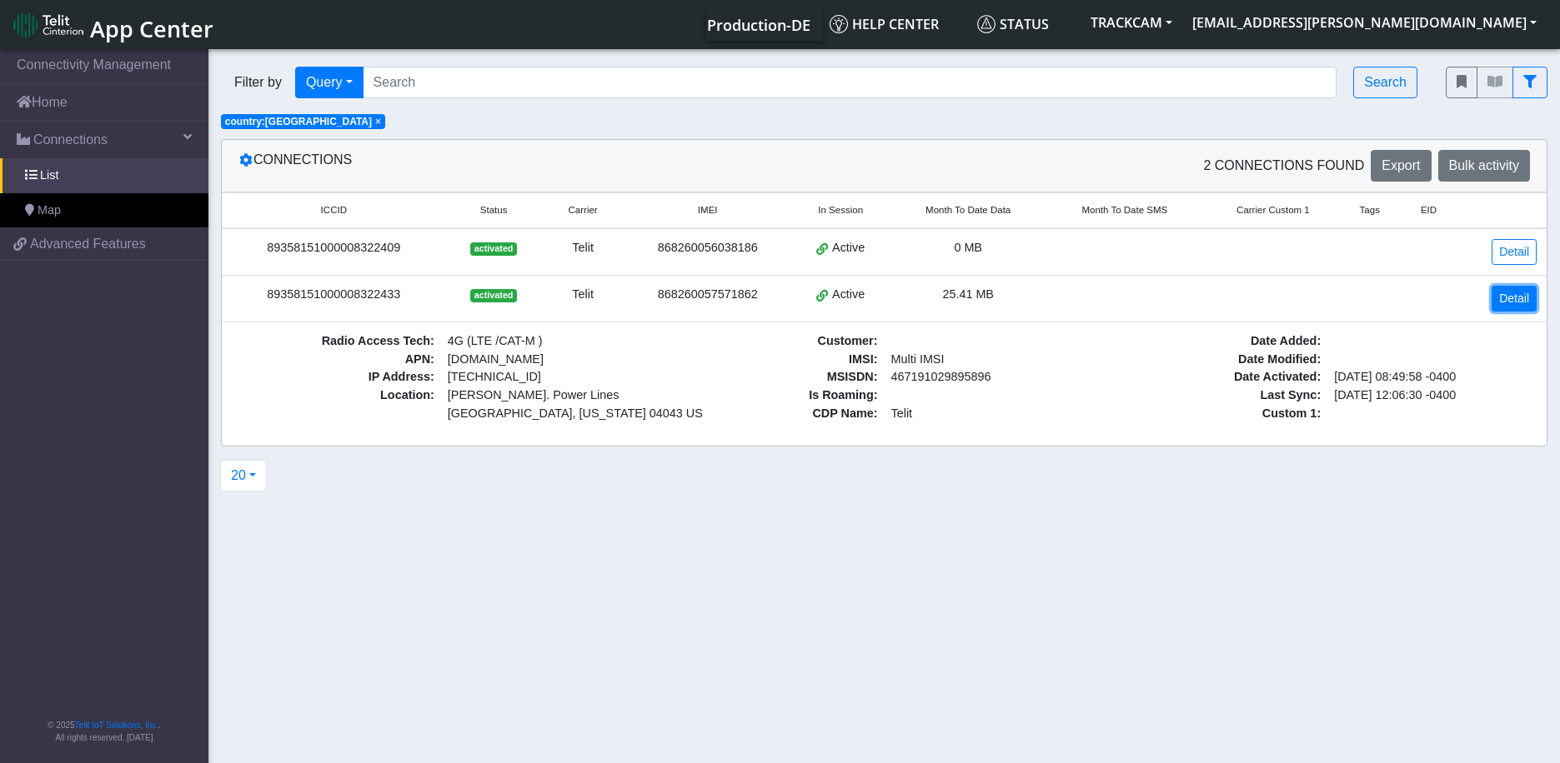
click at [1531, 301] on link "Detail" at bounding box center [1513, 299] width 45 height 26
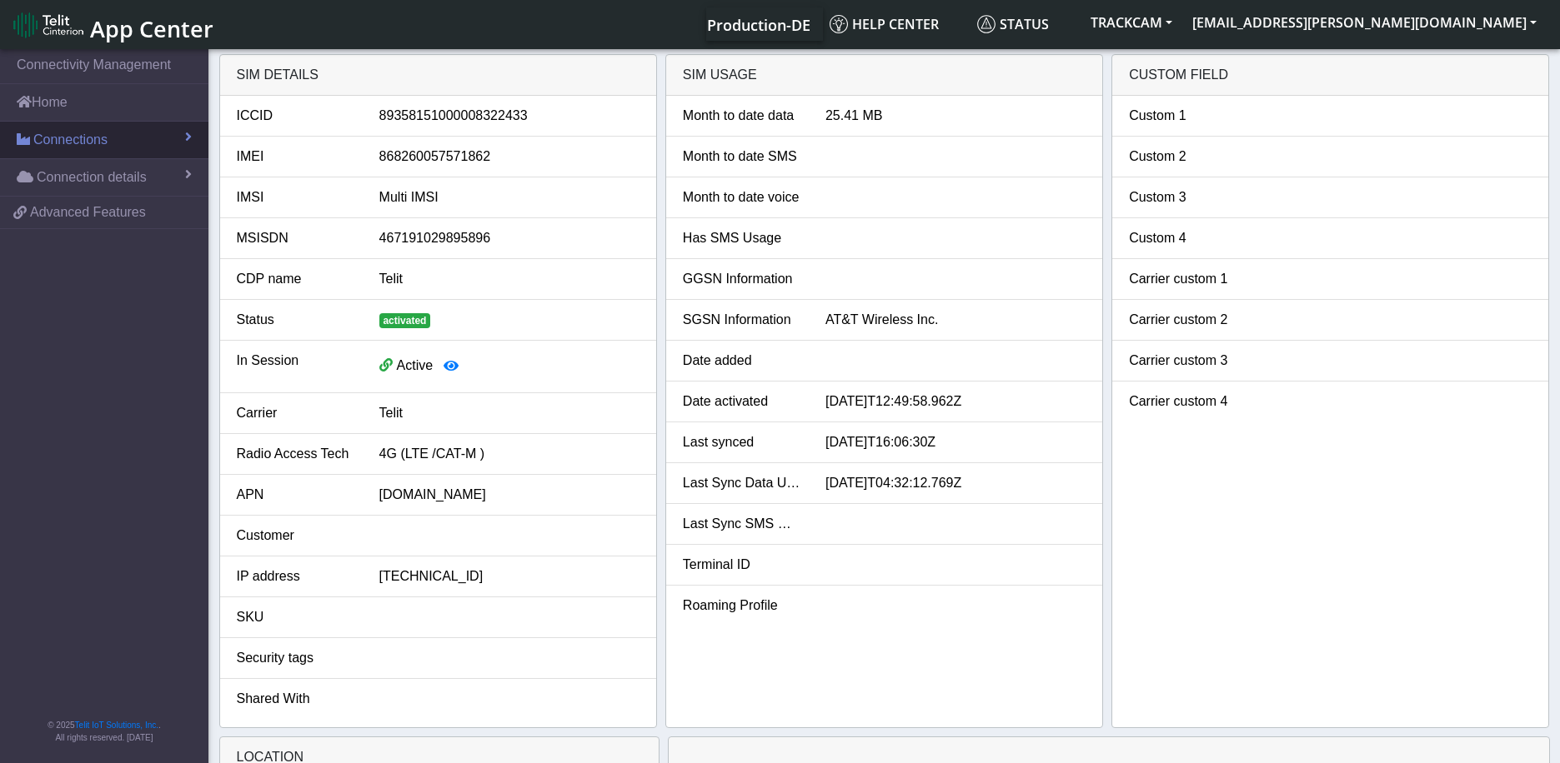
click at [69, 140] on span "Connections" at bounding box center [70, 140] width 74 height 20
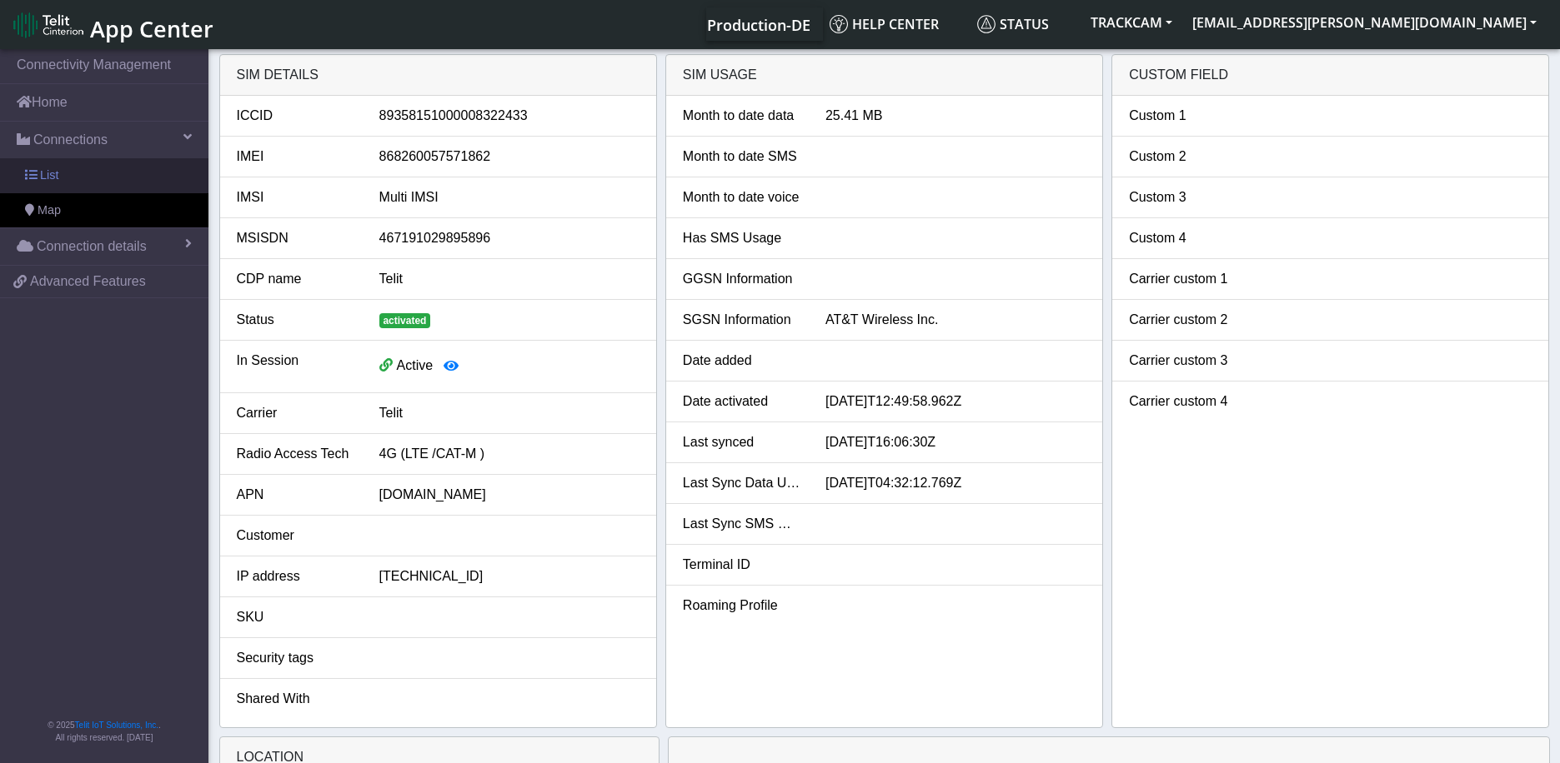
click at [64, 168] on link "List" at bounding box center [104, 175] width 208 height 35
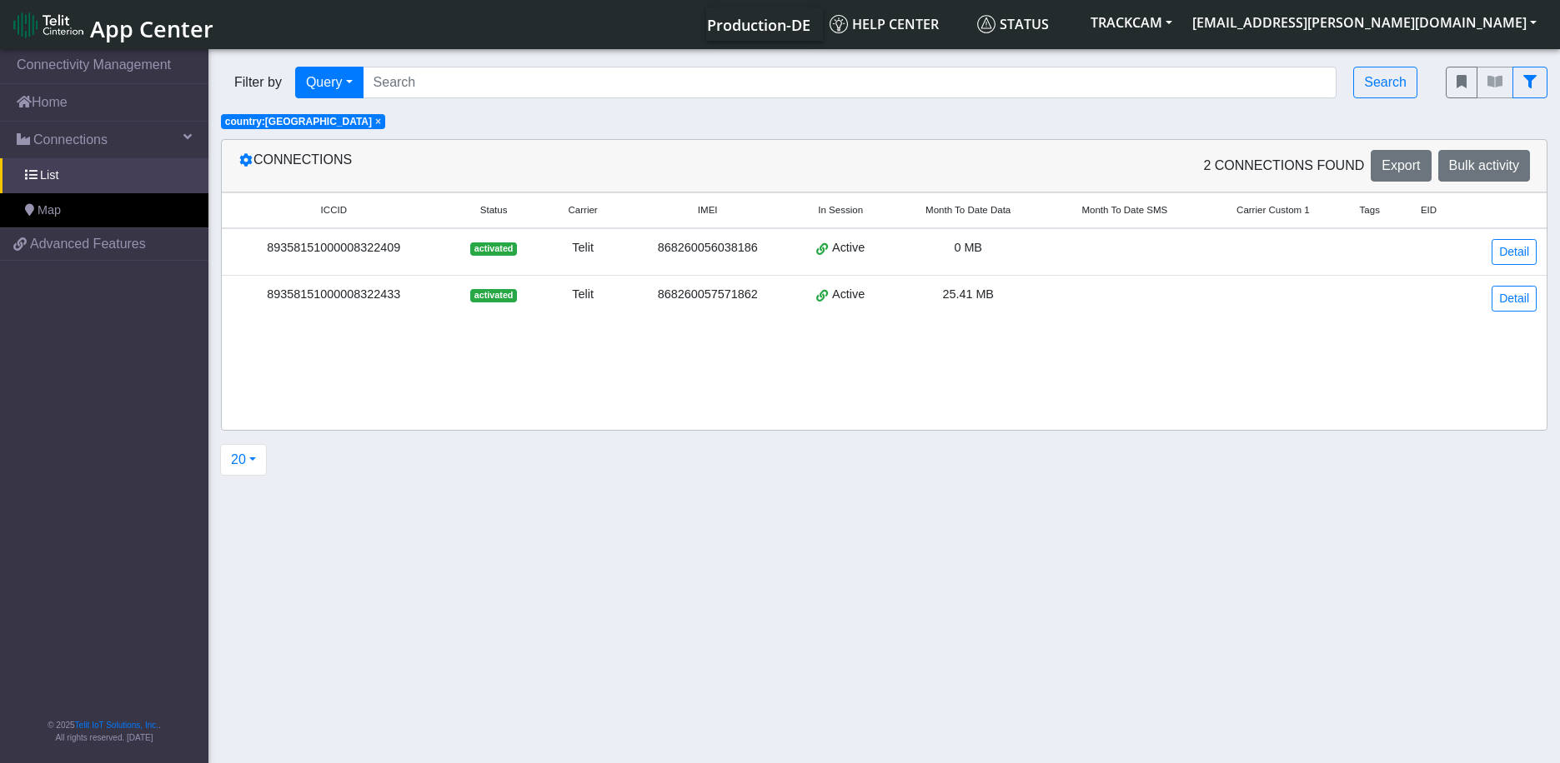
click at [393, 241] on div "89358151000008322409" at bounding box center [334, 248] width 204 height 18
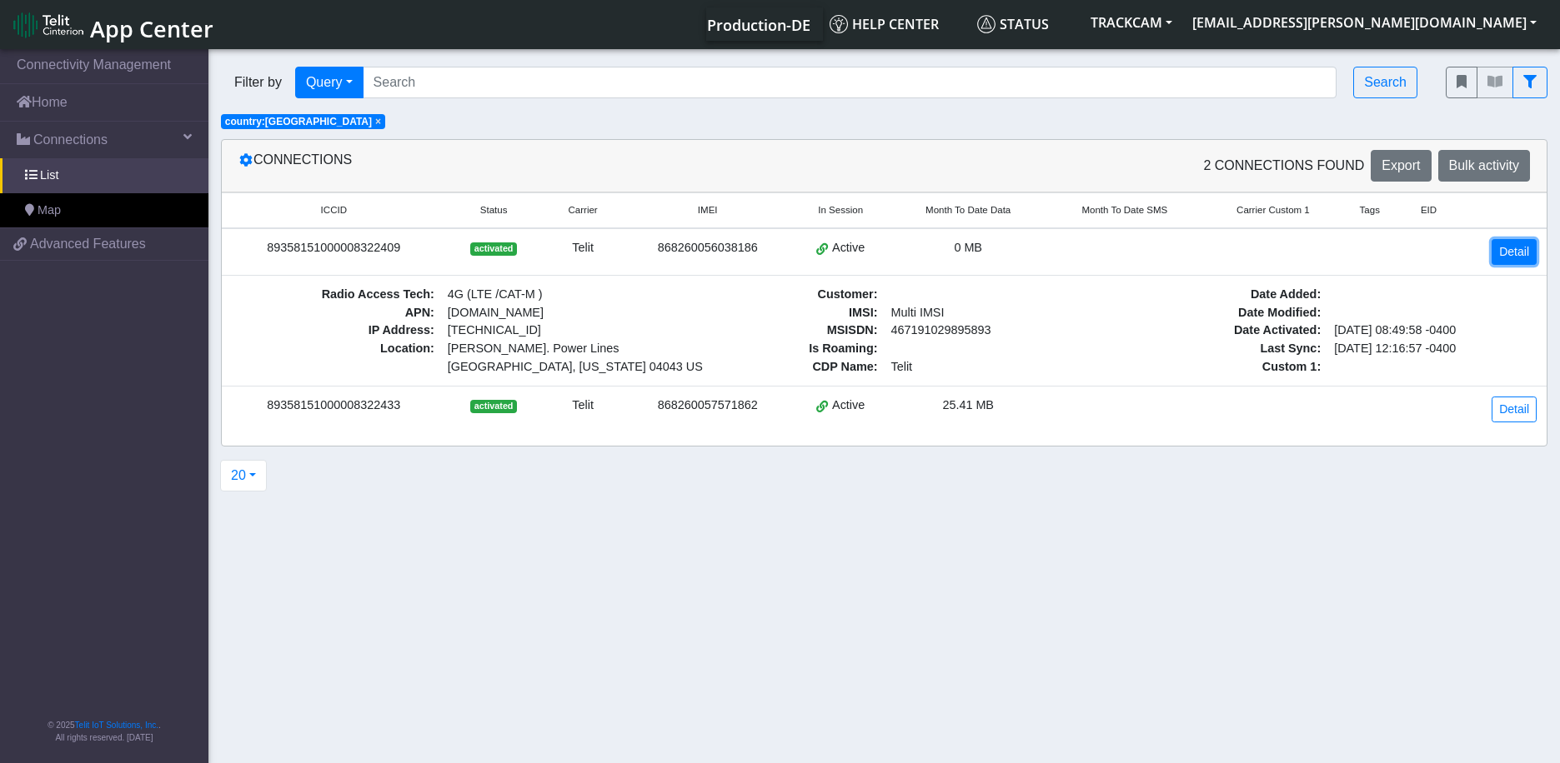
click at [1529, 249] on link "Detail" at bounding box center [1513, 252] width 45 height 26
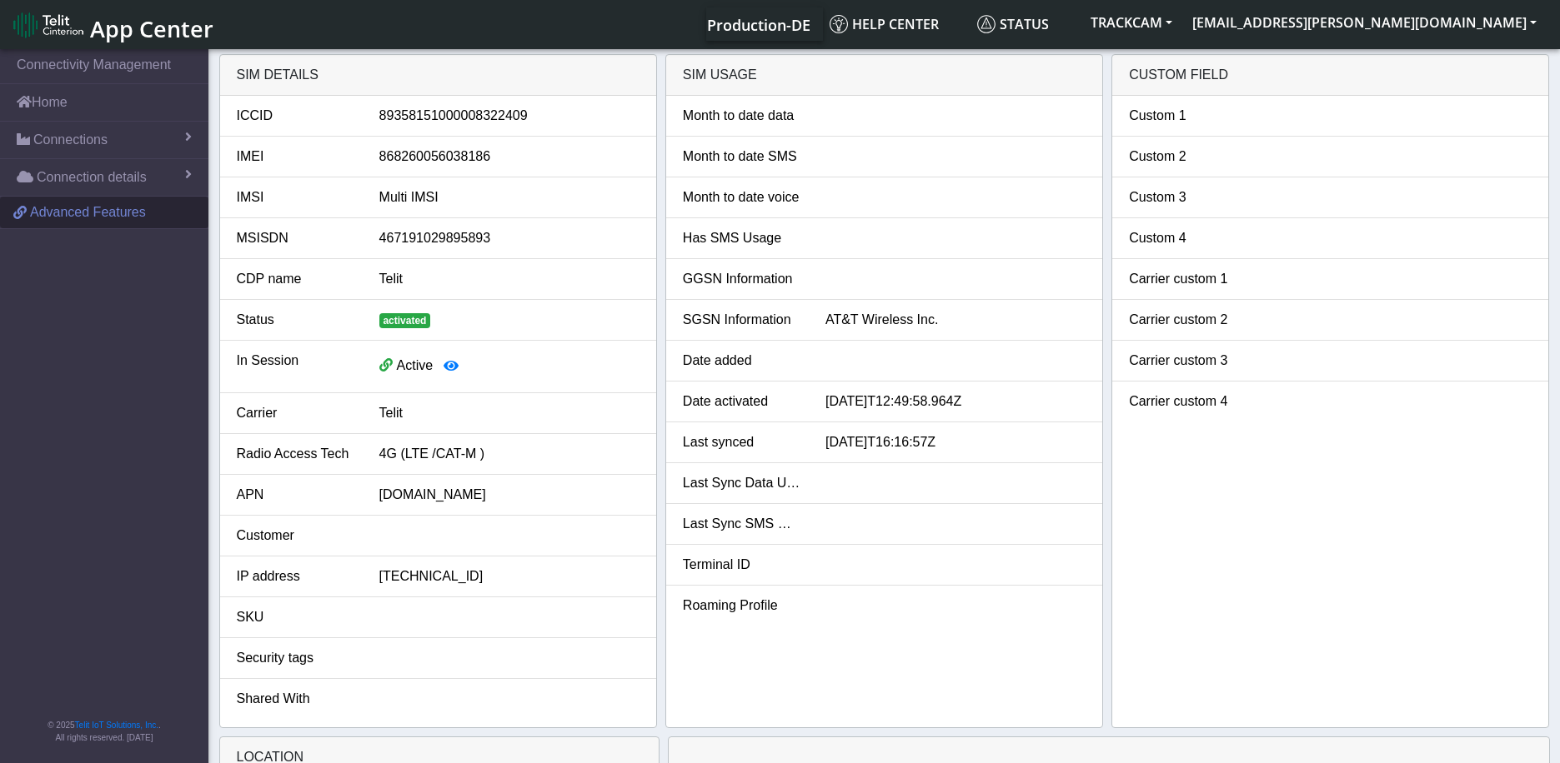
click at [87, 218] on span "Advanced Features" at bounding box center [88, 213] width 116 height 20
